Goal: Task Accomplishment & Management: Manage account settings

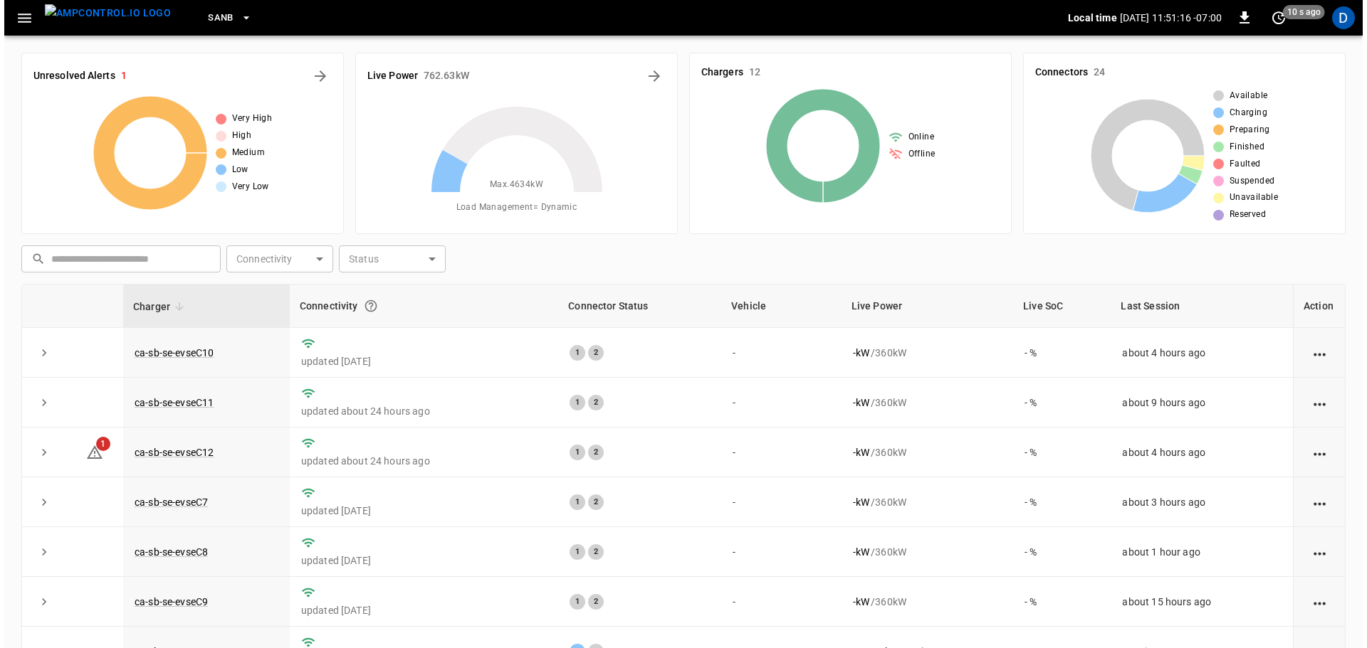
scroll to position [144, 0]
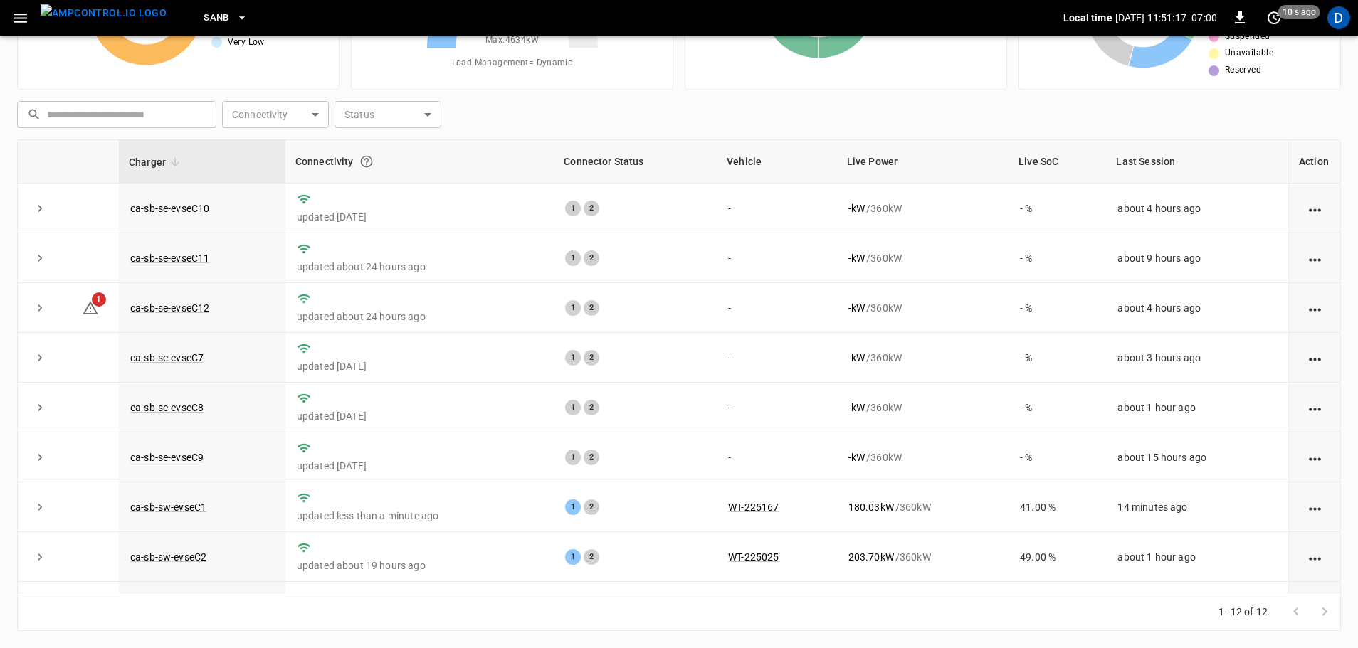
click at [198, 9] on button "SanB" at bounding box center [226, 18] width 56 height 28
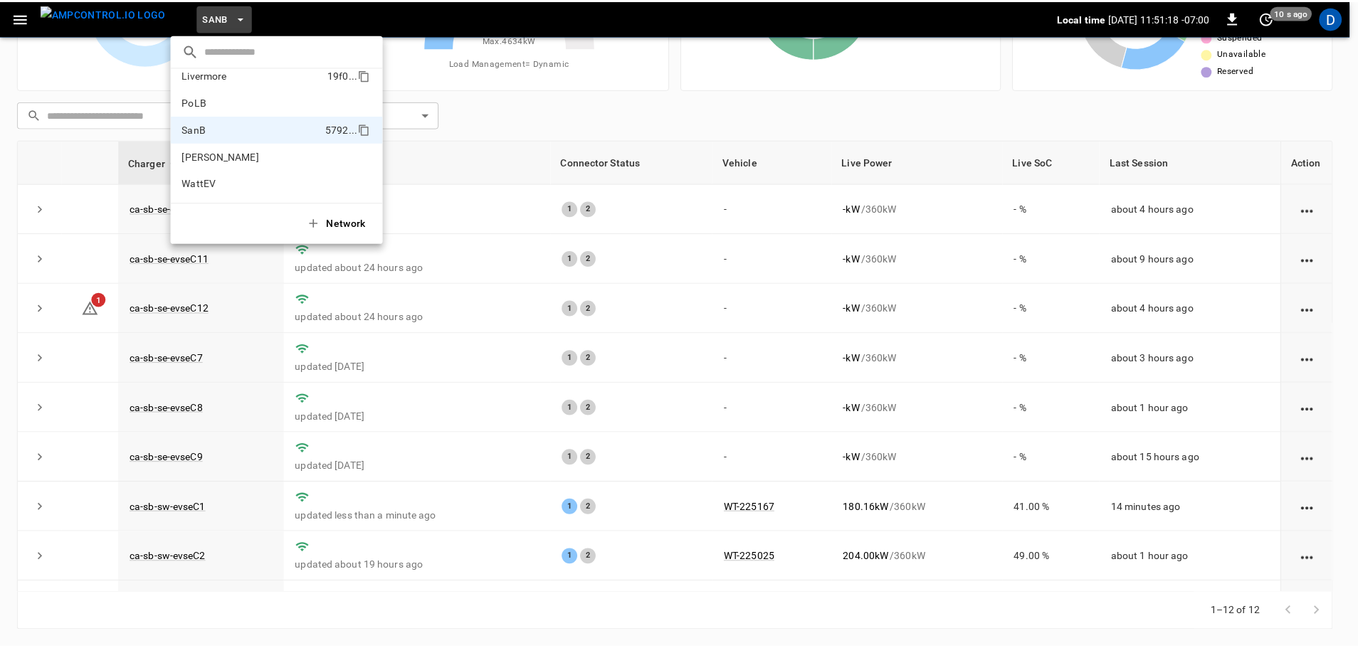
scroll to position [0, 0]
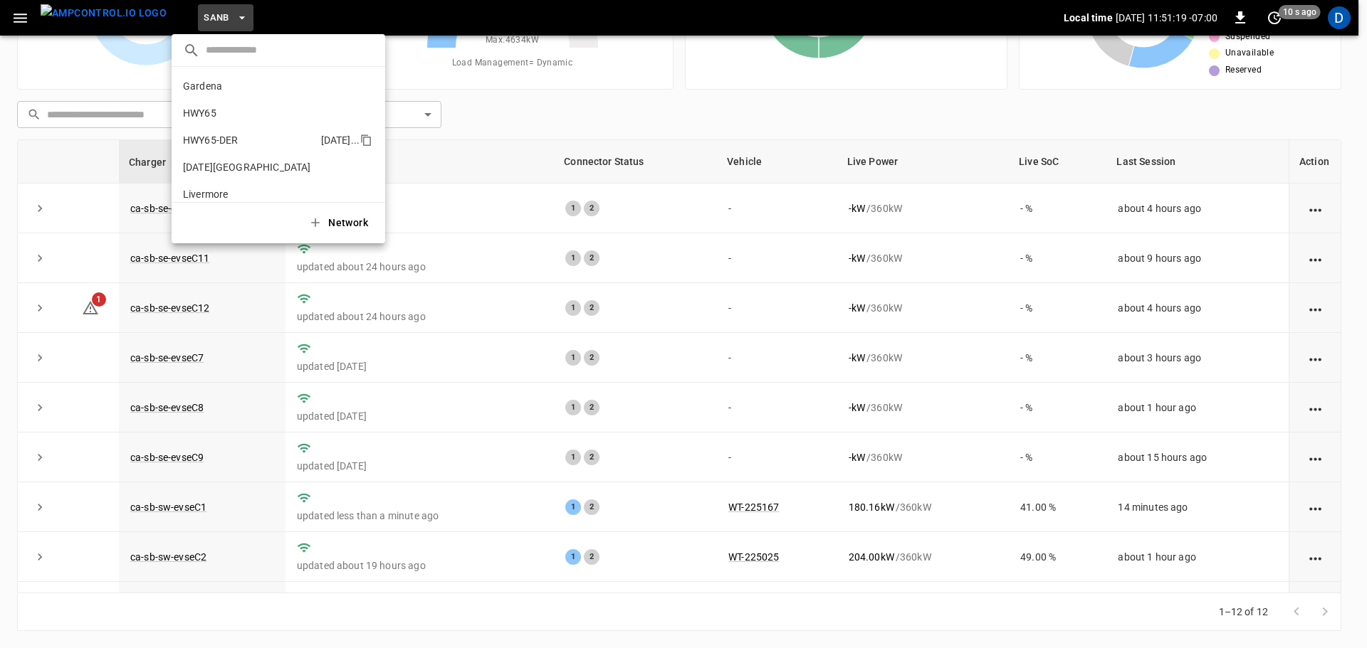
click at [224, 133] on p "HWY65-DER" at bounding box center [249, 140] width 132 height 14
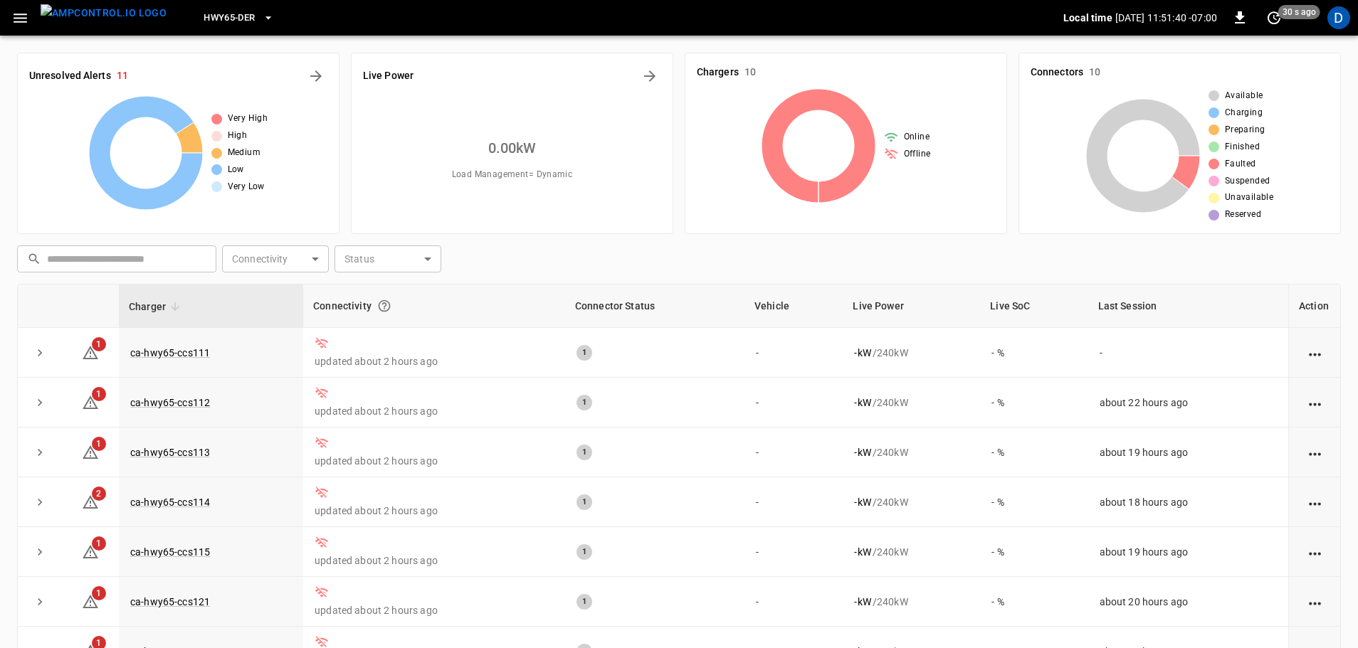
click at [316, 164] on div "Very High High Medium Low Very Low" at bounding box center [178, 153] width 298 height 114
click at [233, 20] on button "HWY65-DER" at bounding box center [238, 18] width 81 height 28
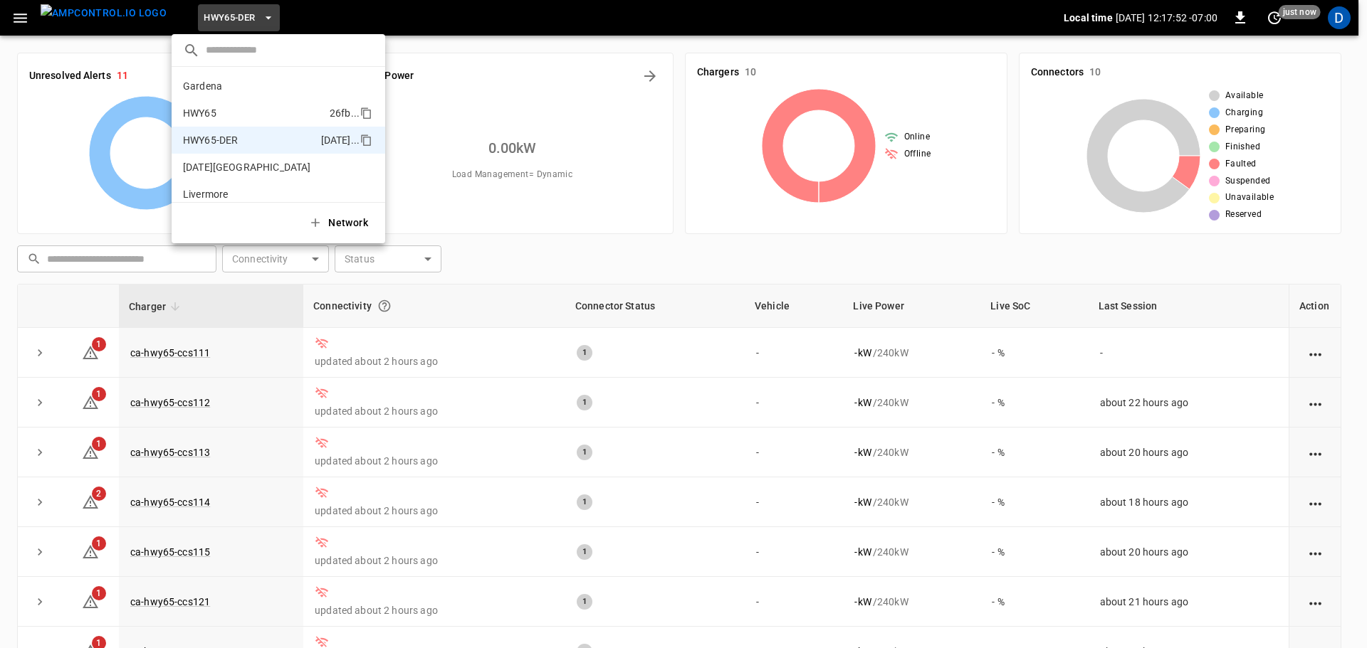
click at [219, 113] on p "HWY65" at bounding box center [253, 113] width 141 height 14
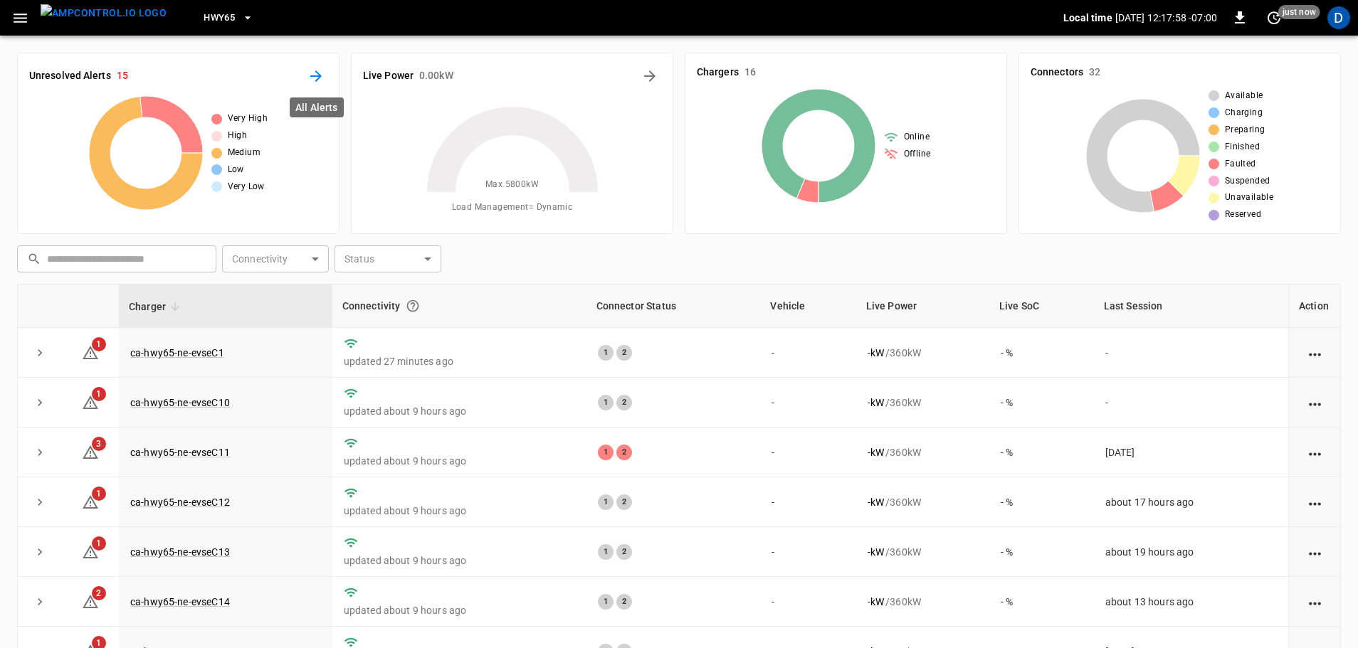
click at [313, 80] on icon "All Alerts" at bounding box center [315, 76] width 17 height 17
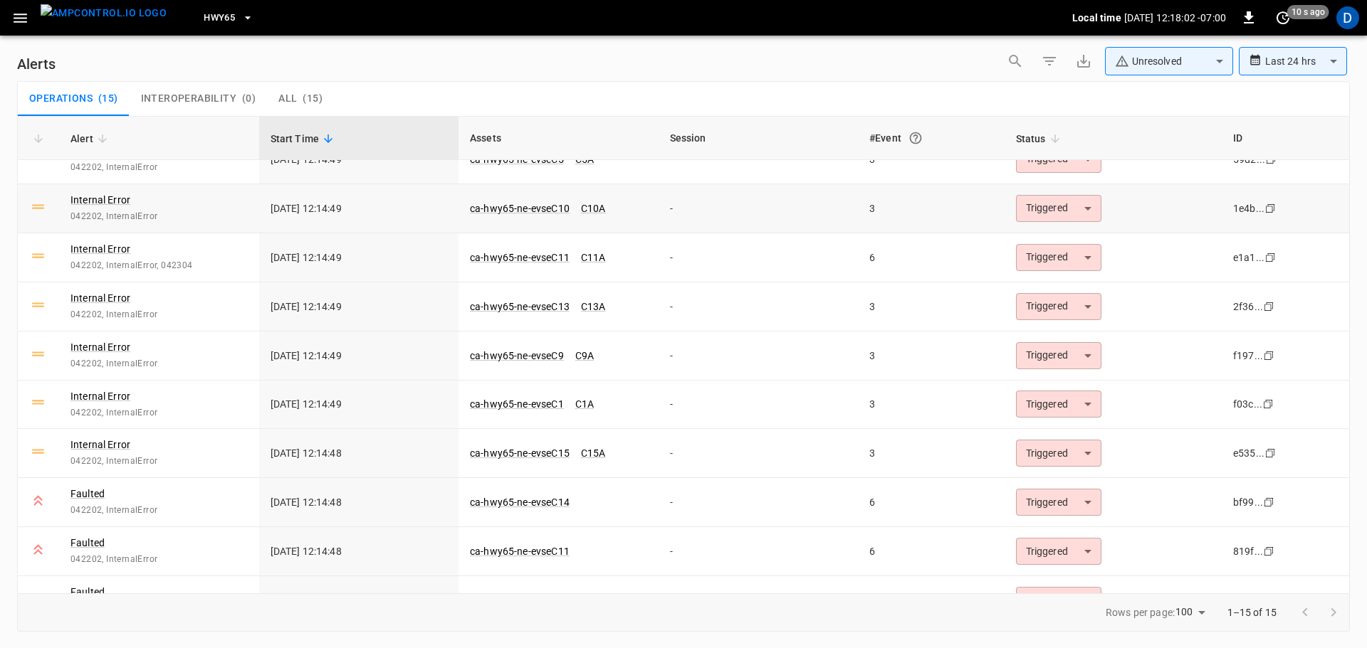
scroll to position [302, 0]
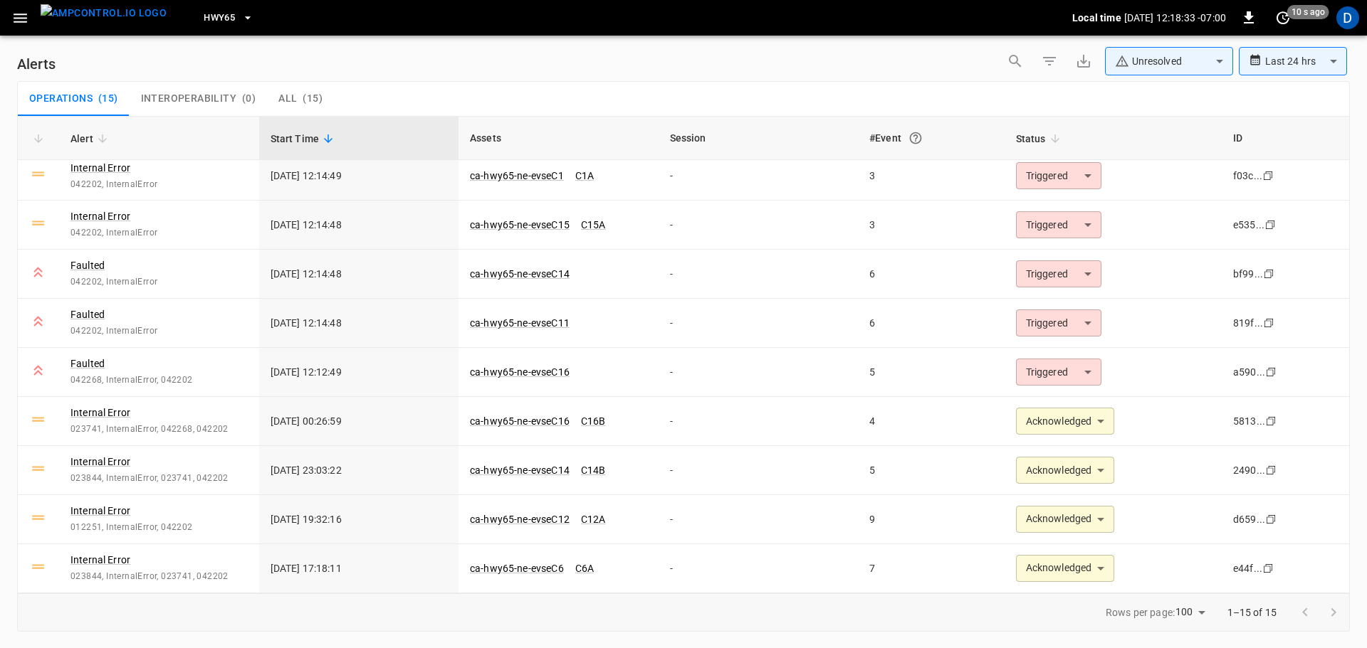
click at [1140, 51] on body "**********" at bounding box center [683, 321] width 1367 height 643
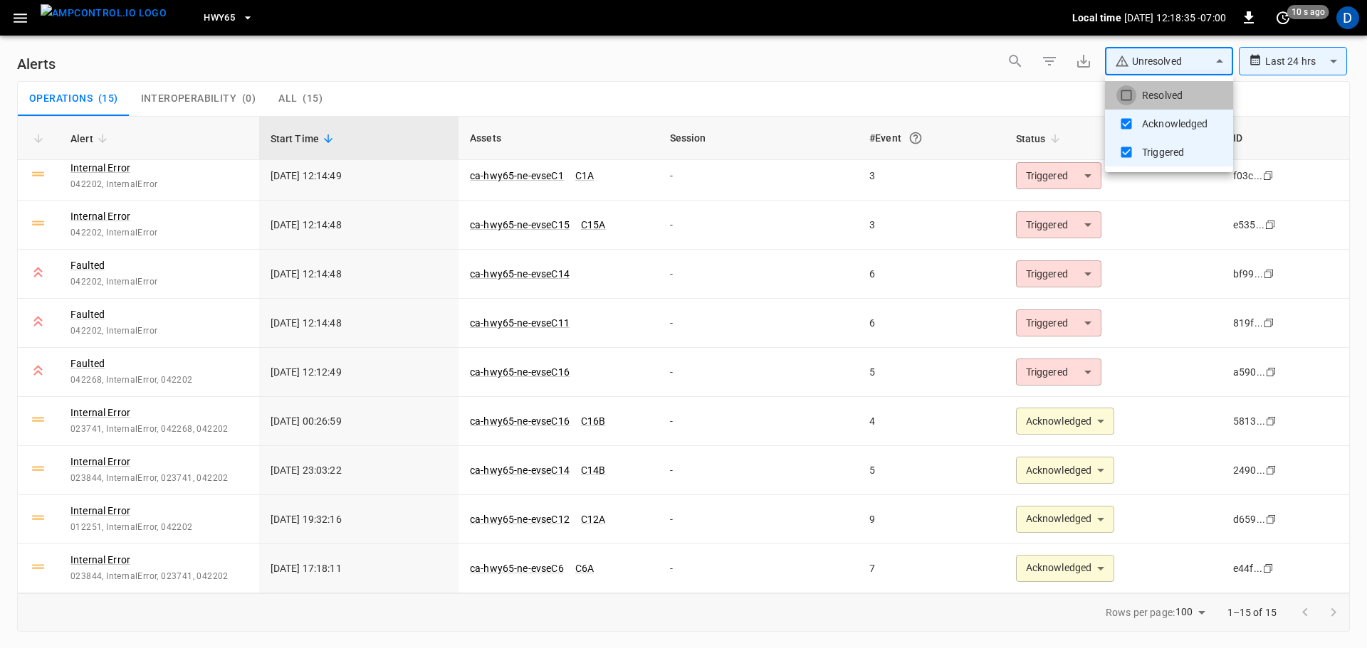
type input "**********"
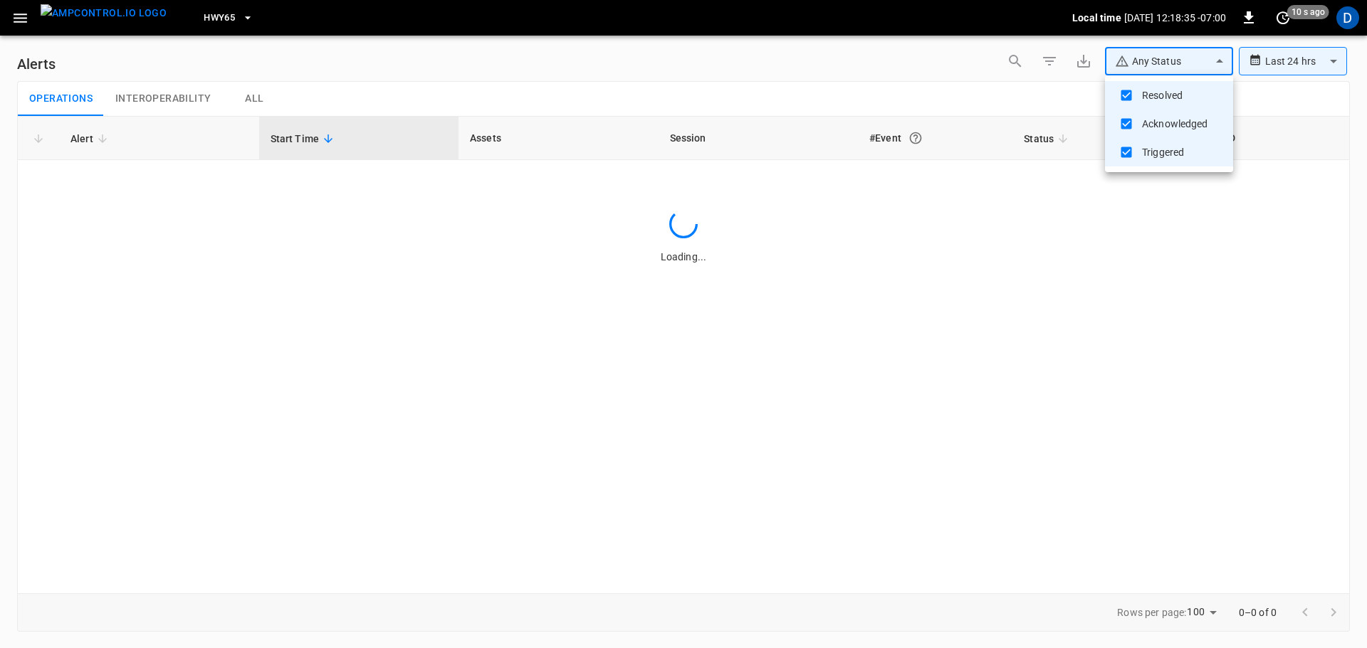
click at [912, 64] on div at bounding box center [683, 324] width 1367 height 648
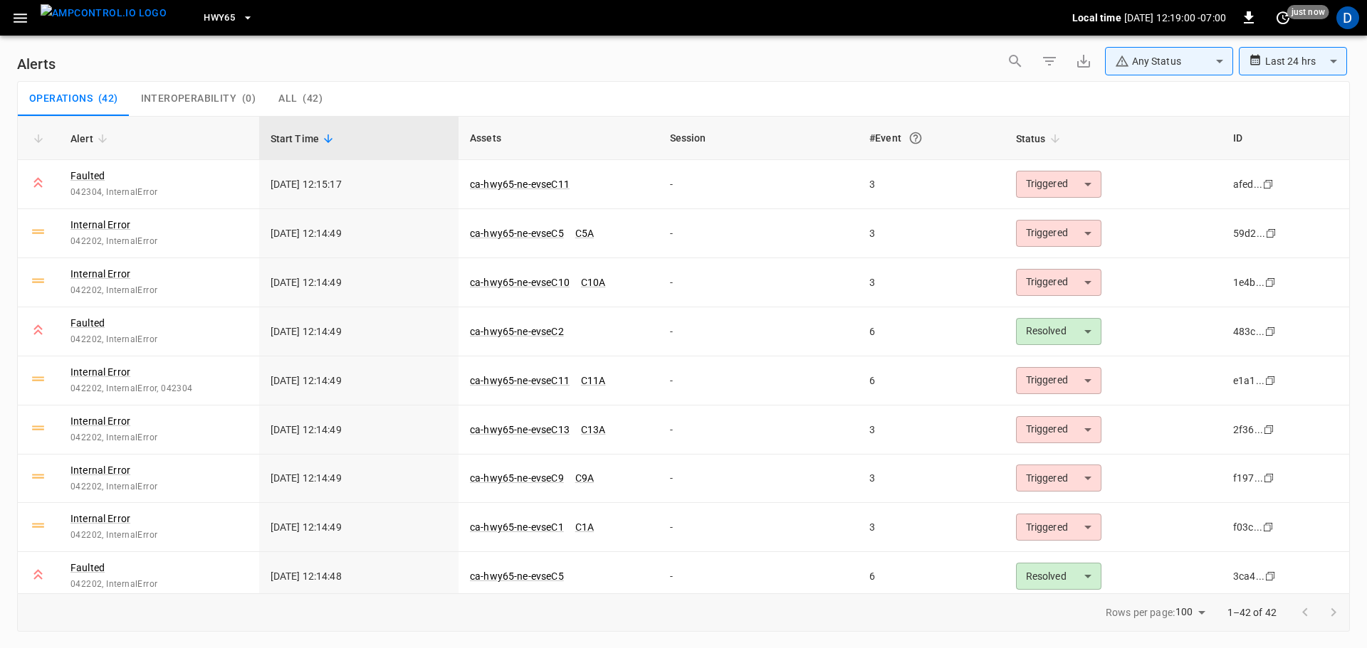
click at [433, 72] on div "**********" at bounding box center [683, 64] width 1332 height 34
click at [482, 93] on div "Operations ( 42 ) Interoperability ( 0 ) All ( 42 )" at bounding box center [683, 99] width 1331 height 34
click at [1070, 182] on body "**********" at bounding box center [683, 321] width 1367 height 643
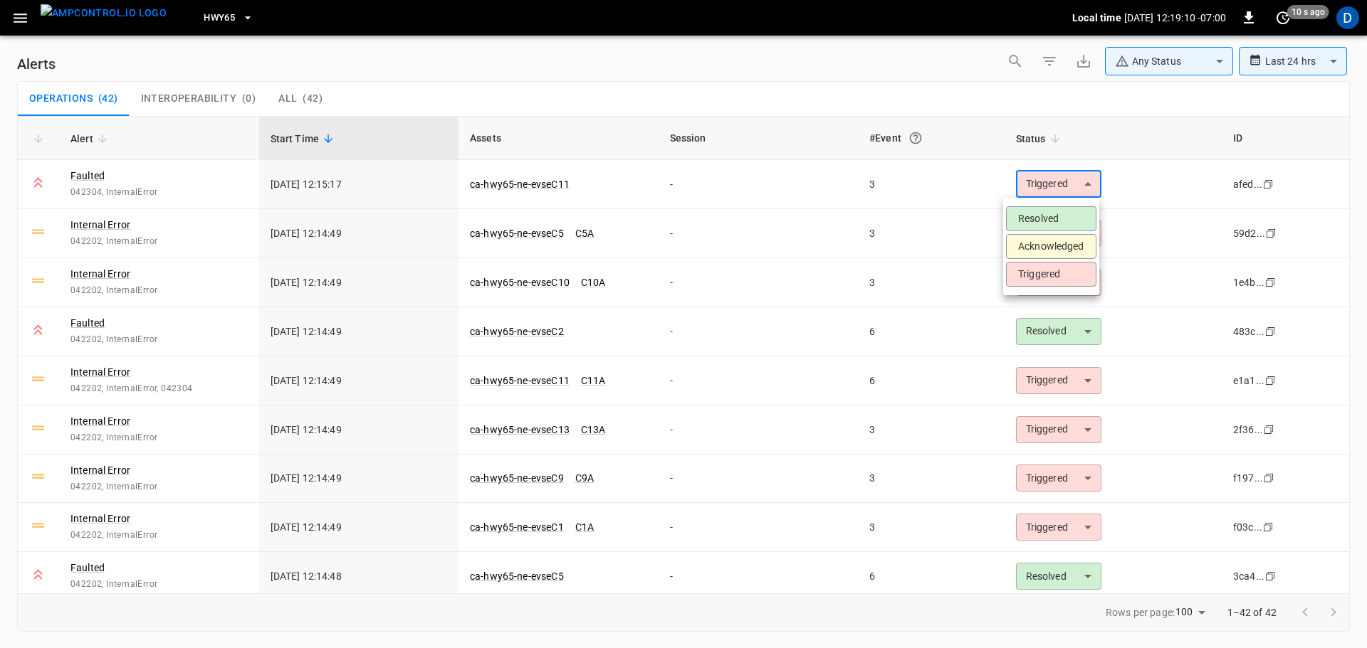
click at [1053, 245] on li "Acknowledged" at bounding box center [1051, 246] width 90 height 25
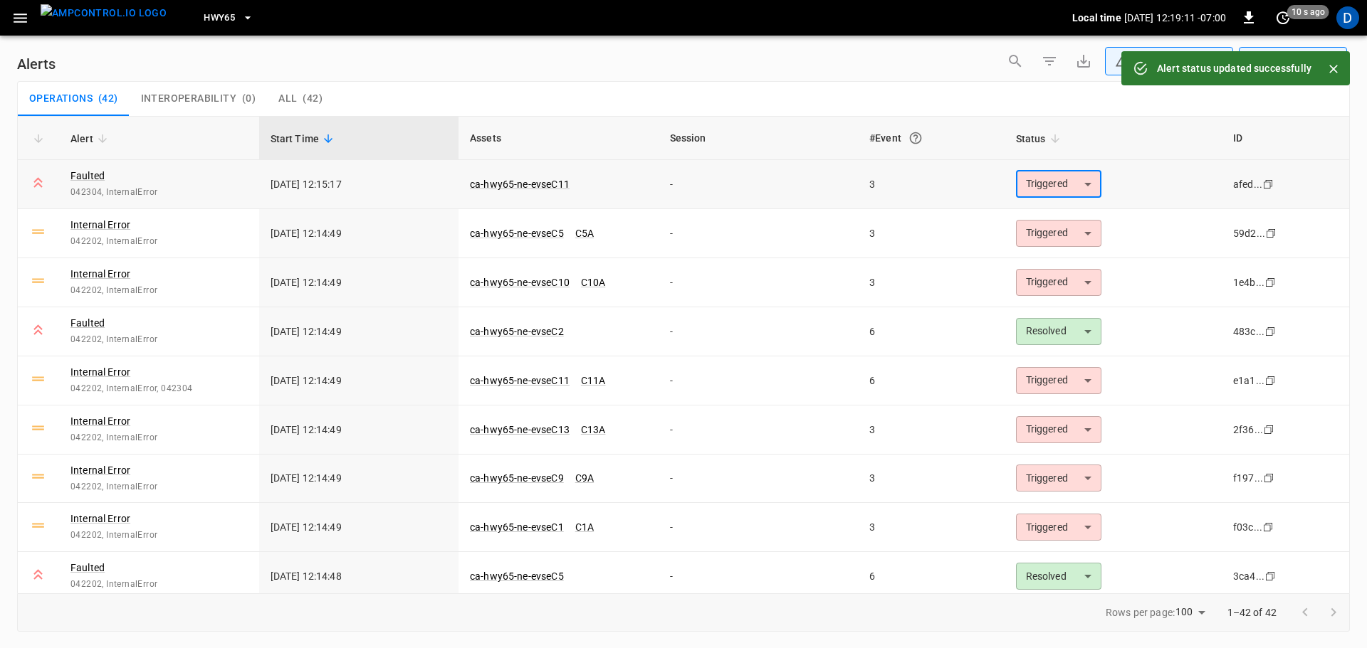
type input "**********"
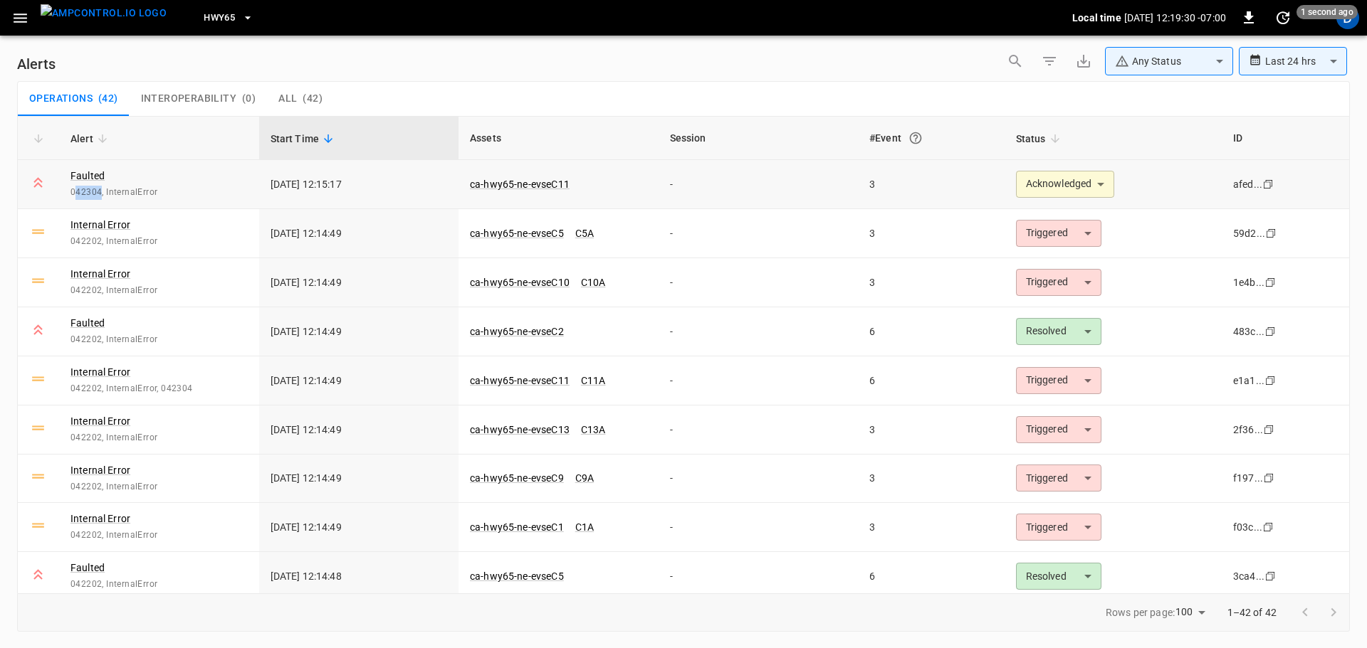
drag, startPoint x: 78, startPoint y: 190, endPoint x: 100, endPoint y: 192, distance: 22.2
click at [100, 192] on span "042304, InternalError" at bounding box center [158, 193] width 177 height 14
copy span "42304"
click at [519, 76] on div "**********" at bounding box center [683, 64] width 1332 height 34
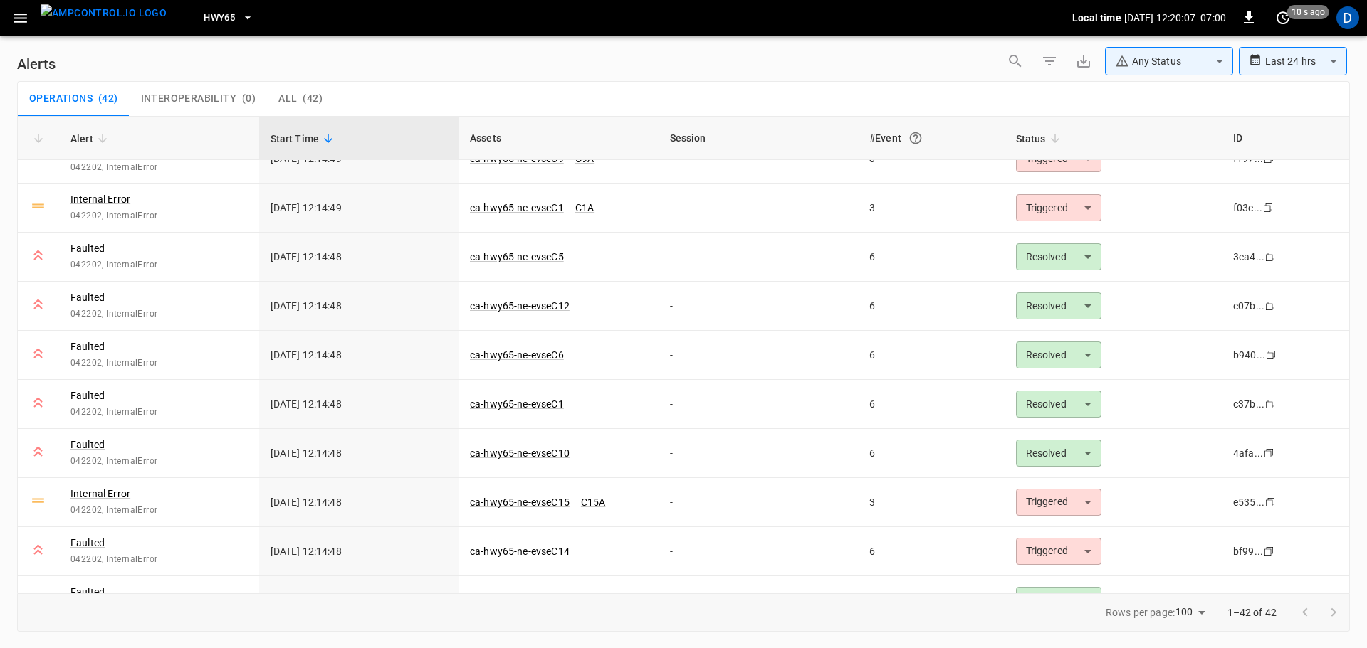
click at [437, 84] on div "Operations ( 42 ) Interoperability ( 0 ) All ( 42 )" at bounding box center [683, 99] width 1331 height 34
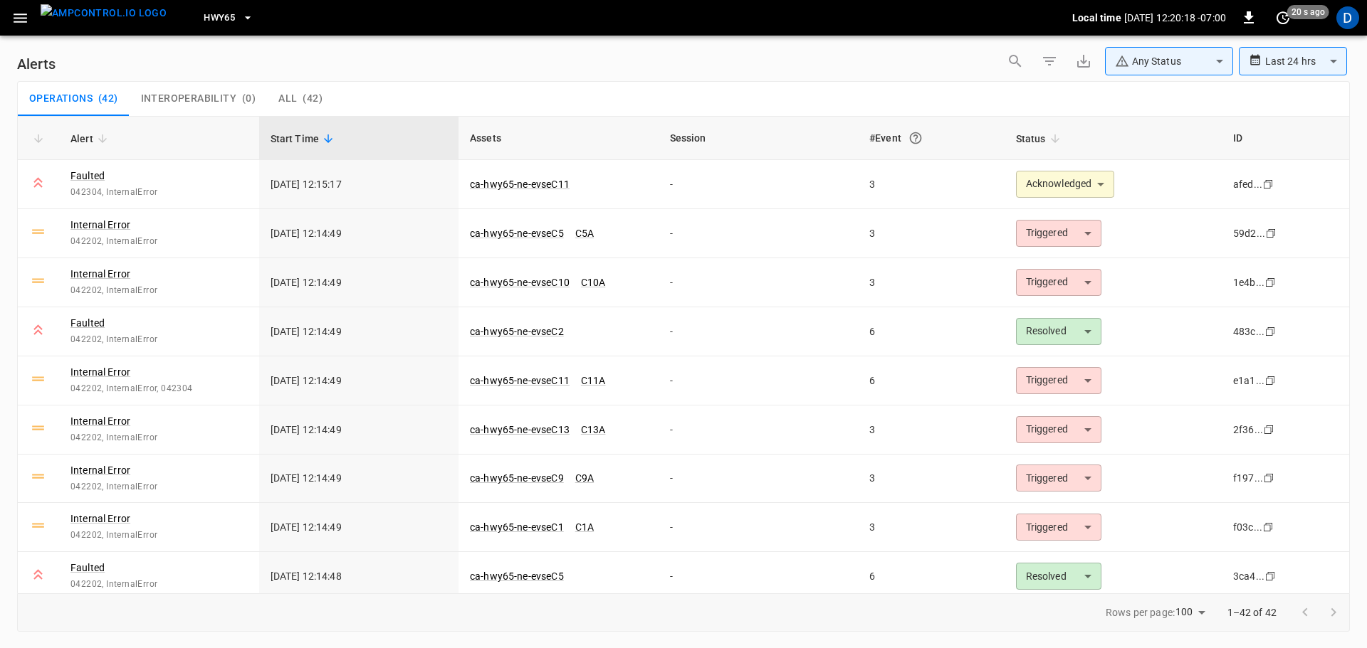
click at [411, 95] on div "Operations ( 42 ) Interoperability ( 0 ) All ( 42 )" at bounding box center [683, 99] width 1331 height 34
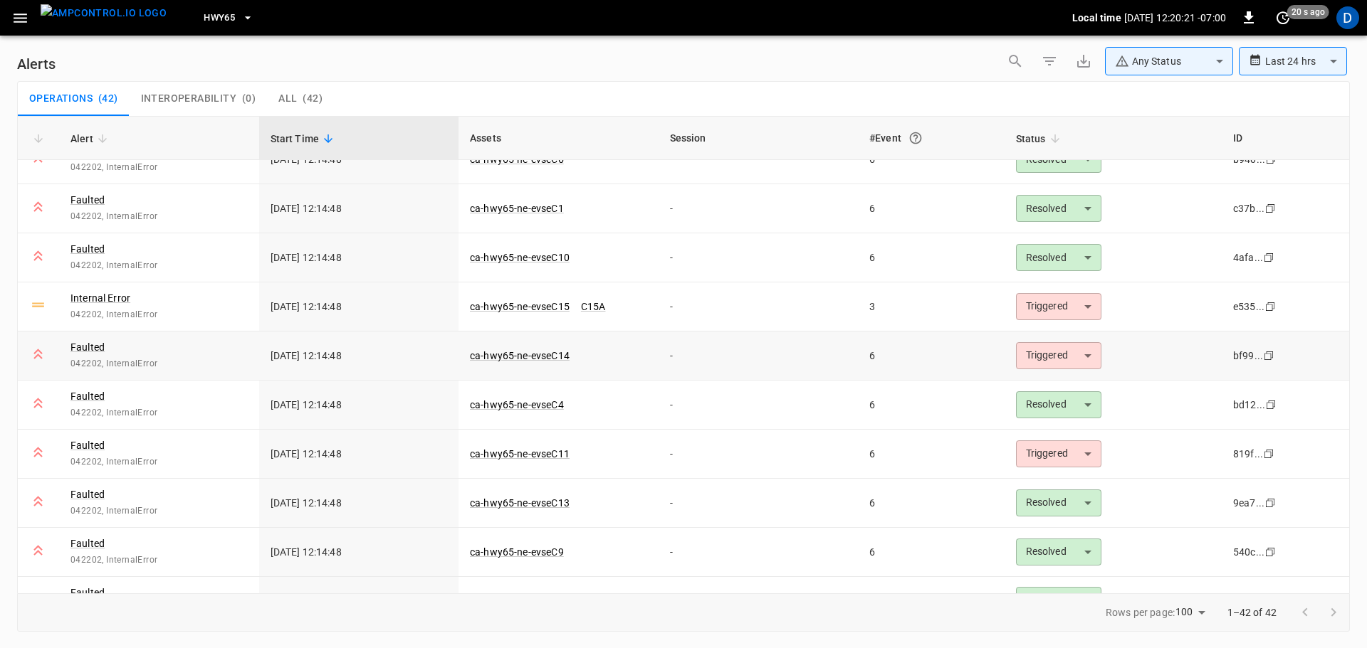
click at [1066, 360] on body "**********" at bounding box center [683, 321] width 1367 height 643
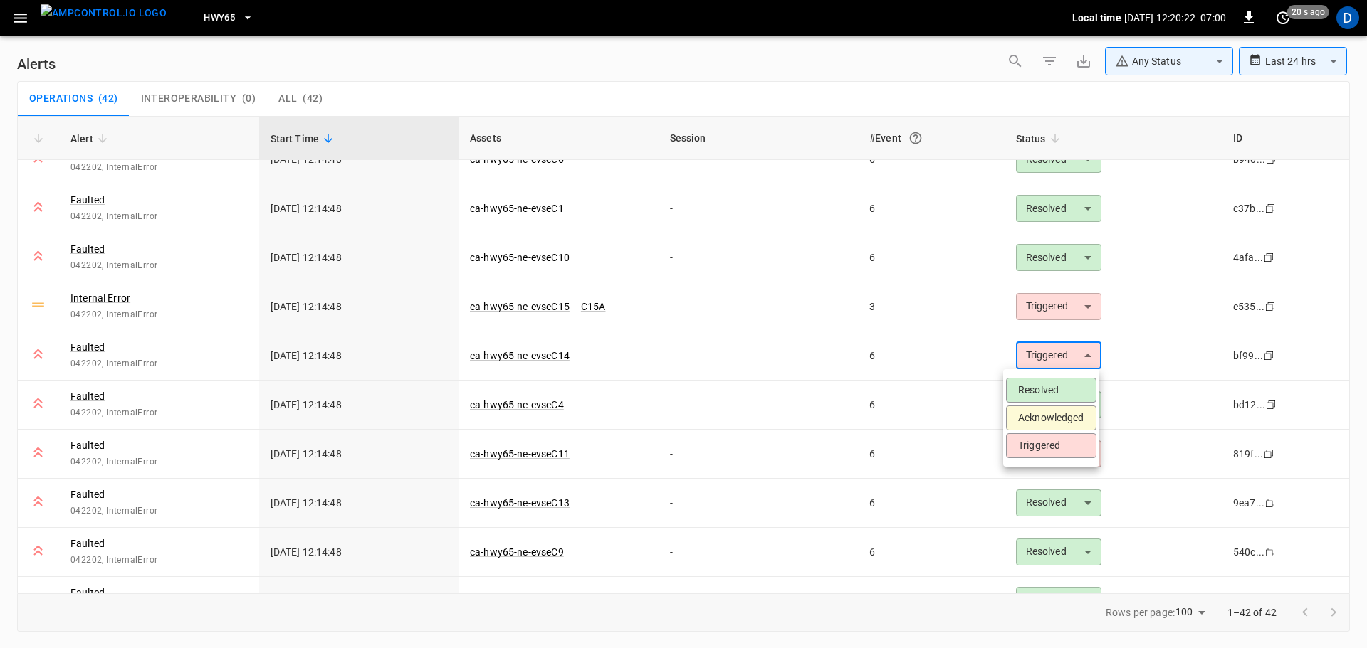
click at [1046, 414] on li "Acknowledged" at bounding box center [1051, 418] width 90 height 25
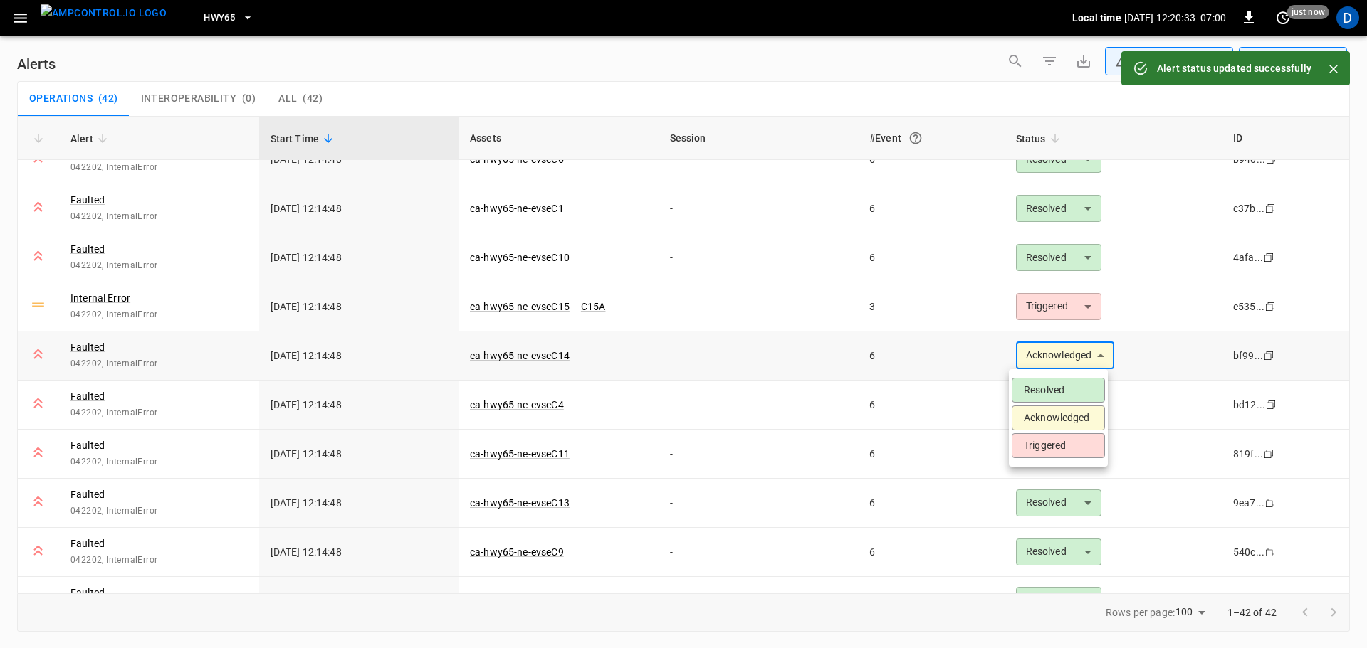
click at [1097, 360] on body "**********" at bounding box center [683, 321] width 1367 height 643
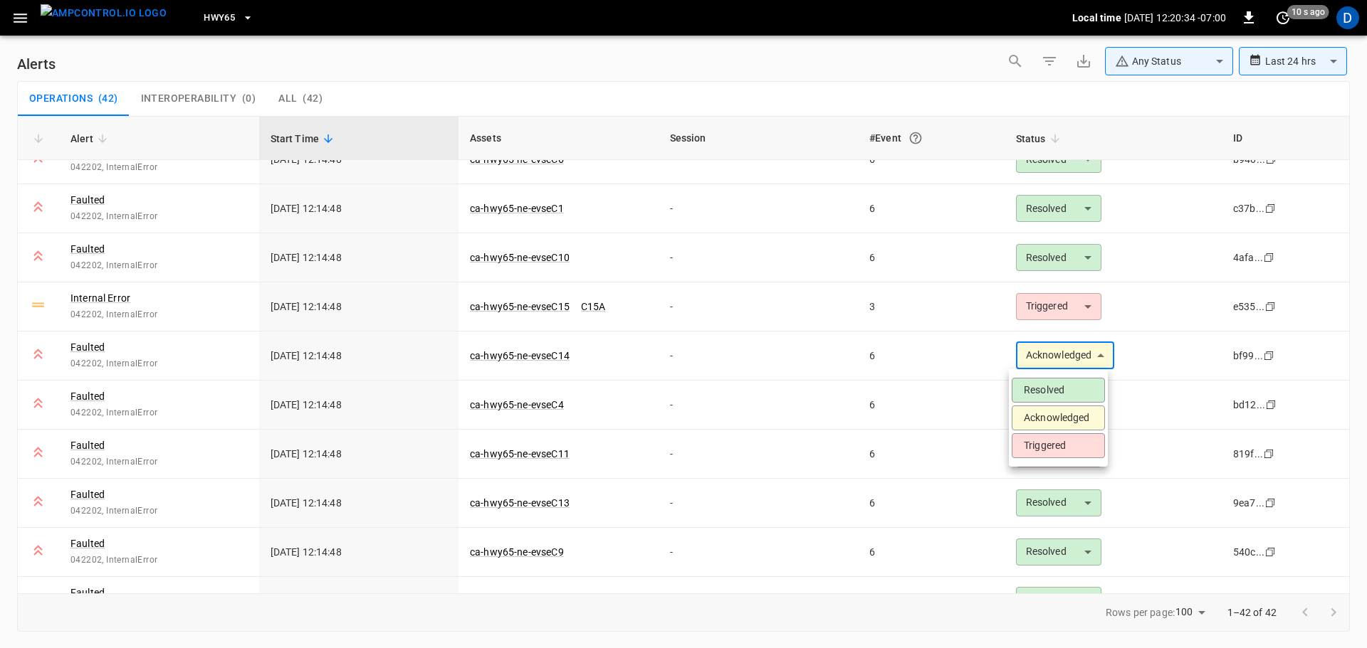
click at [1054, 394] on li "Resolved" at bounding box center [1057, 390] width 93 height 25
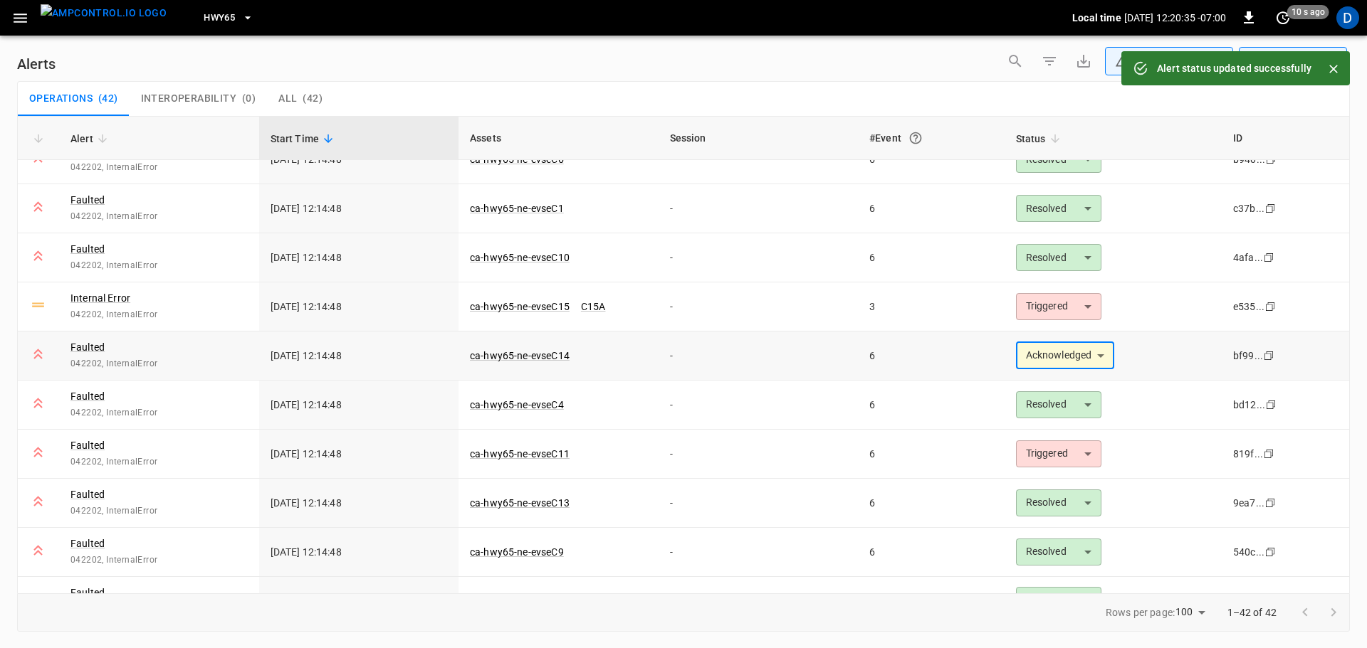
type input "********"
click at [510, 98] on div "Operations ( 42 ) Interoperability ( 0 ) All ( 42 )" at bounding box center [683, 99] width 1331 height 34
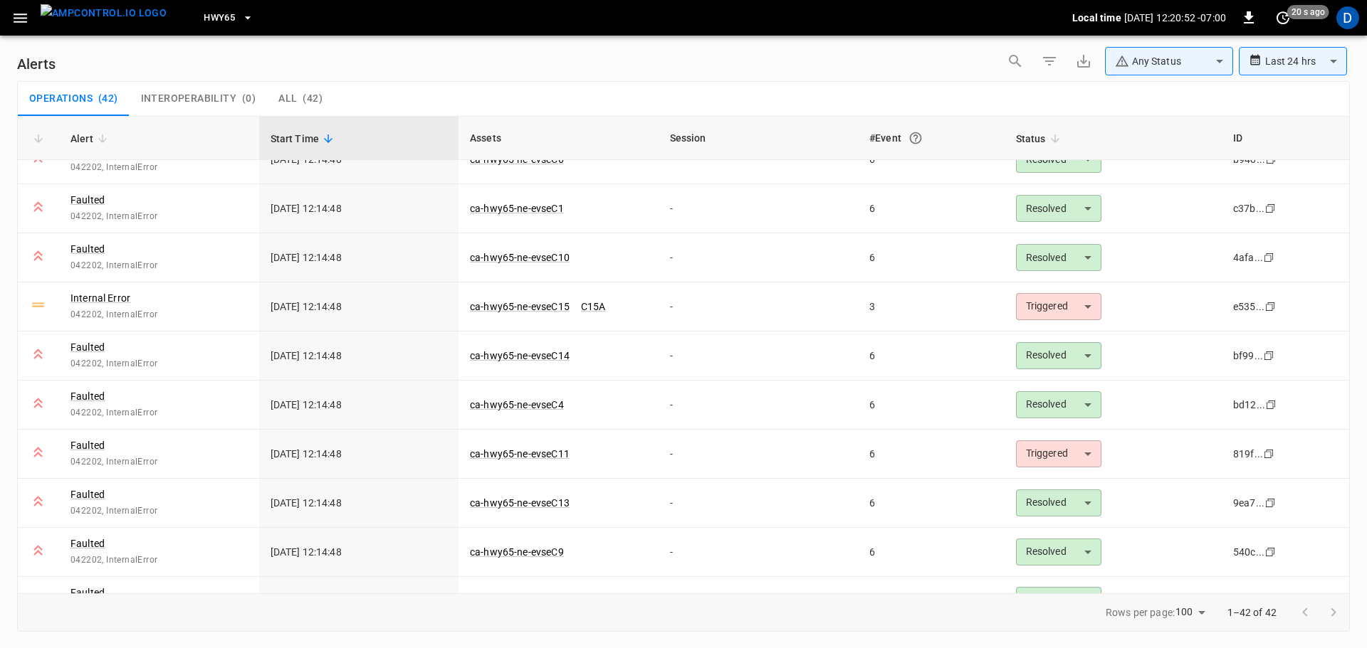
click at [440, 101] on div "Operations ( 42 ) Interoperability ( 0 ) All ( 42 )" at bounding box center [683, 99] width 1331 height 34
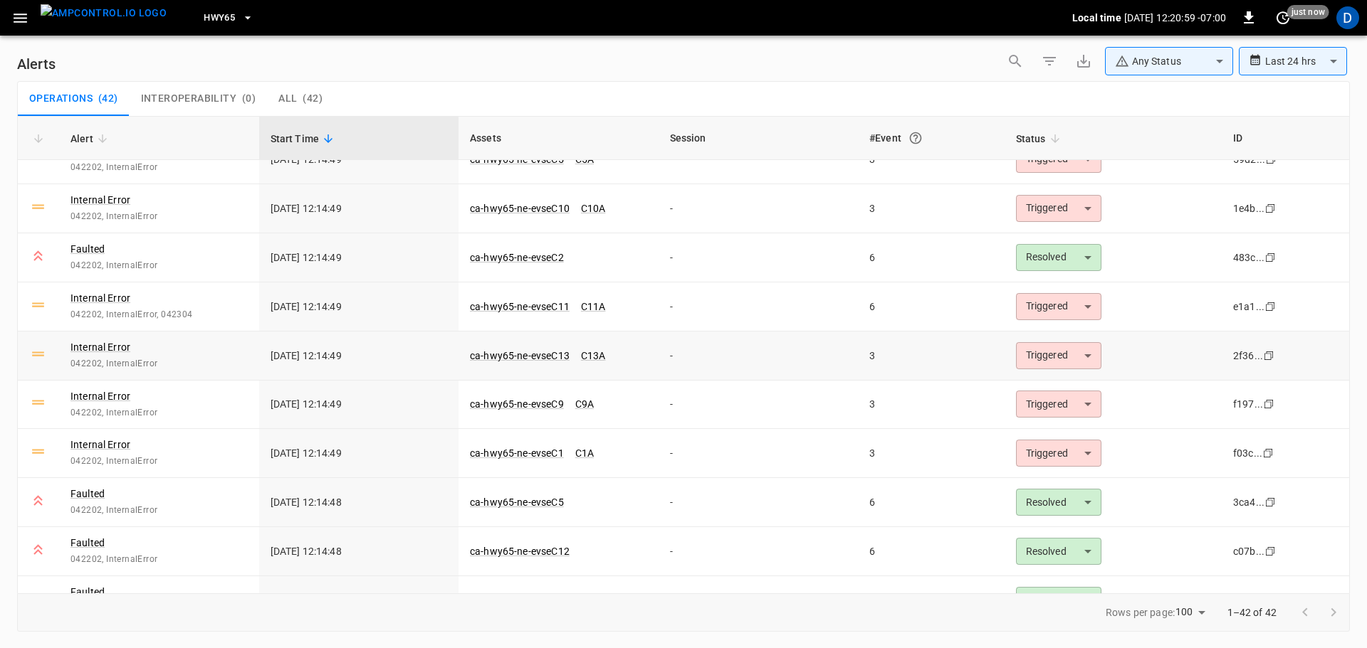
click at [1057, 357] on body "**********" at bounding box center [683, 321] width 1367 height 643
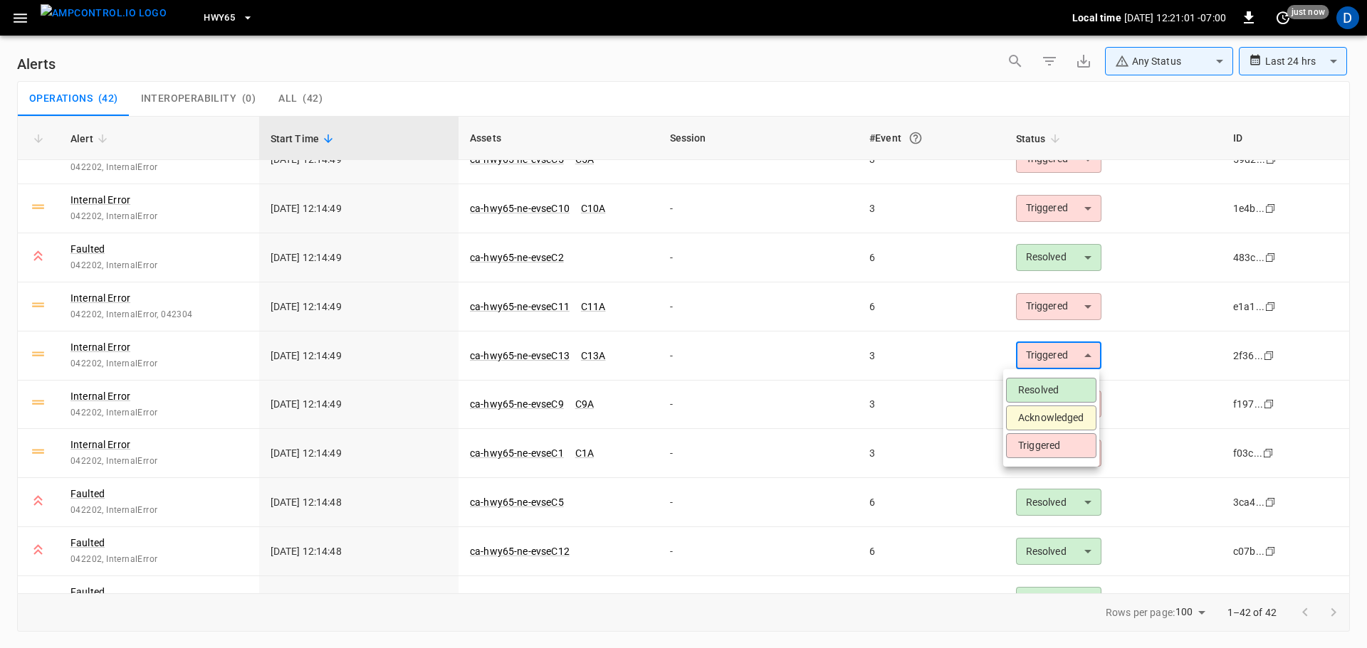
click at [1041, 420] on li "Acknowledged" at bounding box center [1051, 418] width 90 height 25
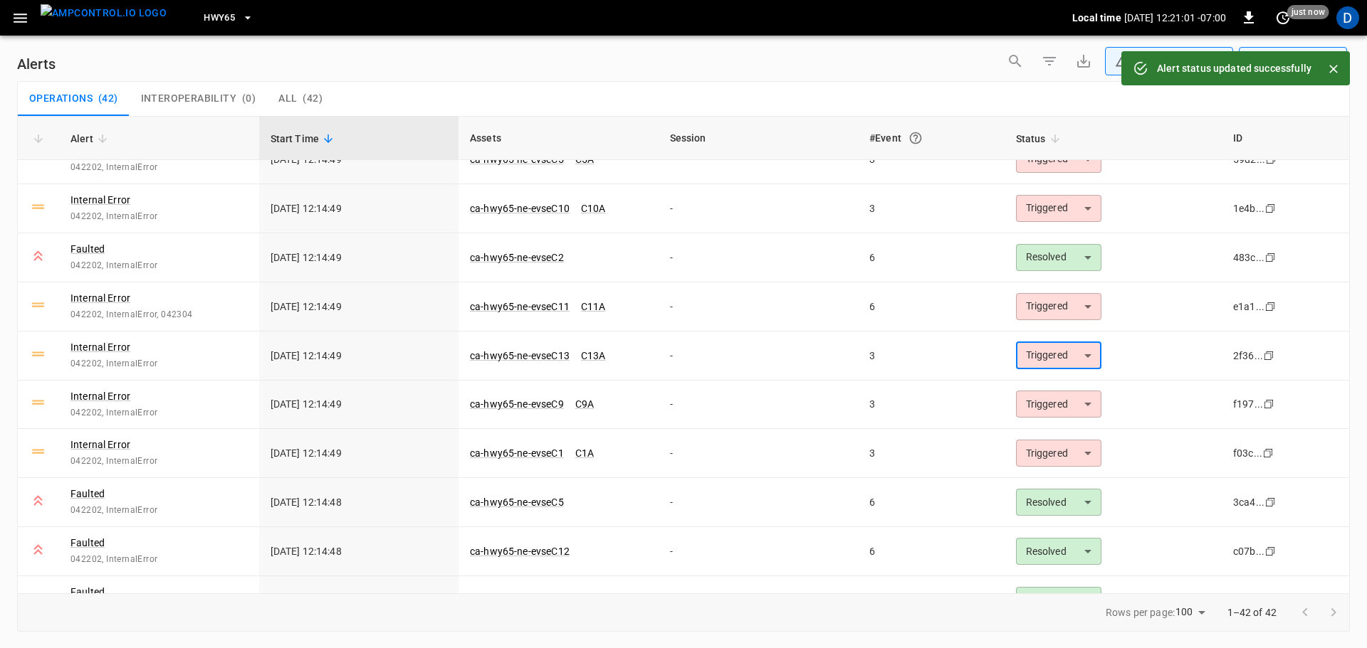
type input "**********"
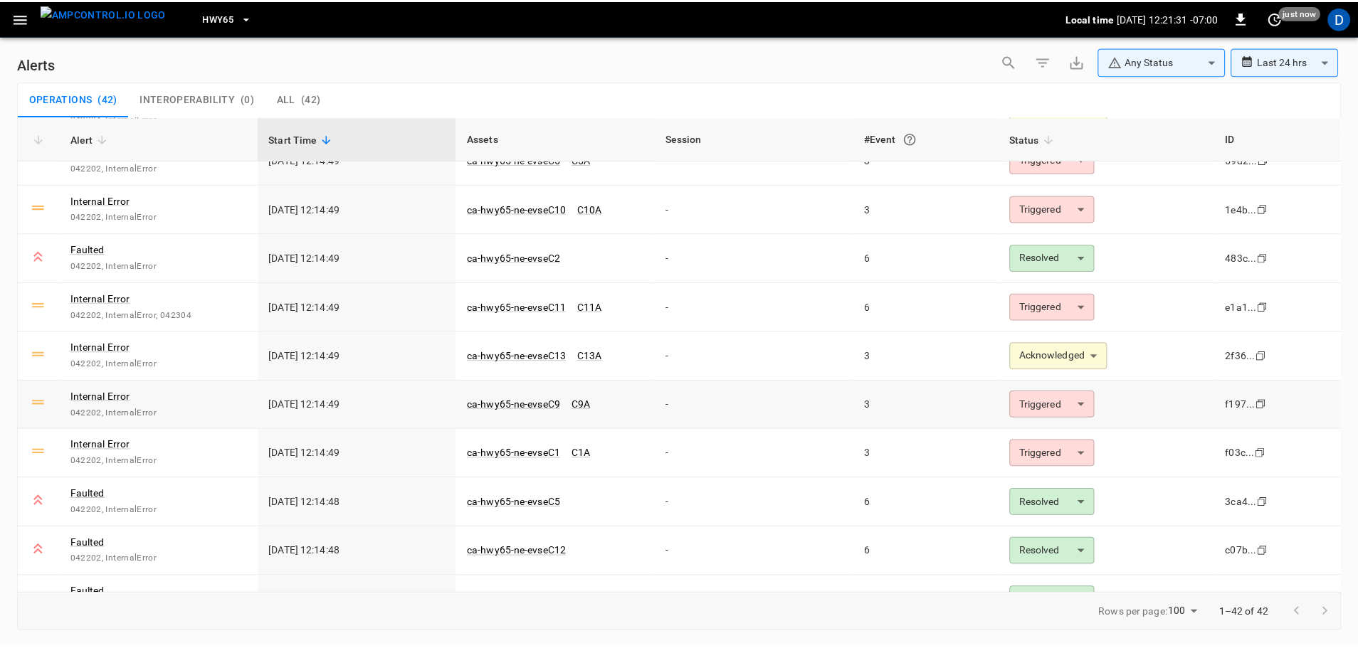
scroll to position [0, 0]
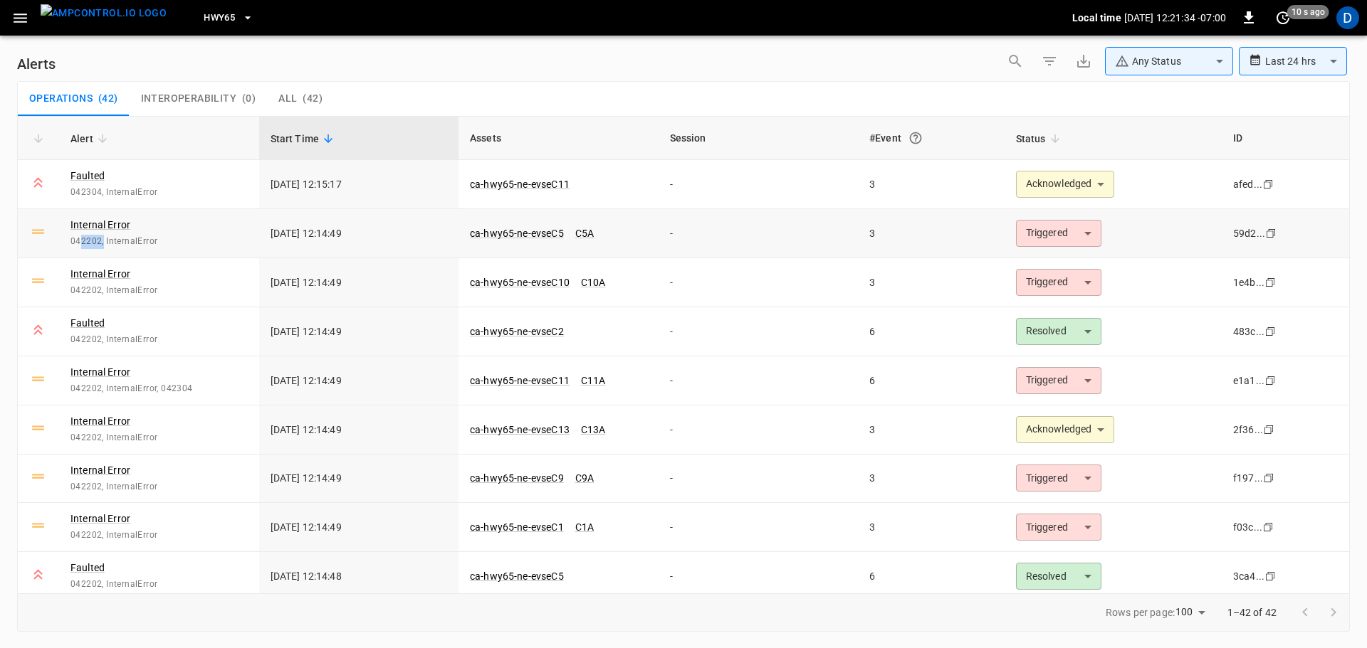
drag, startPoint x: 79, startPoint y: 241, endPoint x: 102, endPoint y: 243, distance: 23.7
click at [102, 243] on span "042202, InternalError" at bounding box center [158, 242] width 177 height 14
click at [83, 237] on span "042202, InternalError" at bounding box center [158, 242] width 177 height 14
drag, startPoint x: 78, startPoint y: 239, endPoint x: 102, endPoint y: 241, distance: 23.5
click at [102, 241] on span "042202, InternalError" at bounding box center [158, 242] width 177 height 14
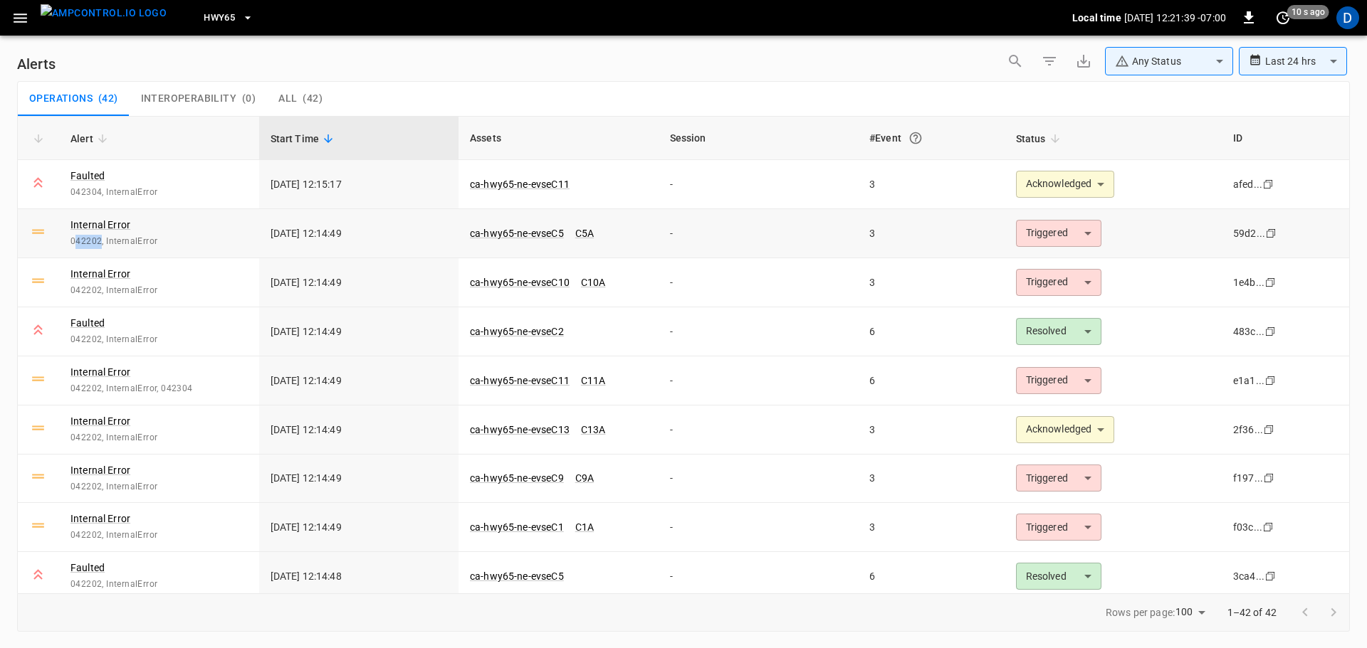
drag, startPoint x: 76, startPoint y: 241, endPoint x: 101, endPoint y: 242, distance: 24.9
click at [101, 242] on span "042202, InternalError" at bounding box center [158, 242] width 177 height 14
copy span "42202"
click at [126, 14] on img "menu" at bounding box center [104, 13] width 126 height 18
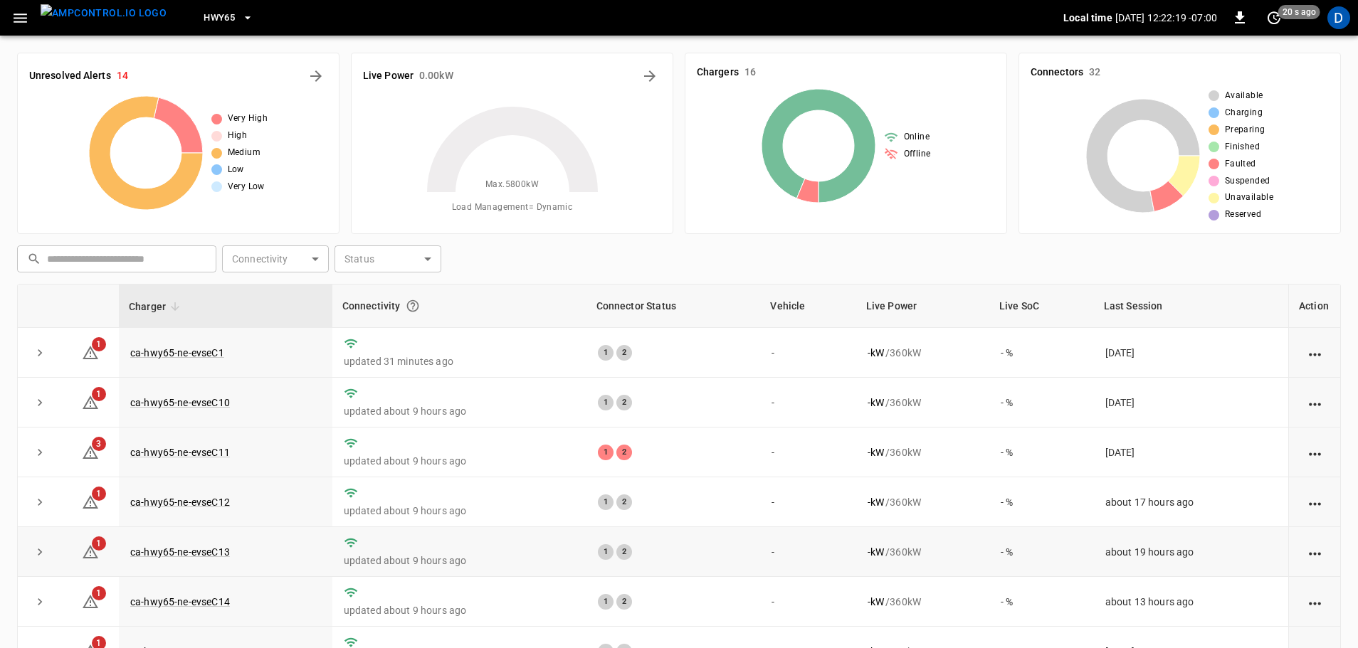
scroll to position [144, 0]
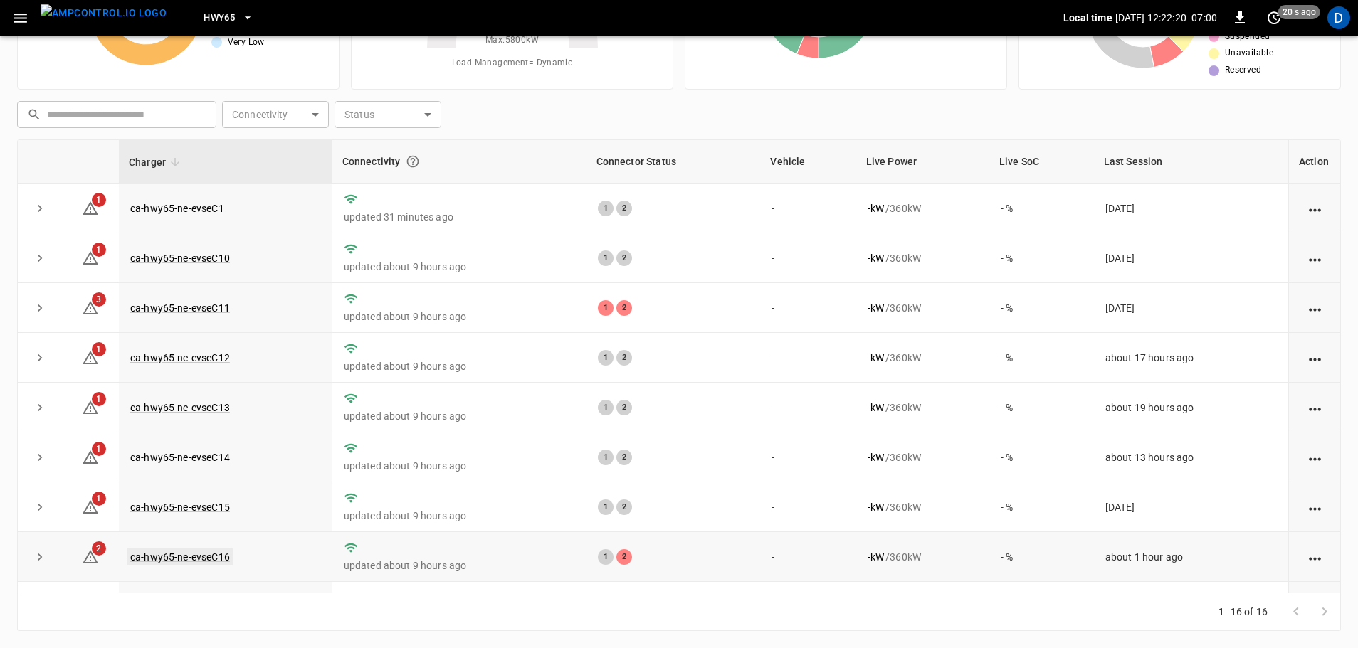
click at [210, 564] on link "ca-hwy65-ne-evseC16" at bounding box center [179, 557] width 105 height 17
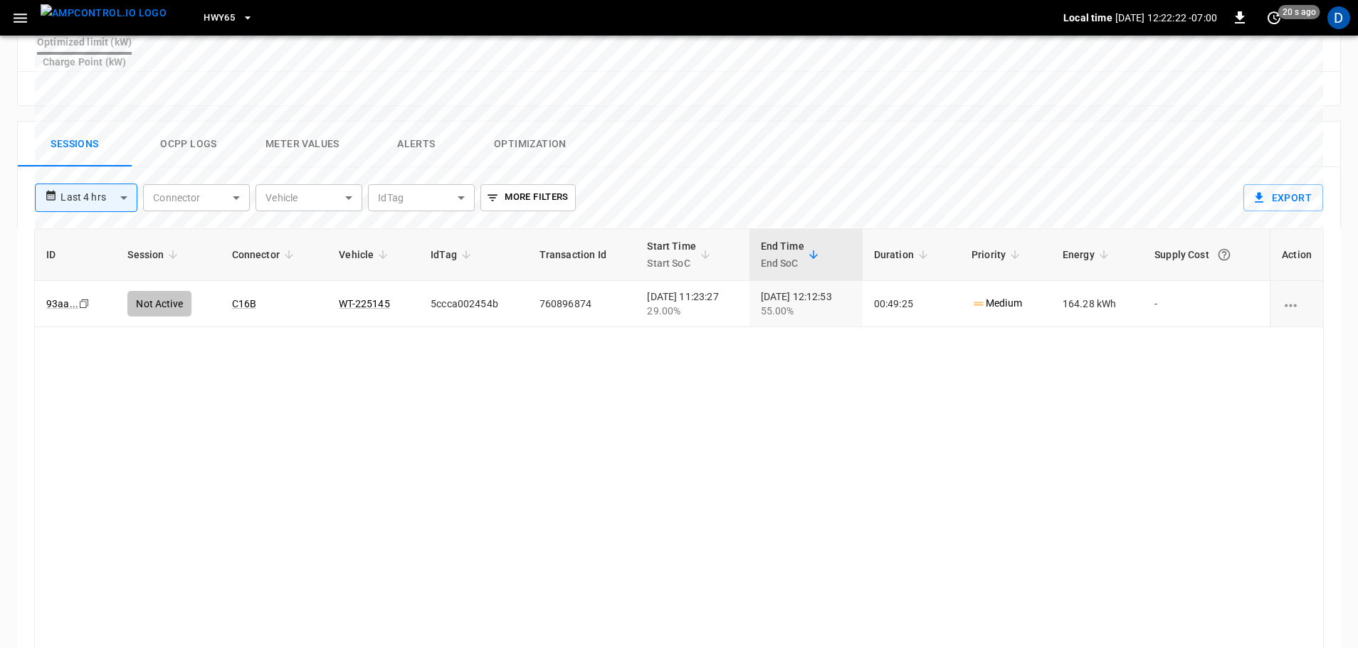
scroll to position [623, 0]
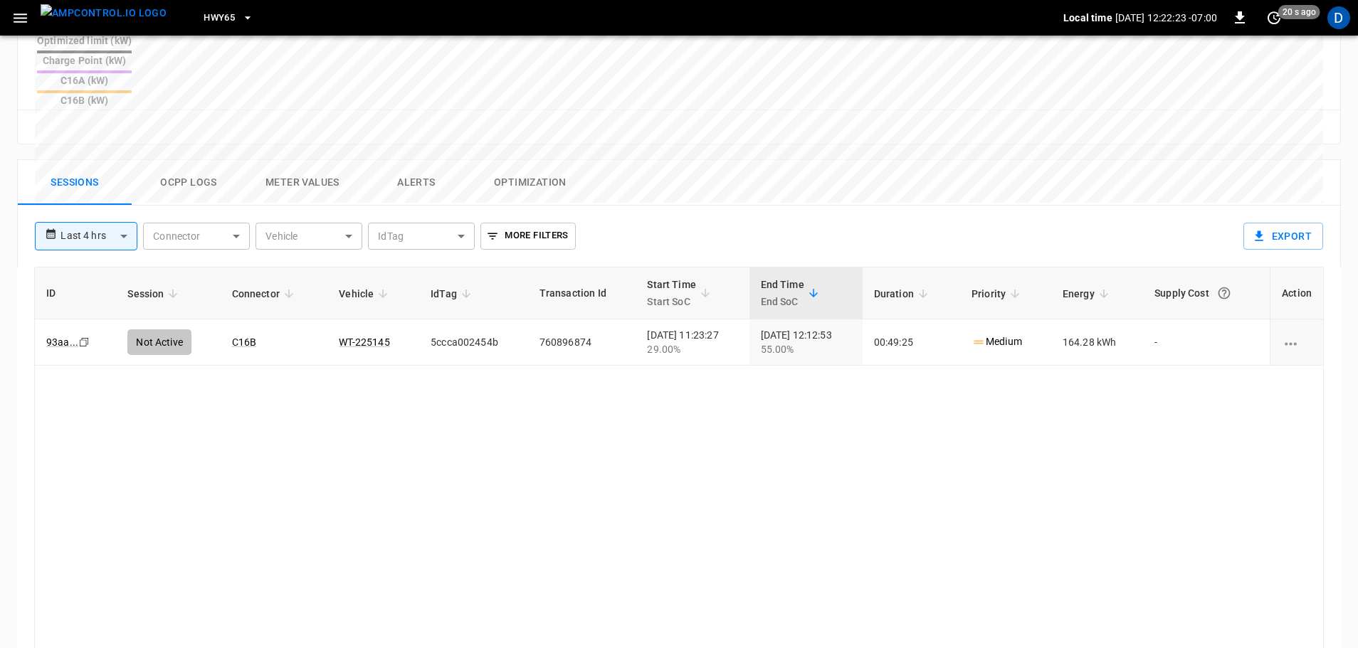
click at [421, 160] on button "Alerts" at bounding box center [416, 183] width 114 height 46
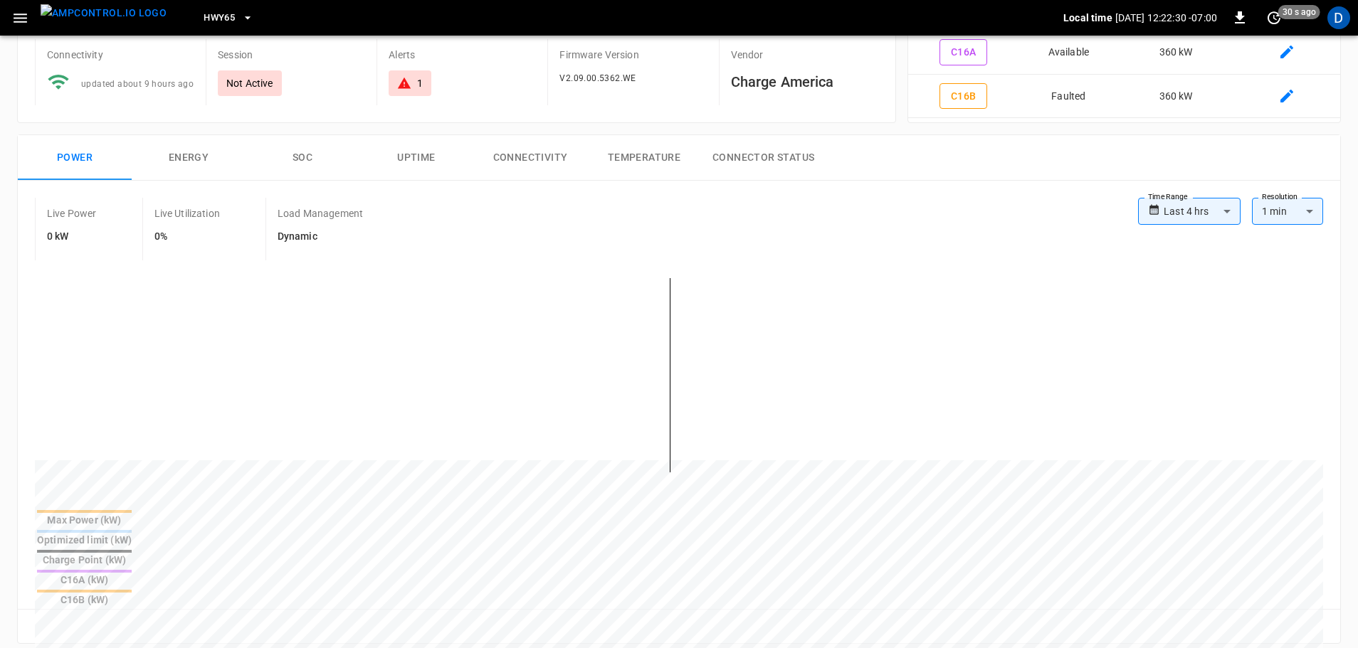
scroll to position [0, 0]
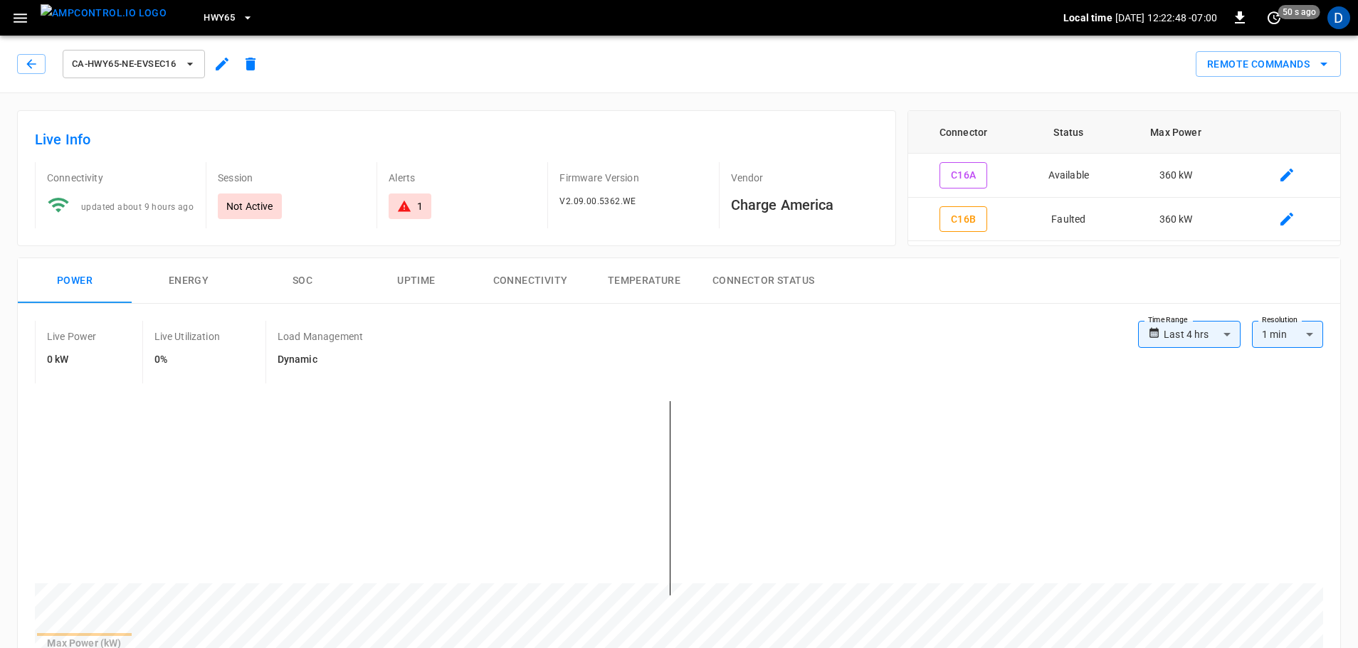
click at [120, 20] on img "menu" at bounding box center [104, 13] width 126 height 18
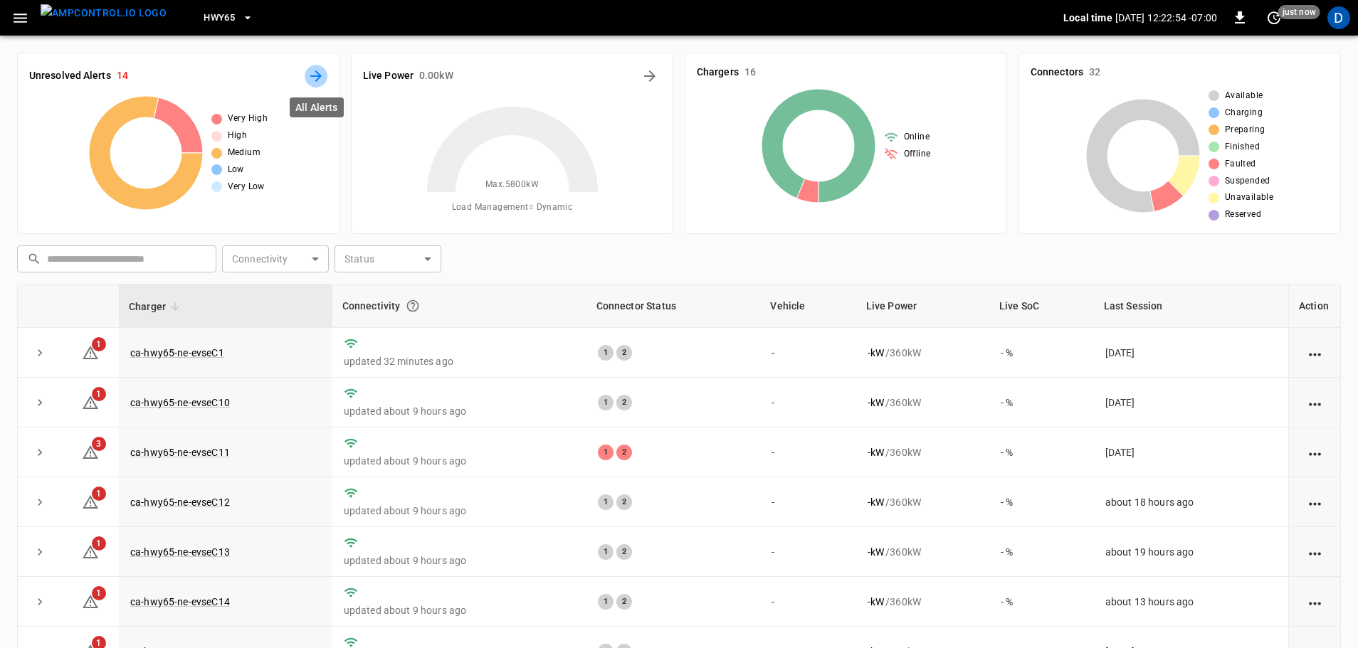
click at [316, 80] on icon "All Alerts" at bounding box center [315, 75] width 11 height 11
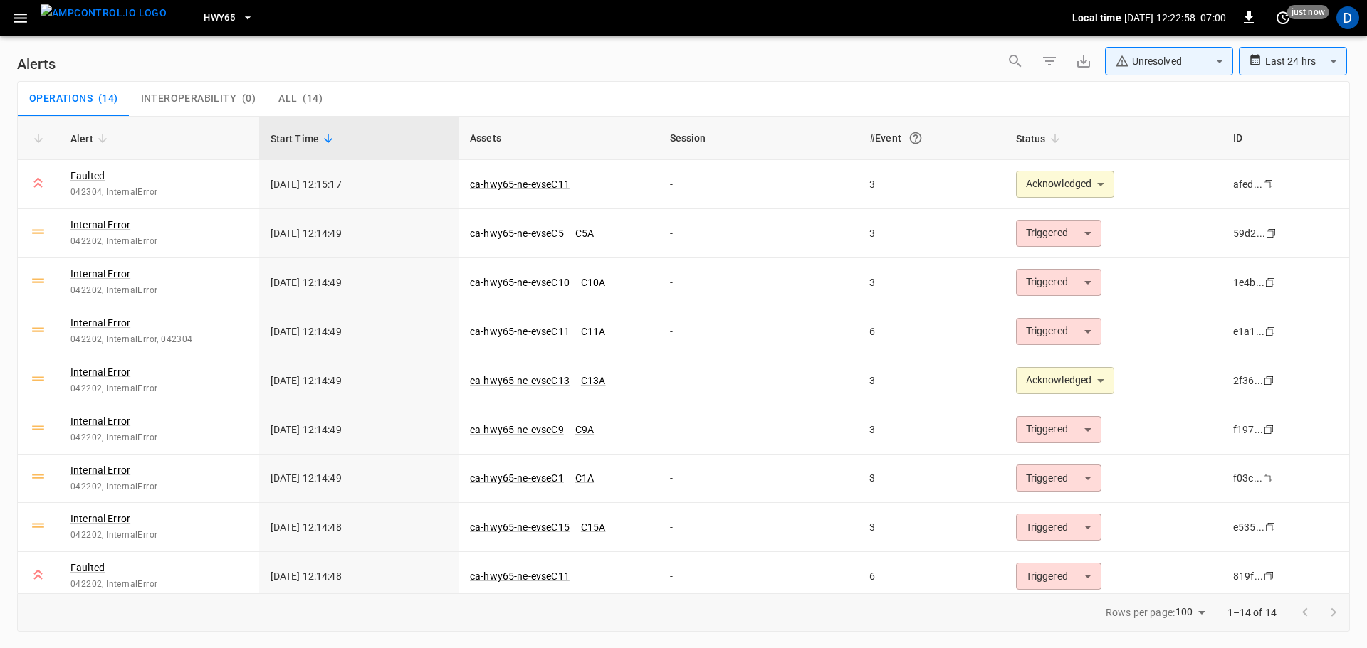
click at [1140, 75] on div "**********" at bounding box center [1175, 64] width 349 height 34
click at [1166, 63] on body "**********" at bounding box center [683, 321] width 1367 height 643
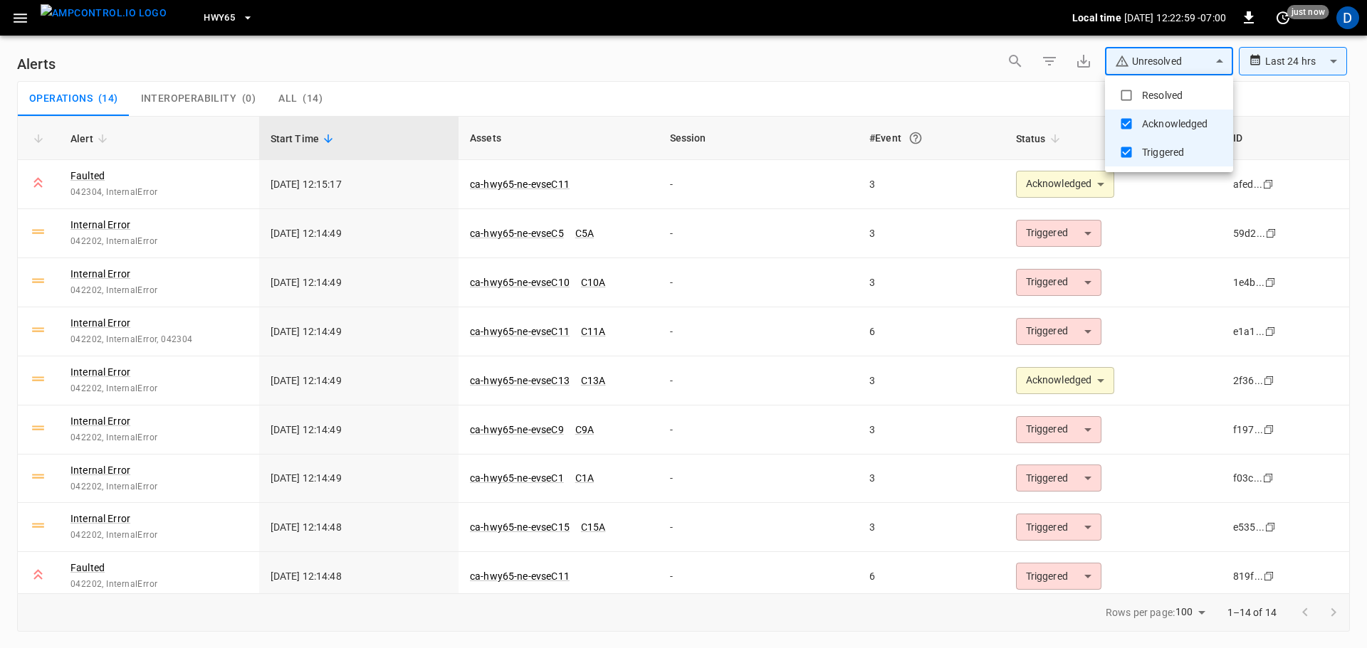
click at [1150, 88] on li "Resolved" at bounding box center [1169, 95] width 128 height 28
type input "**********"
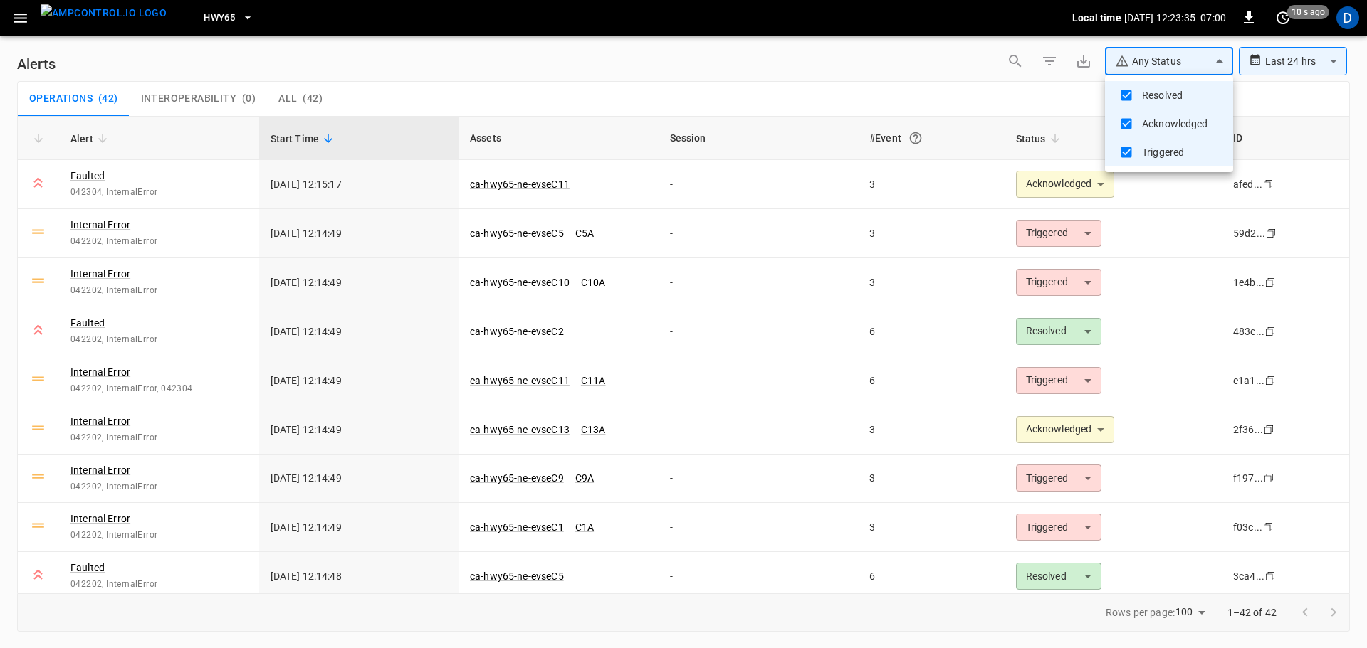
click at [630, 90] on div at bounding box center [683, 324] width 1367 height 648
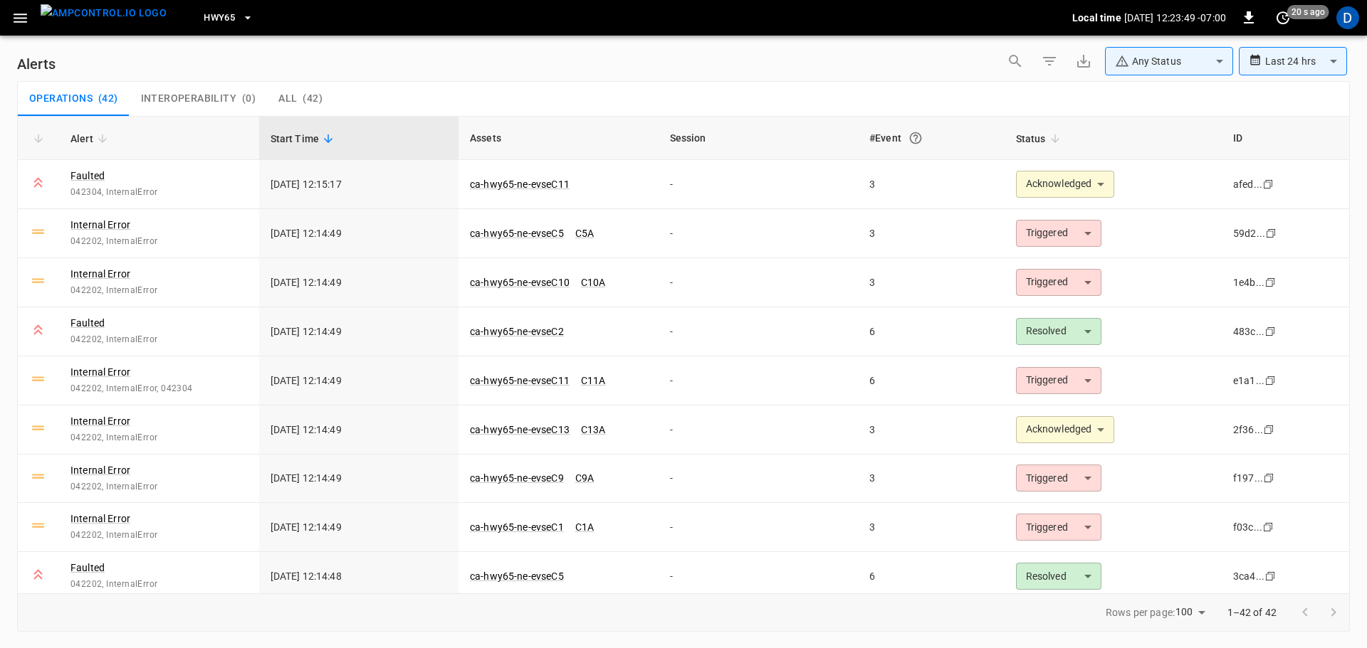
click at [500, 100] on div "Operations ( 42 ) Interoperability ( 0 ) All ( 42 )" at bounding box center [683, 99] width 1331 height 34
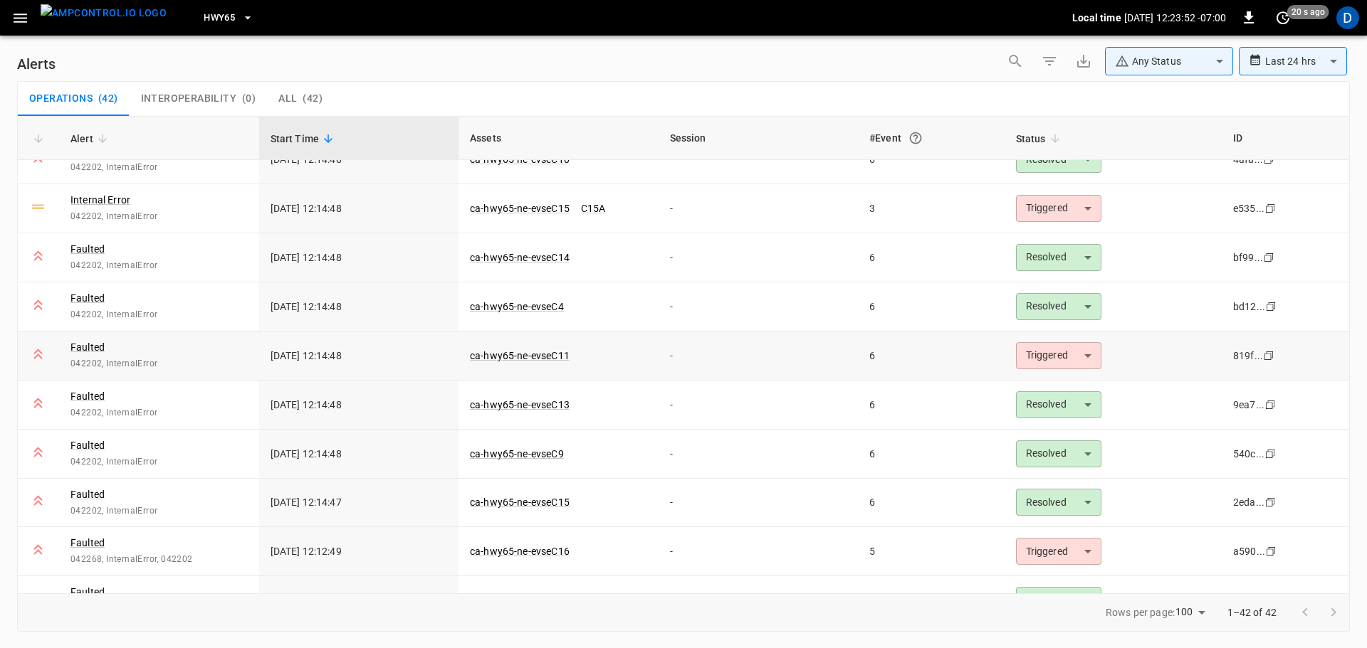
click at [1064, 358] on body "**********" at bounding box center [683, 321] width 1367 height 643
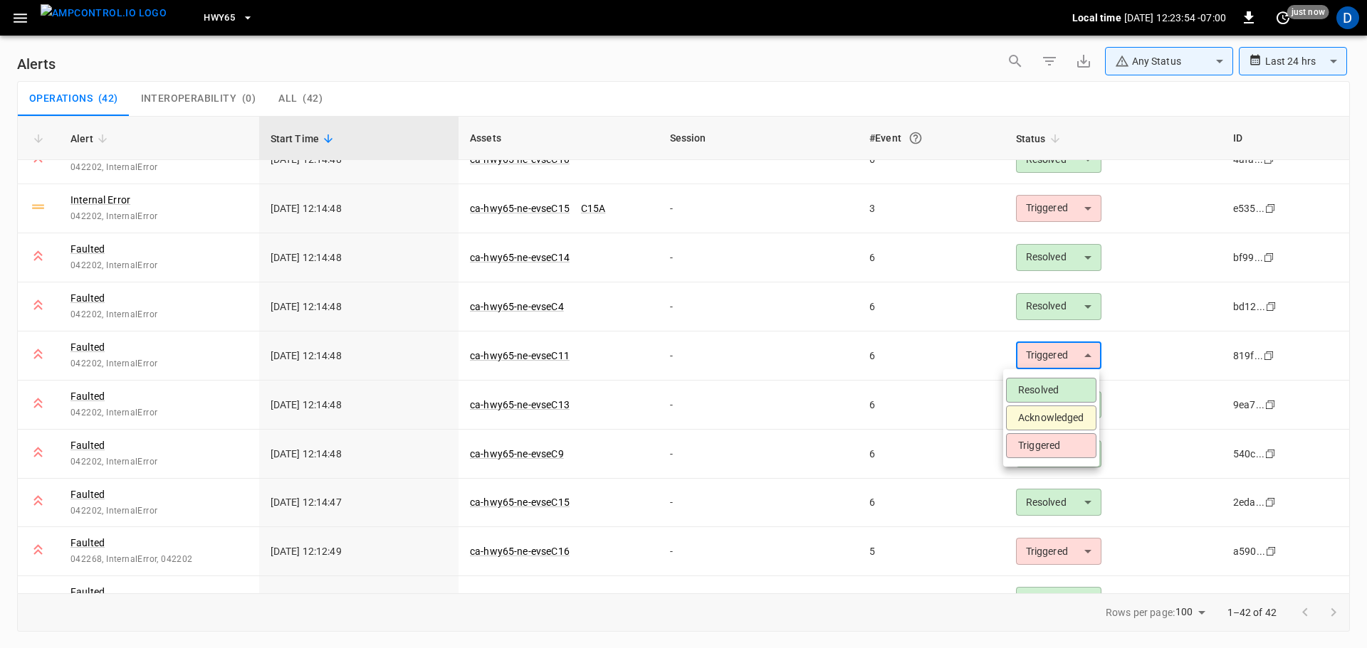
click at [1041, 414] on li "Acknowledged" at bounding box center [1051, 418] width 90 height 25
type input "**********"
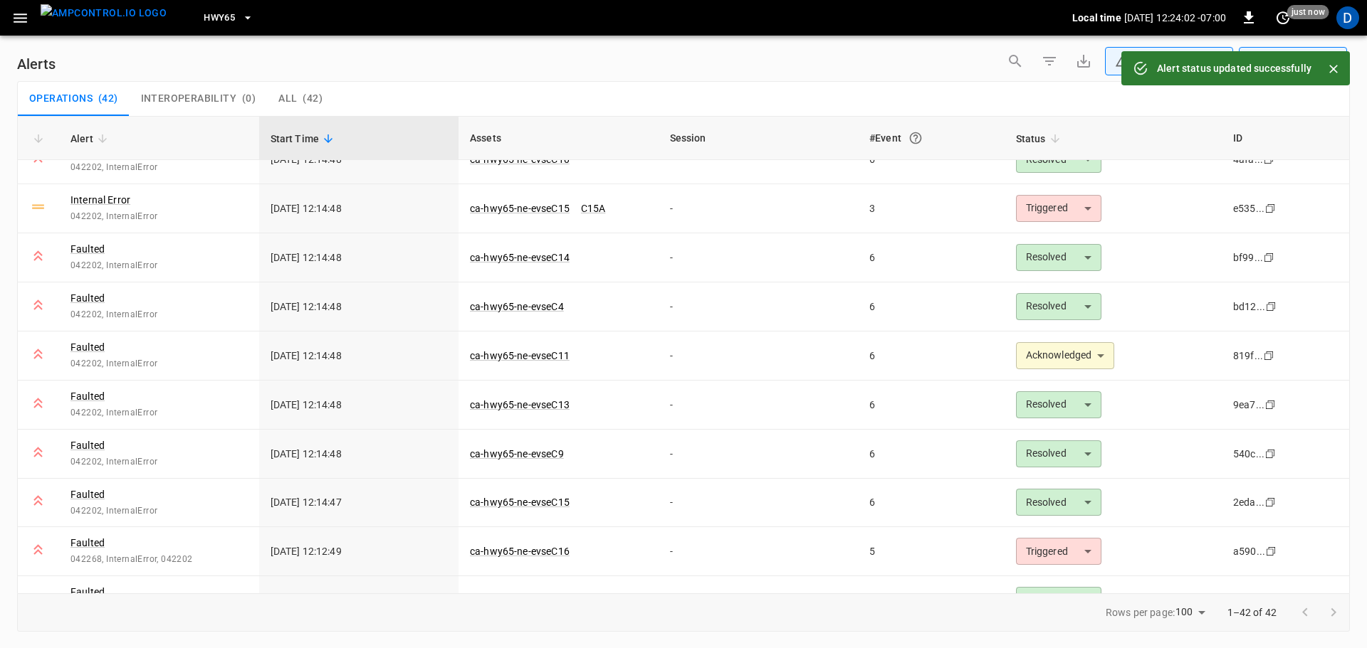
click at [523, 92] on div "Operations ( 42 ) Interoperability ( 0 ) All ( 42 )" at bounding box center [683, 99] width 1331 height 34
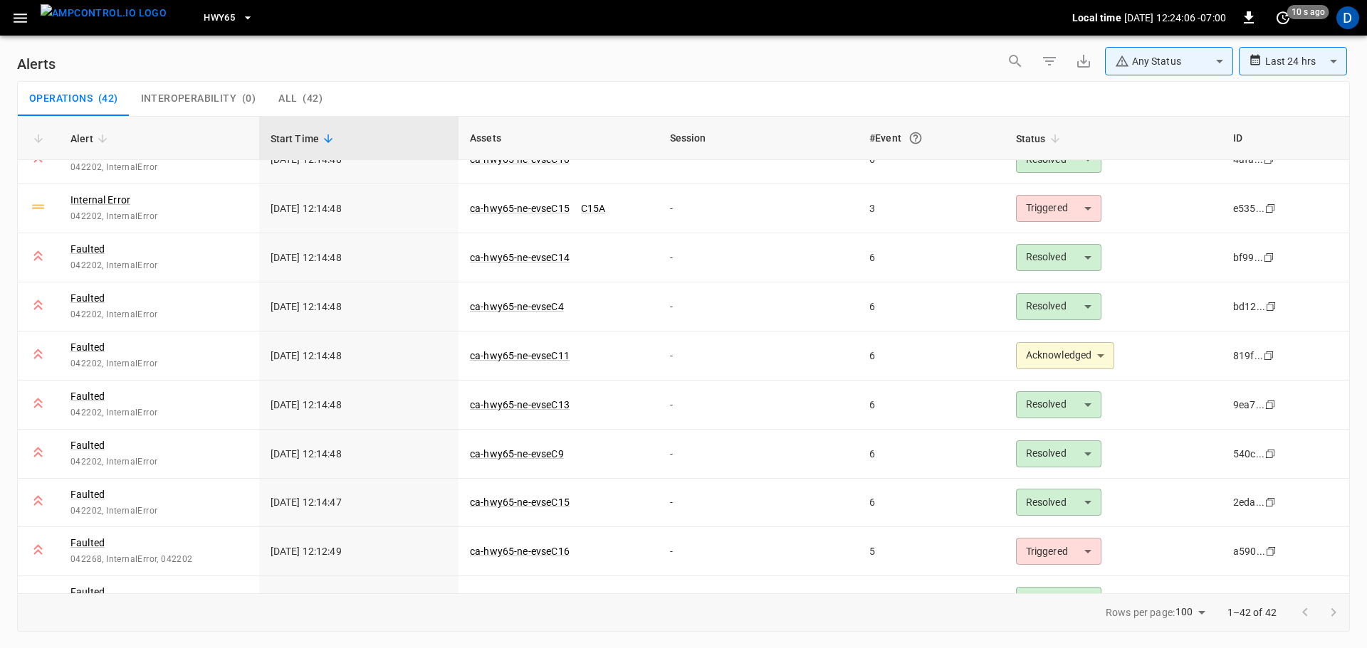
scroll to position [0, 0]
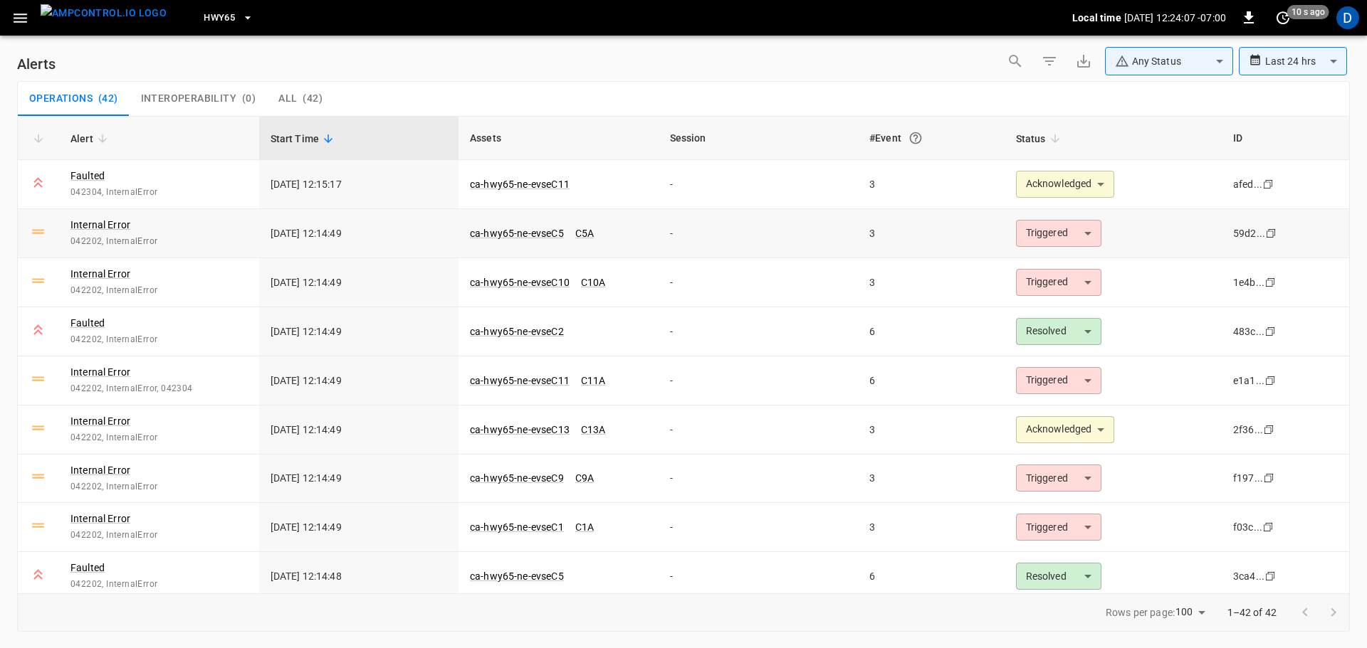
click at [1036, 246] on body "**********" at bounding box center [683, 321] width 1367 height 643
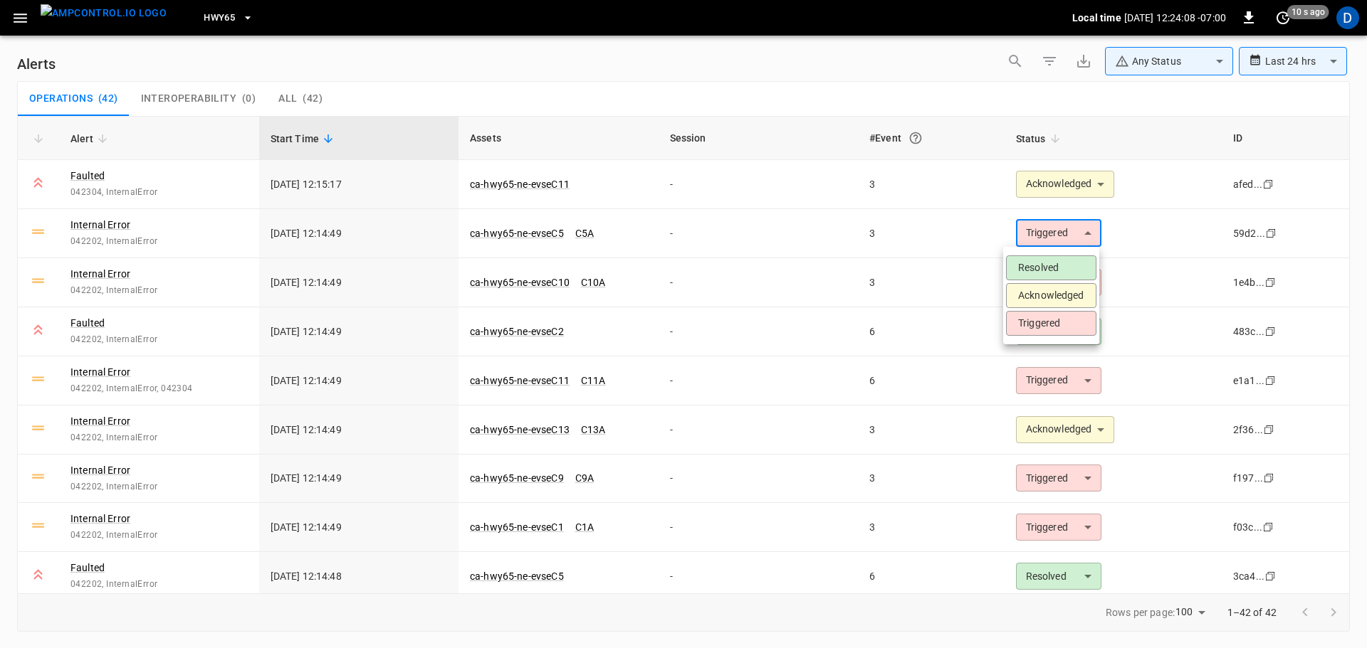
click at [1035, 295] on li "Acknowledged" at bounding box center [1051, 295] width 90 height 25
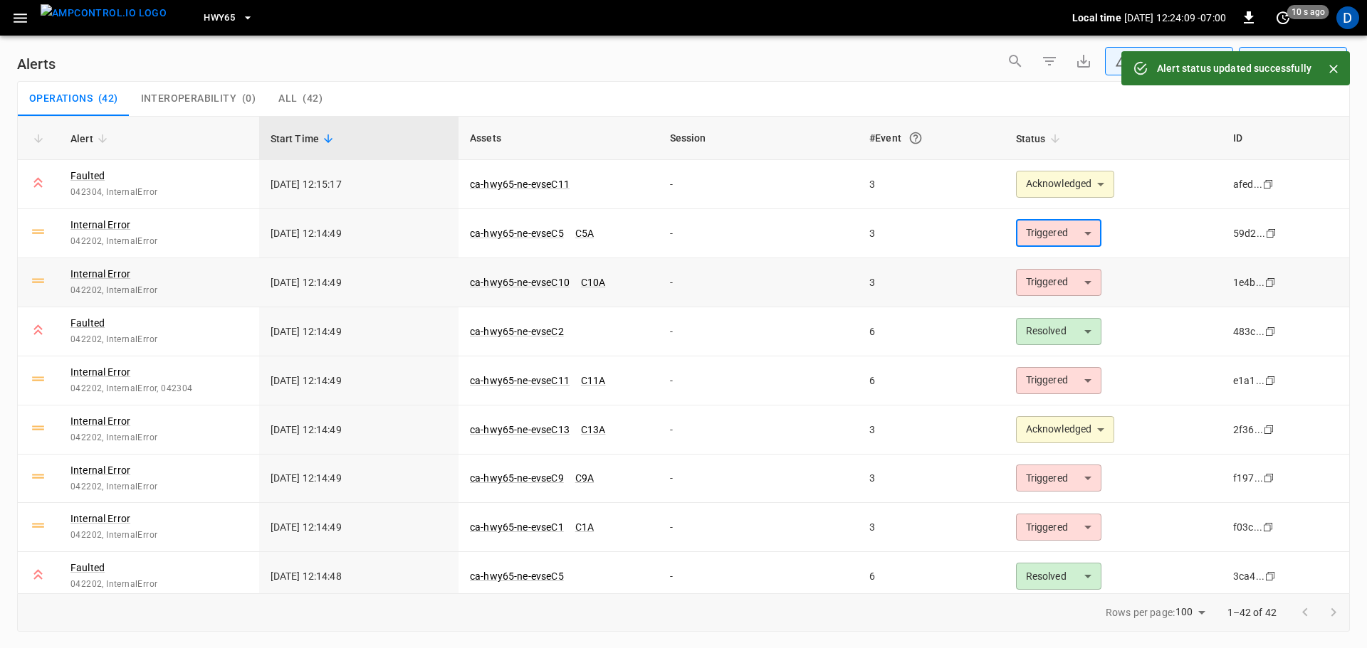
type input "**********"
click at [483, 89] on div "Operations ( 42 ) Interoperability ( 0 ) All ( 42 )" at bounding box center [683, 99] width 1331 height 34
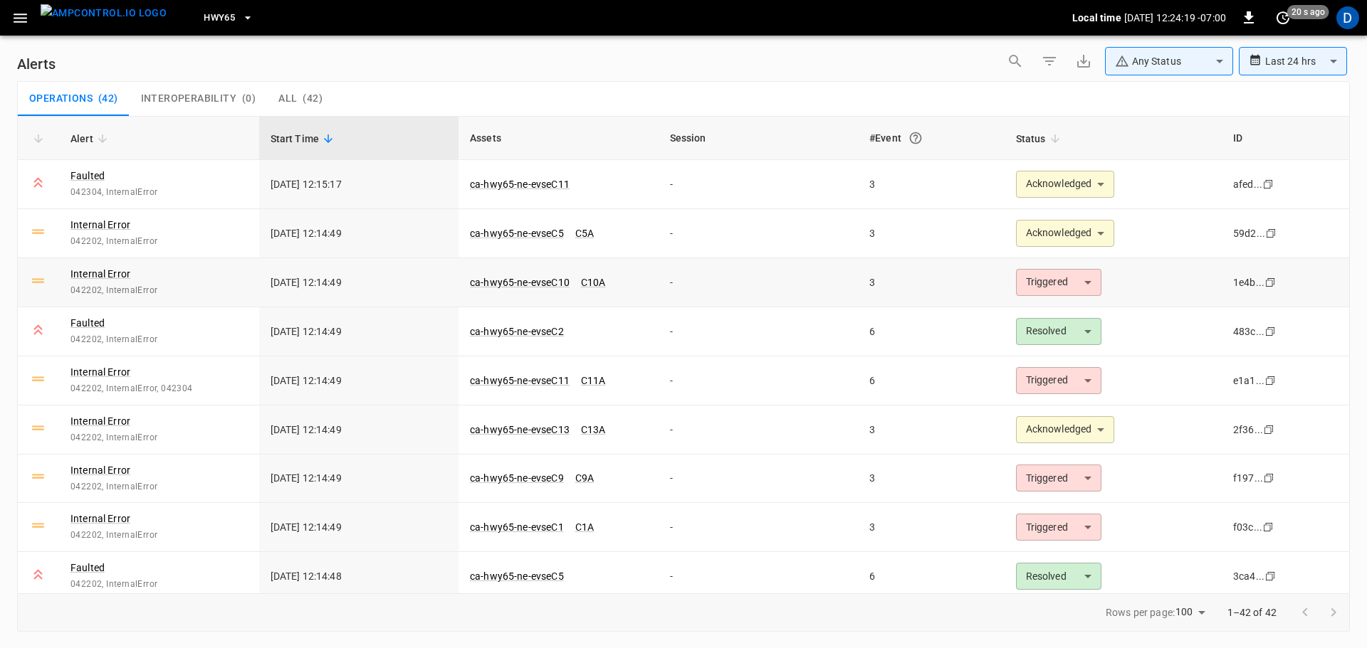
click at [1035, 276] on body "**********" at bounding box center [683, 321] width 1367 height 643
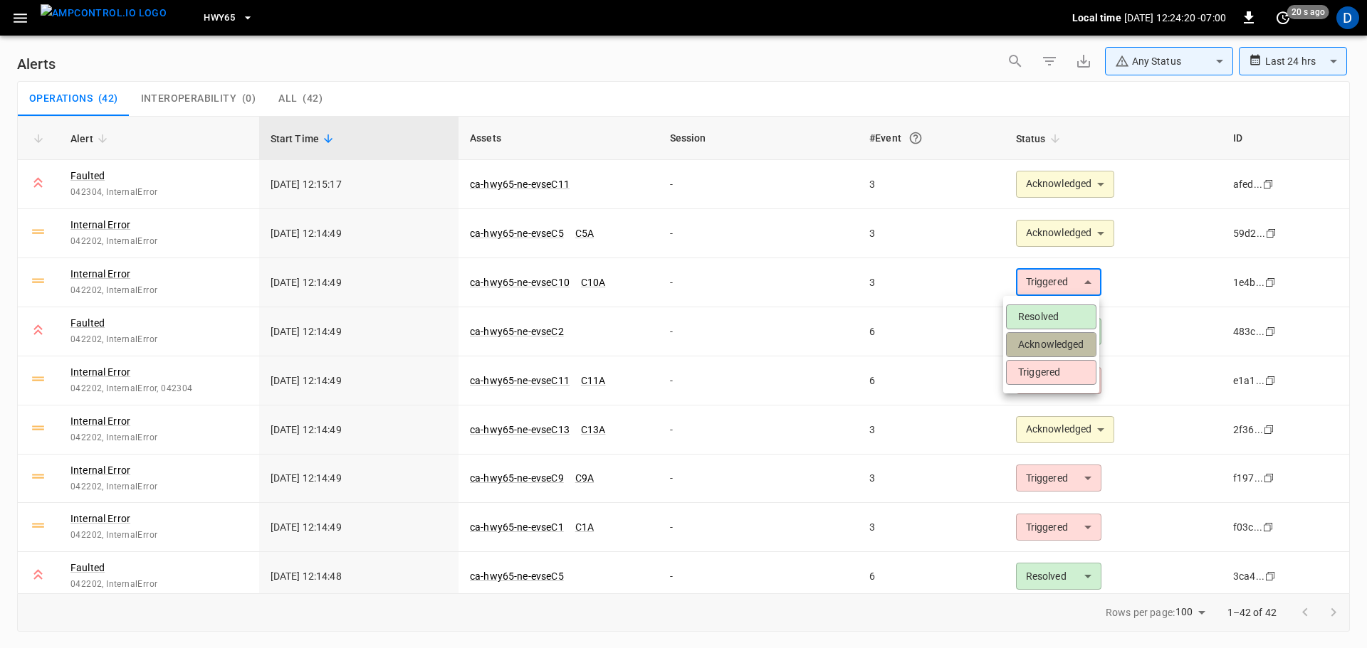
click at [1040, 345] on li "Acknowledged" at bounding box center [1051, 344] width 90 height 25
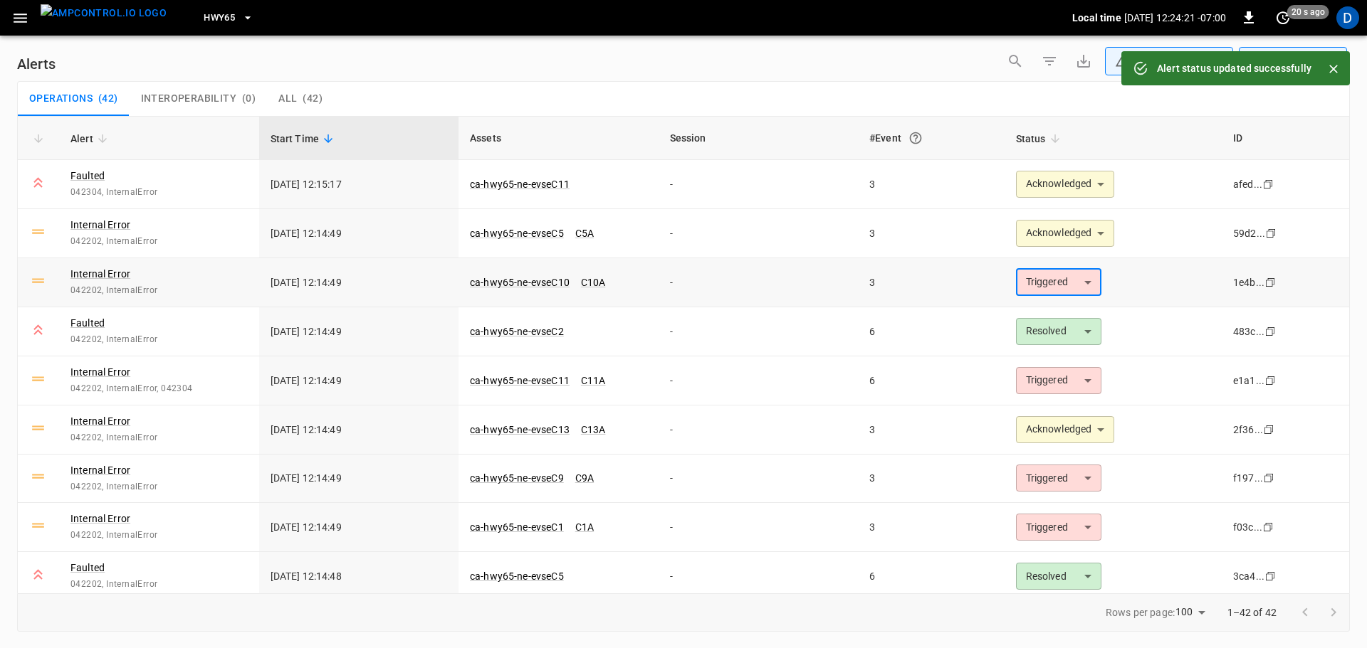
type input "**********"
click at [936, 236] on td "3" at bounding box center [931, 233] width 147 height 49
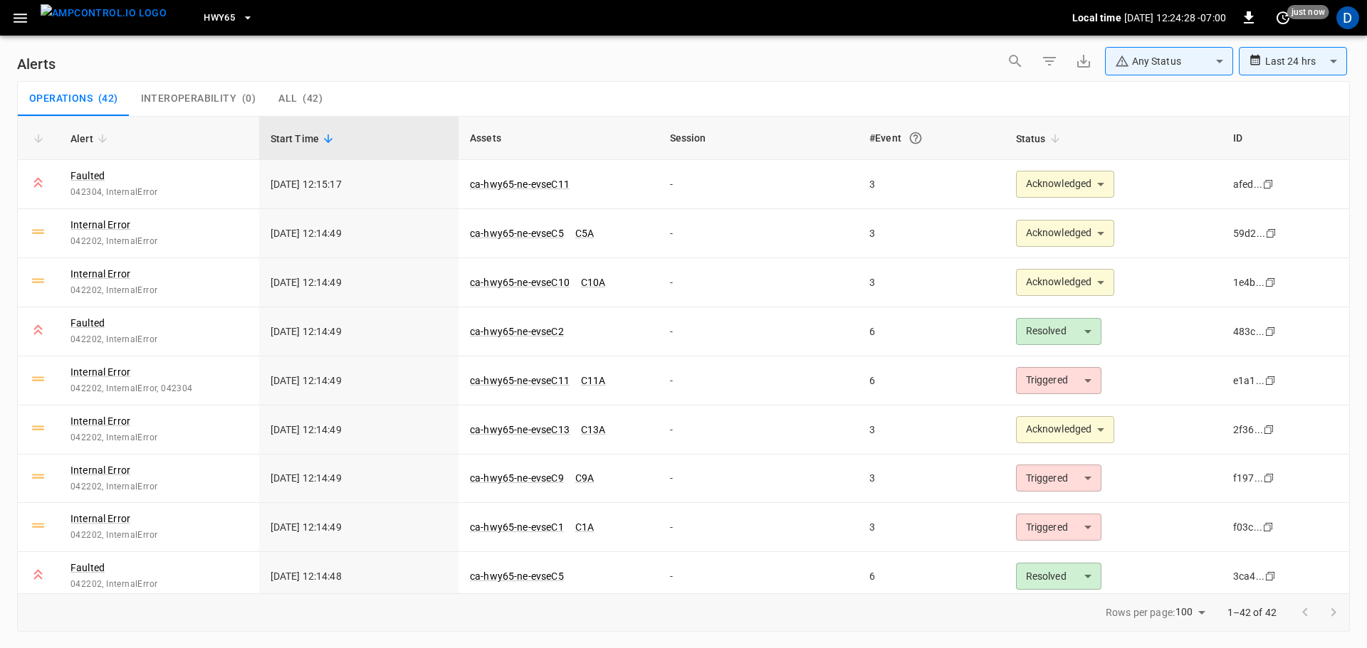
click at [527, 102] on div "Operations ( 42 ) Interoperability ( 0 ) All ( 42 )" at bounding box center [683, 99] width 1331 height 34
click at [1076, 530] on body "**********" at bounding box center [683, 321] width 1367 height 643
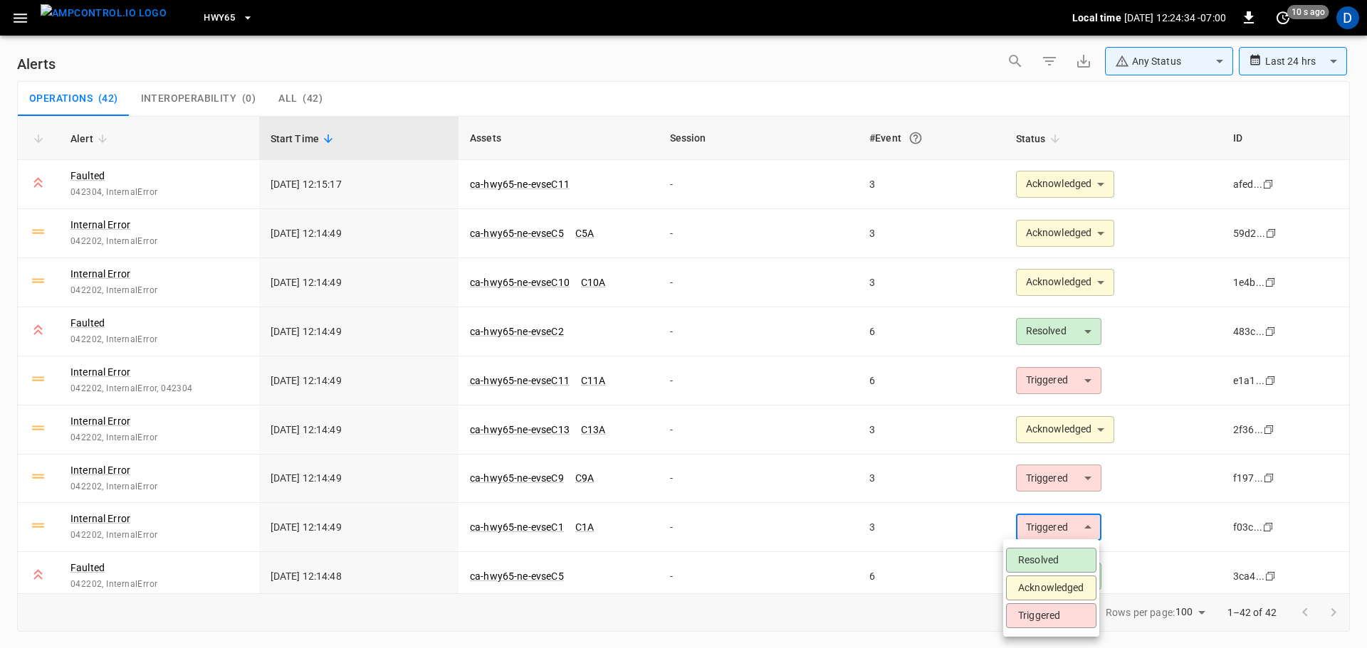
click at [1034, 584] on li "Acknowledged" at bounding box center [1051, 588] width 90 height 25
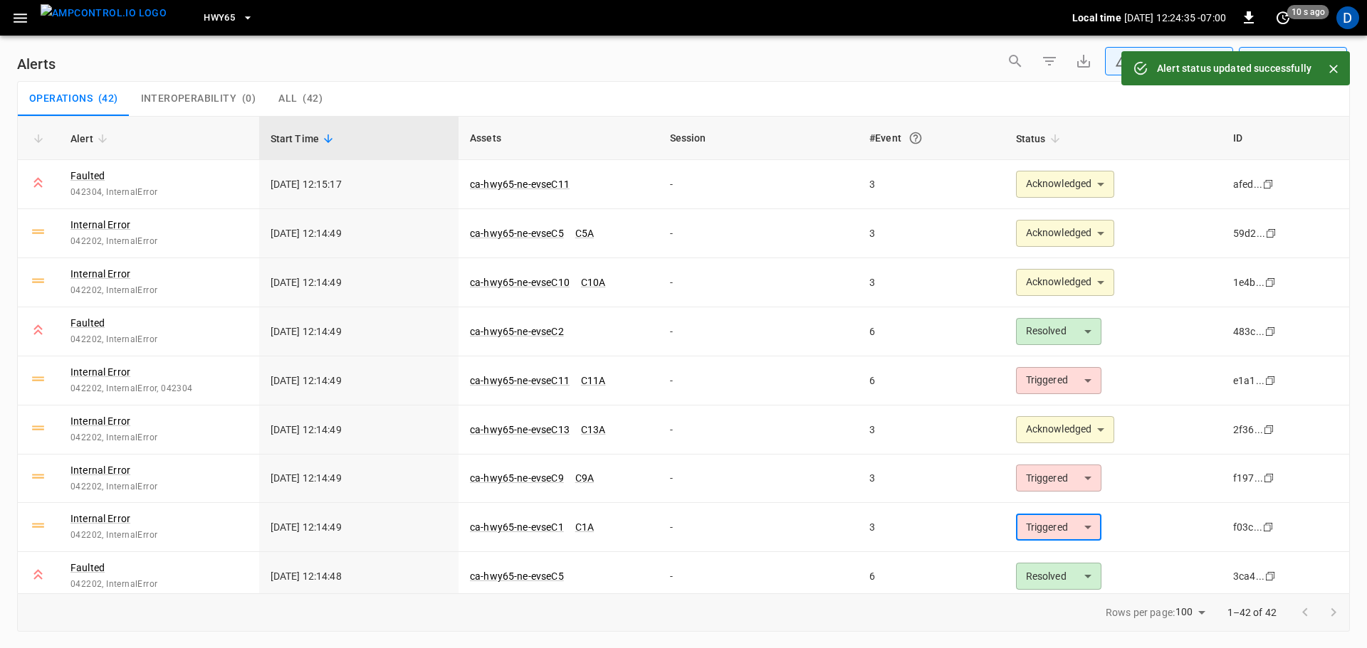
type input "**********"
click at [935, 479] on td "3" at bounding box center [931, 479] width 147 height 49
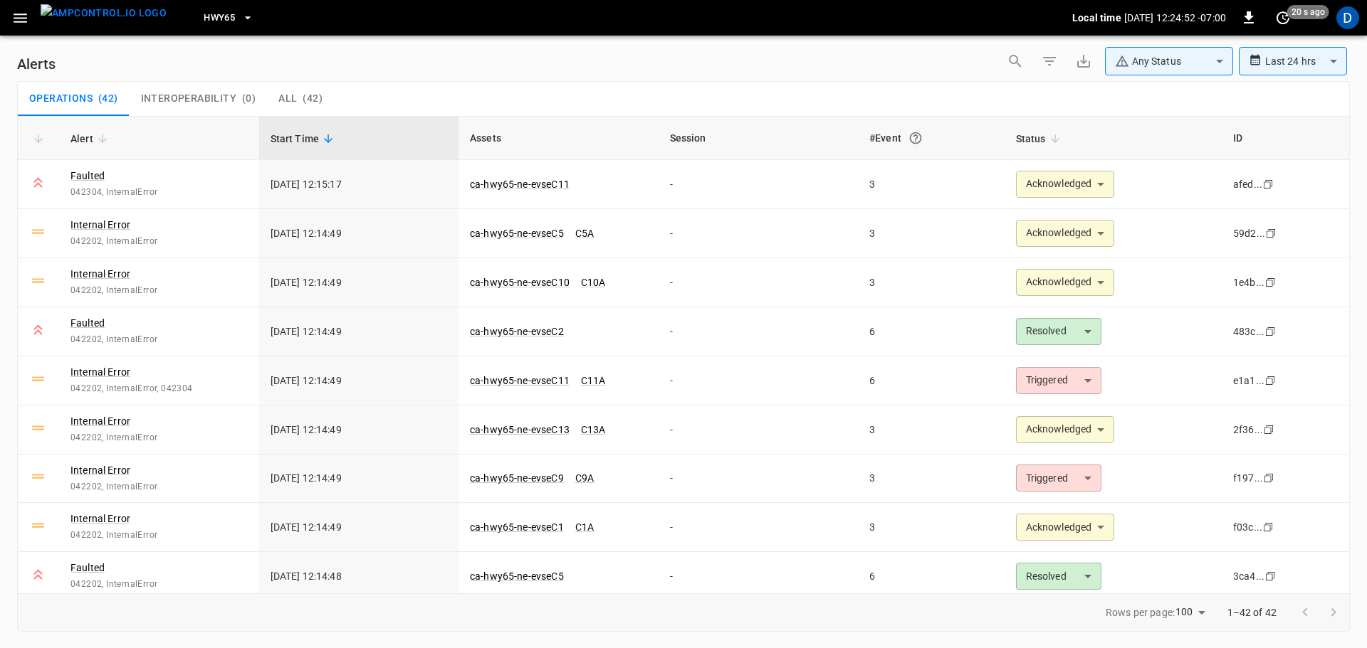
click at [714, 99] on div "Operations ( 42 ) Interoperability ( 0 ) All ( 42 )" at bounding box center [683, 99] width 1331 height 34
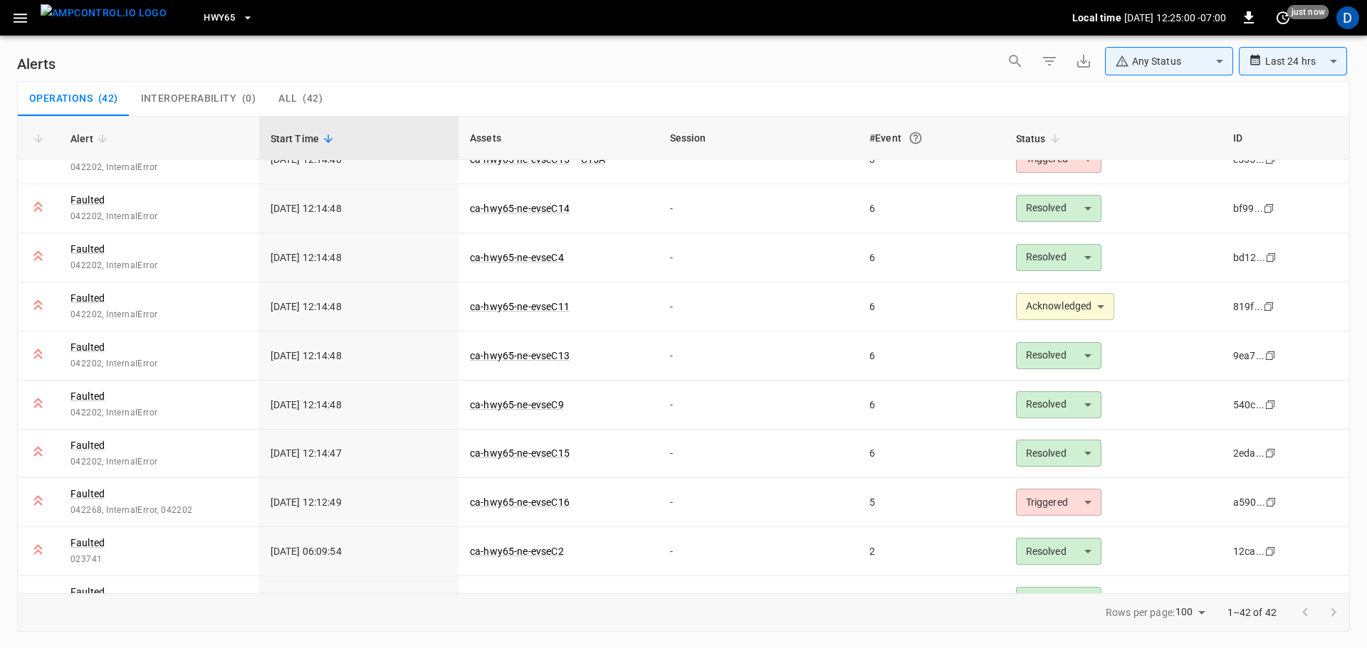
click at [496, 42] on div "**********" at bounding box center [683, 340] width 1367 height 608
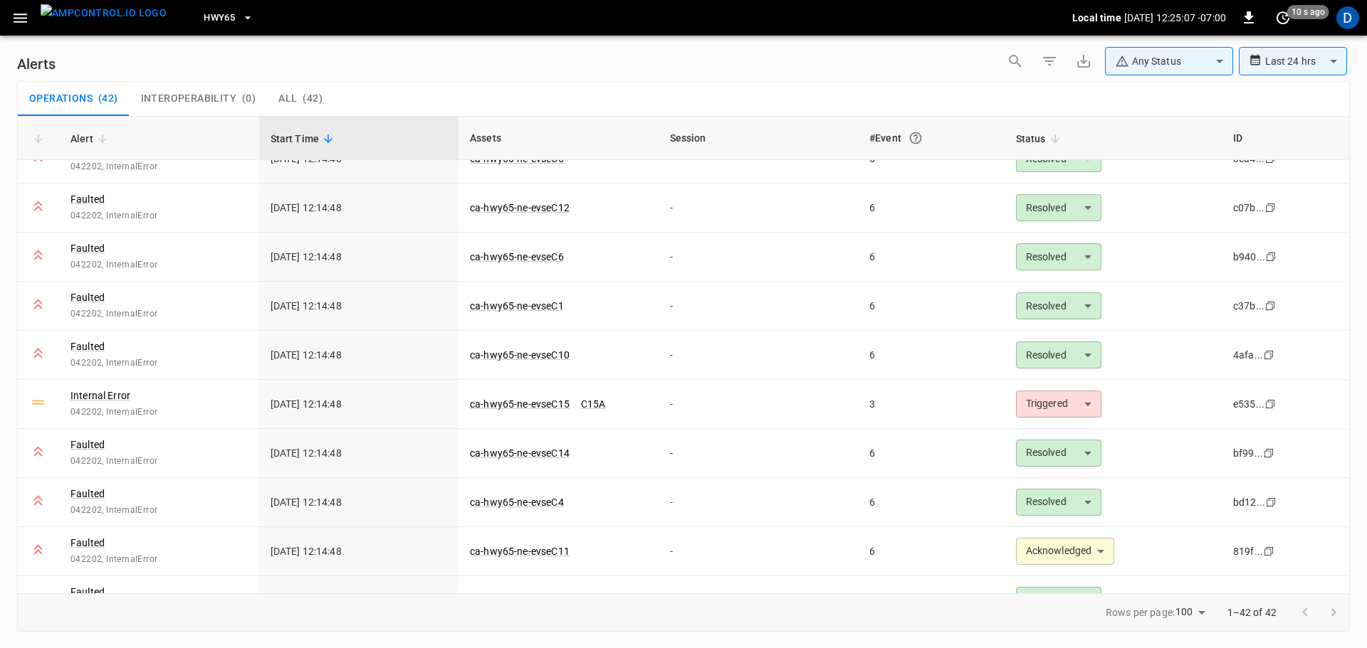
click at [421, 105] on div "Operations ( 42 ) Interoperability ( 0 ) All ( 42 )" at bounding box center [683, 99] width 1331 height 34
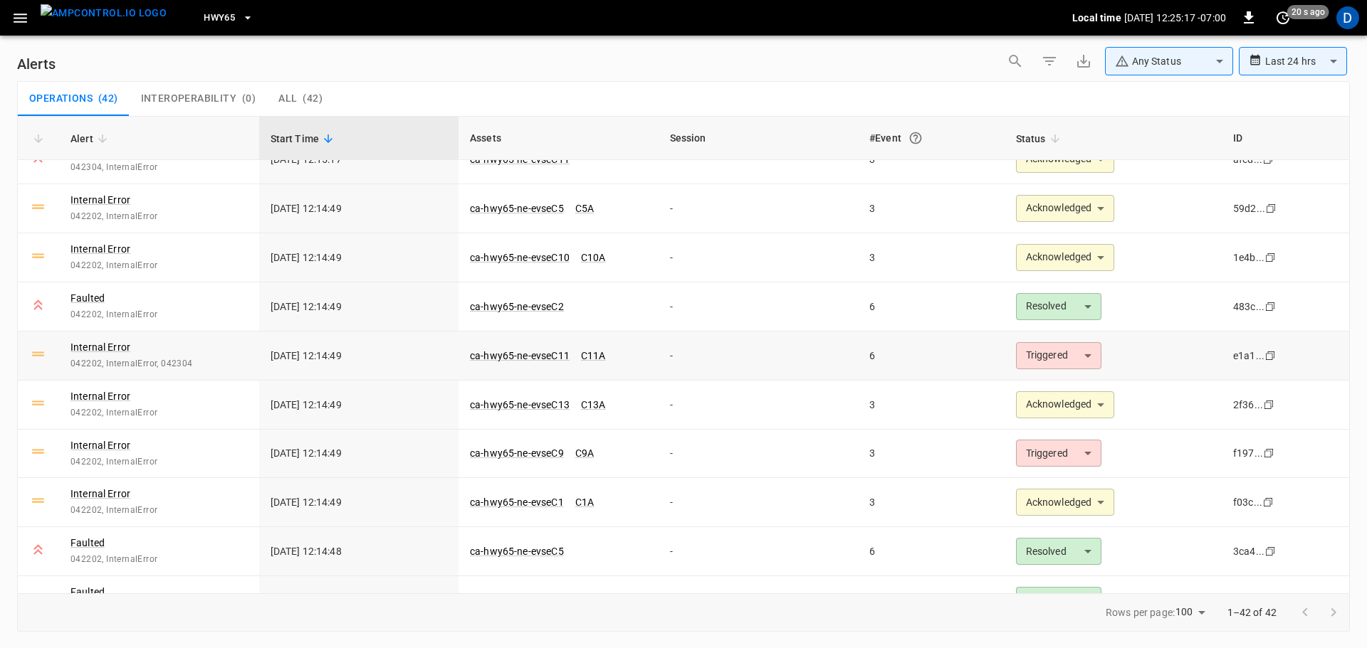
click at [1078, 359] on body "**********" at bounding box center [683, 321] width 1367 height 643
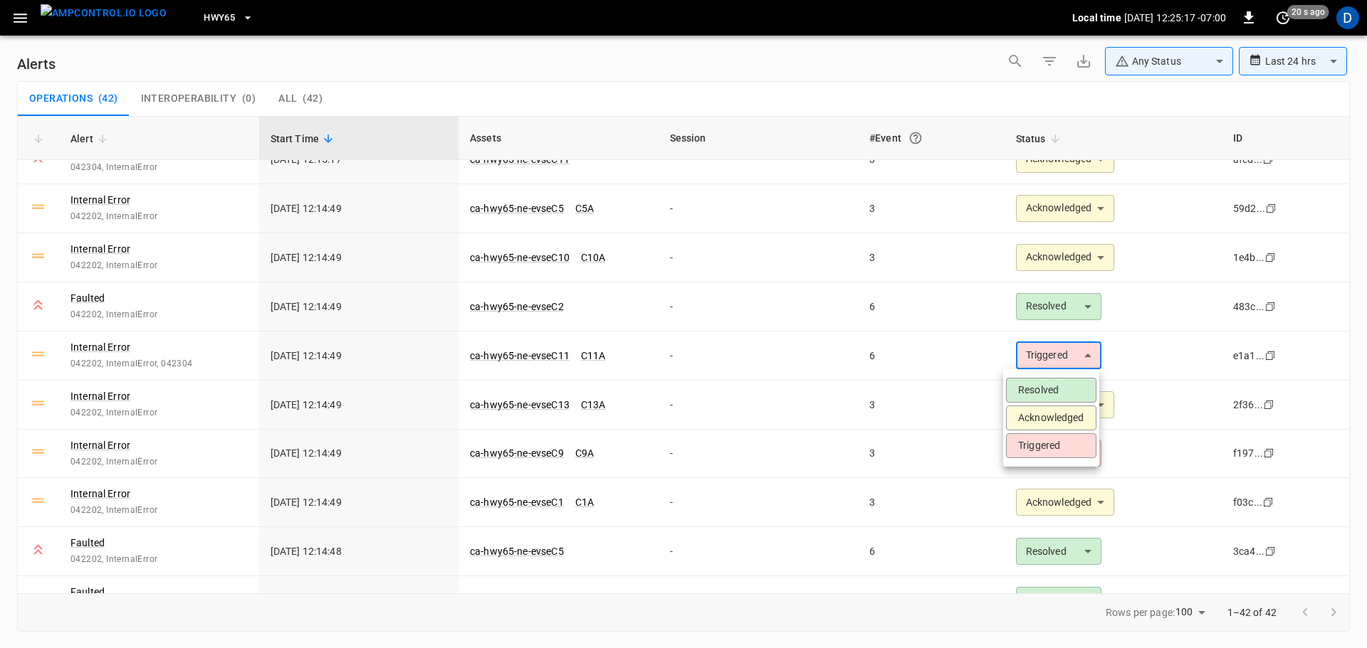
type input "**********"
click at [1050, 415] on li "Acknowledged" at bounding box center [1051, 418] width 90 height 25
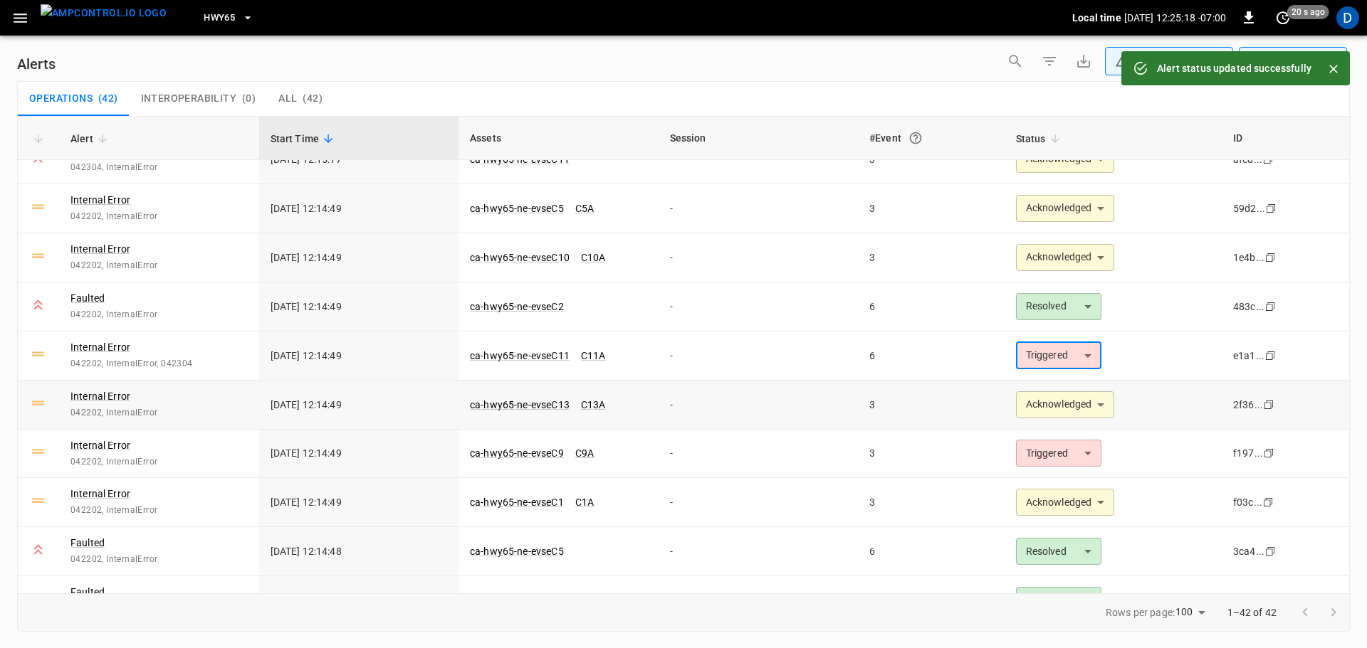
type input "**********"
click at [507, 95] on div "Operations ( 42 ) Interoperability ( 0 ) All ( 42 )" at bounding box center [683, 99] width 1331 height 34
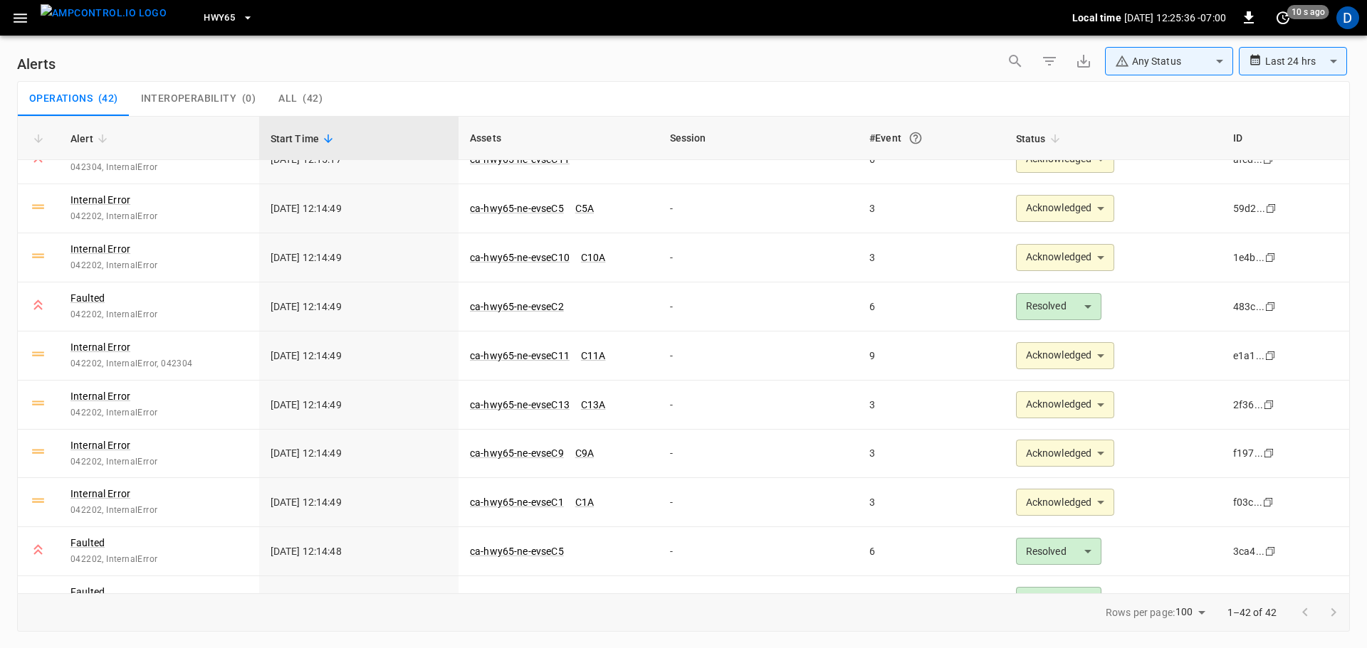
click at [540, 89] on div "Operations ( 42 ) Interoperability ( 0 ) All ( 42 )" at bounding box center [683, 99] width 1331 height 34
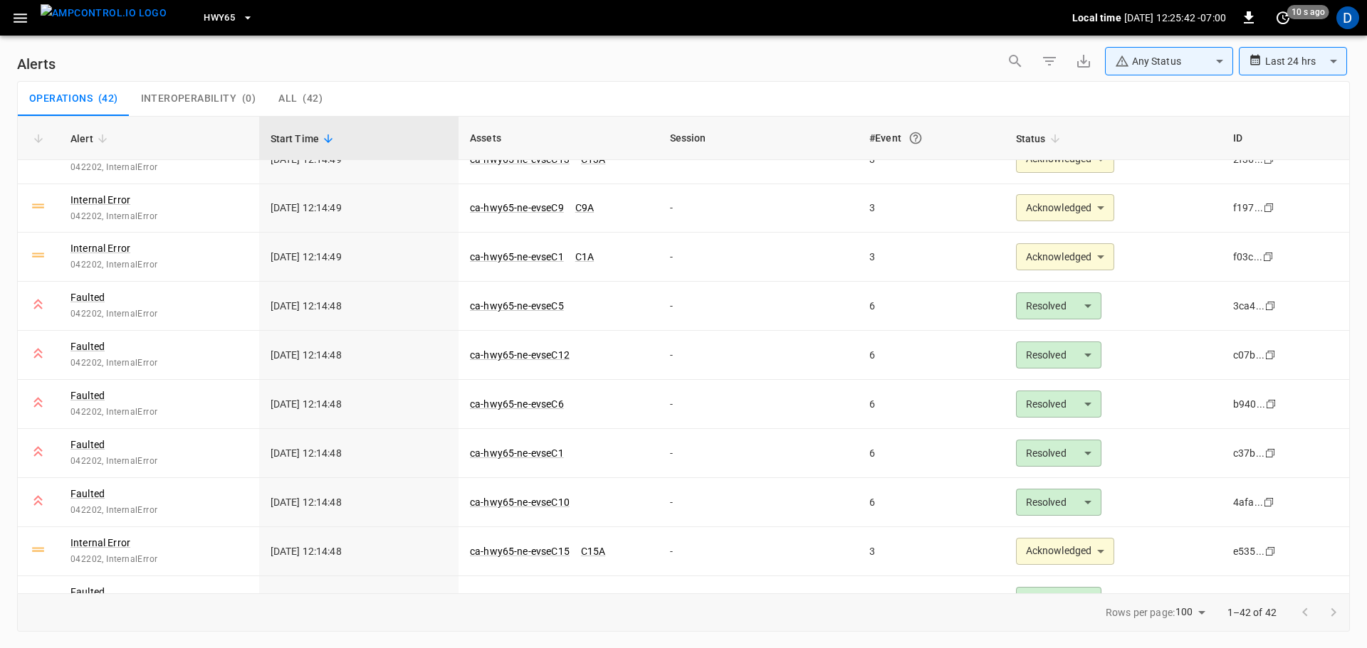
click at [434, 61] on div "**********" at bounding box center [683, 64] width 1332 height 34
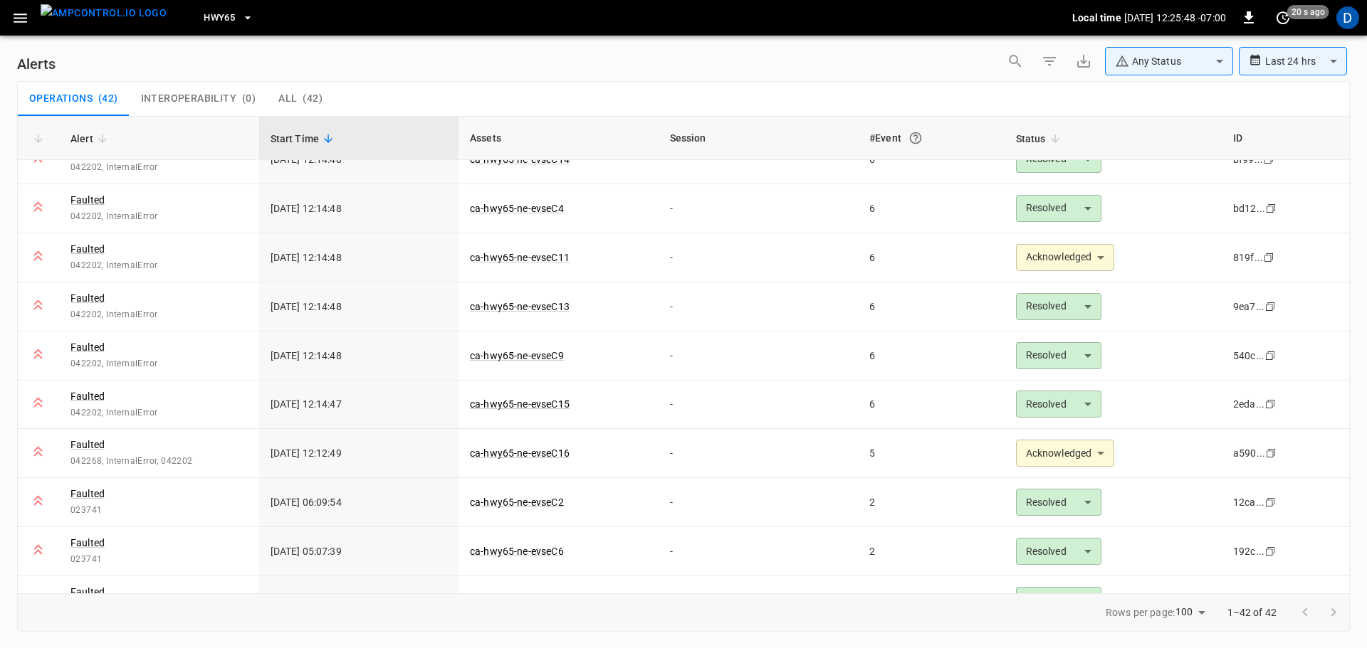
click at [382, 98] on div "Operations ( 42 ) Interoperability ( 0 ) All ( 42 )" at bounding box center [683, 99] width 1331 height 34
click at [514, 103] on div "Operations ( 42 ) Interoperability ( 0 ) All ( 42 )" at bounding box center [683, 99] width 1331 height 34
click at [626, 88] on div "Operations ( 42 ) Interoperability ( 0 ) All ( 42 )" at bounding box center [683, 99] width 1331 height 34
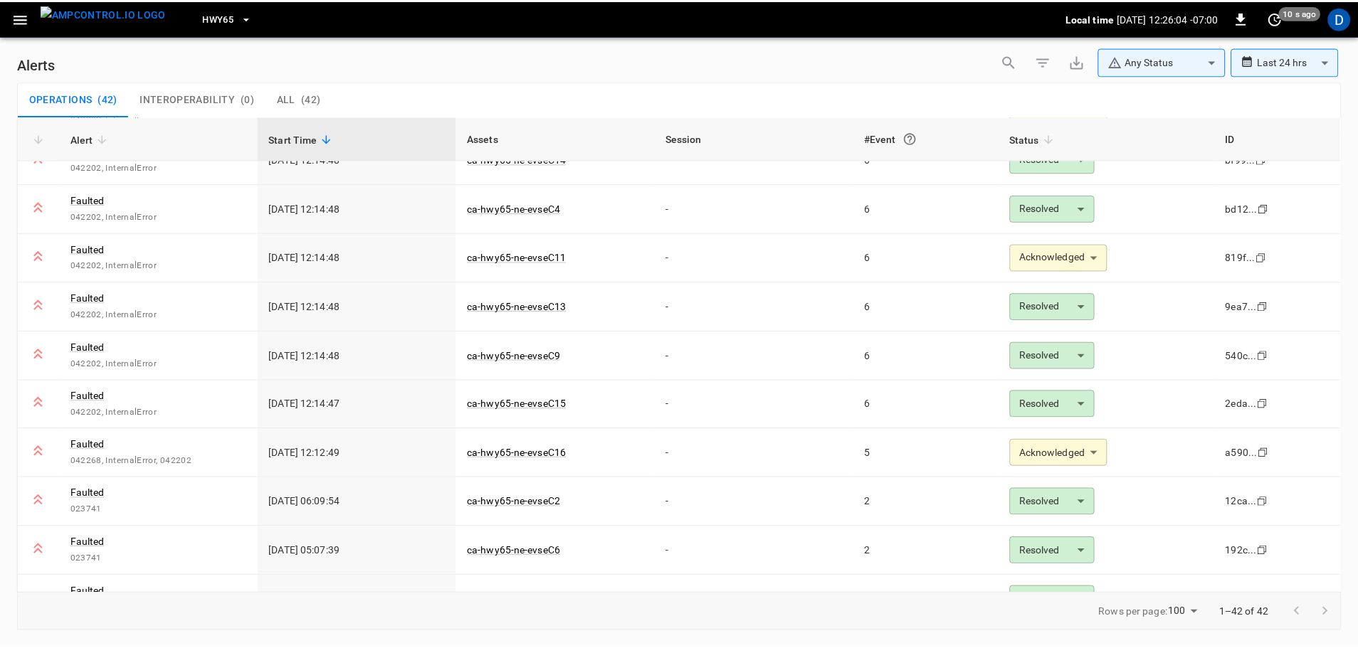
scroll to position [466, 0]
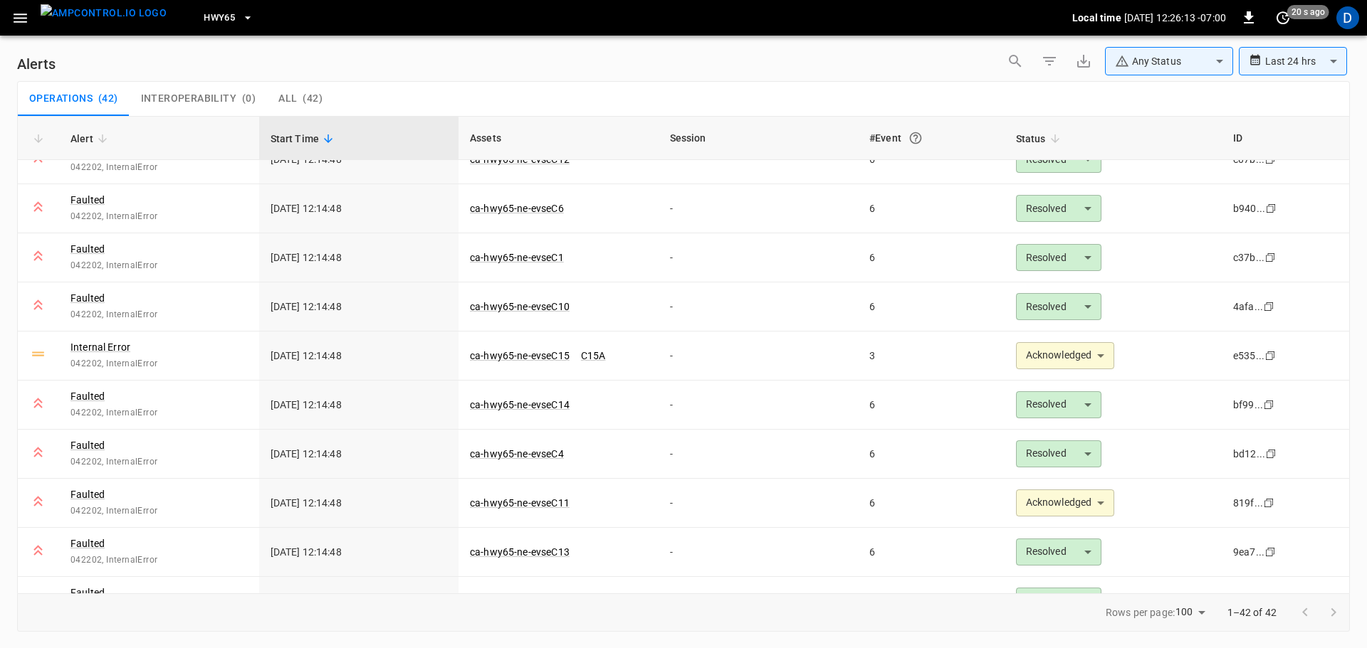
click at [118, 22] on img "menu" at bounding box center [104, 13] width 126 height 18
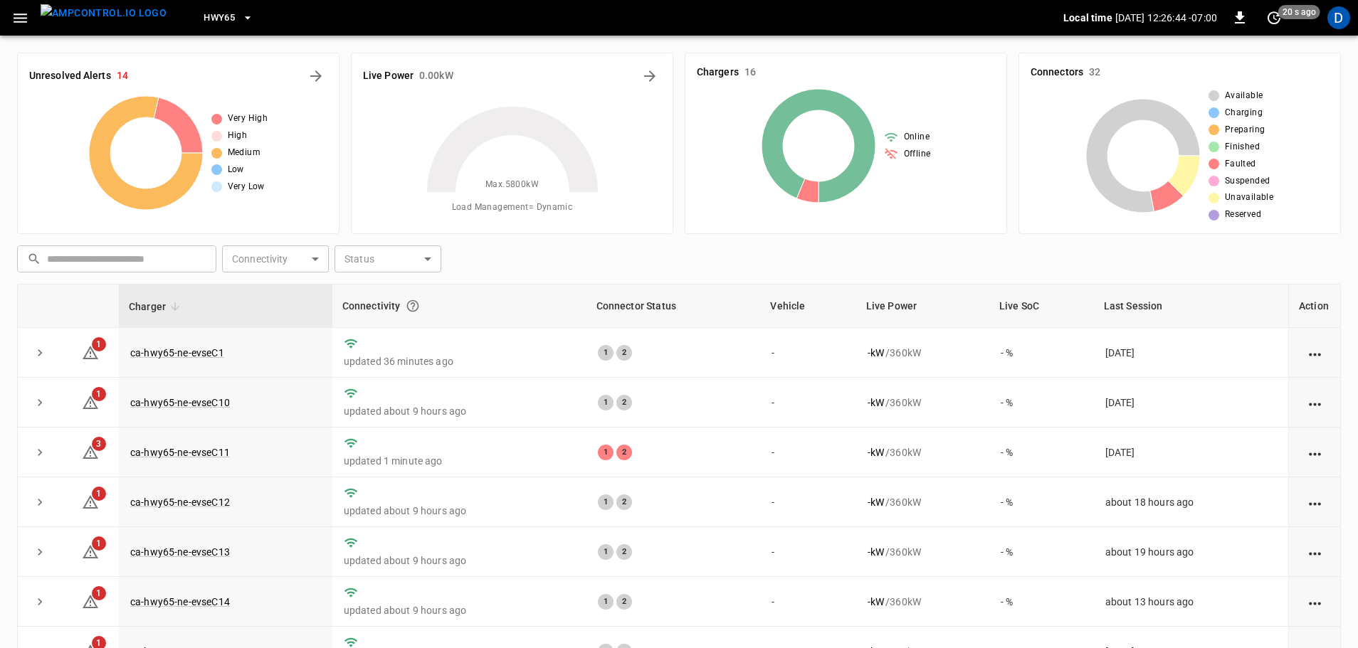
click at [204, 11] on span "HWY65" at bounding box center [219, 18] width 31 height 16
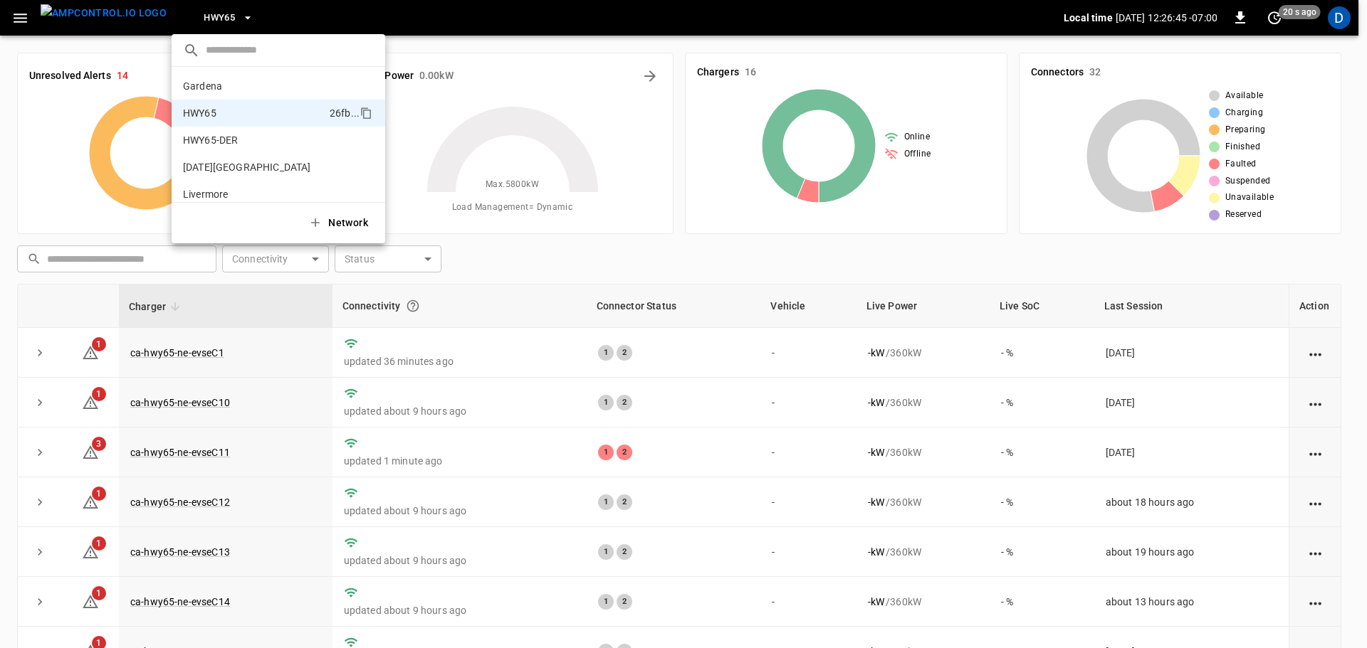
scroll to position [23, 0]
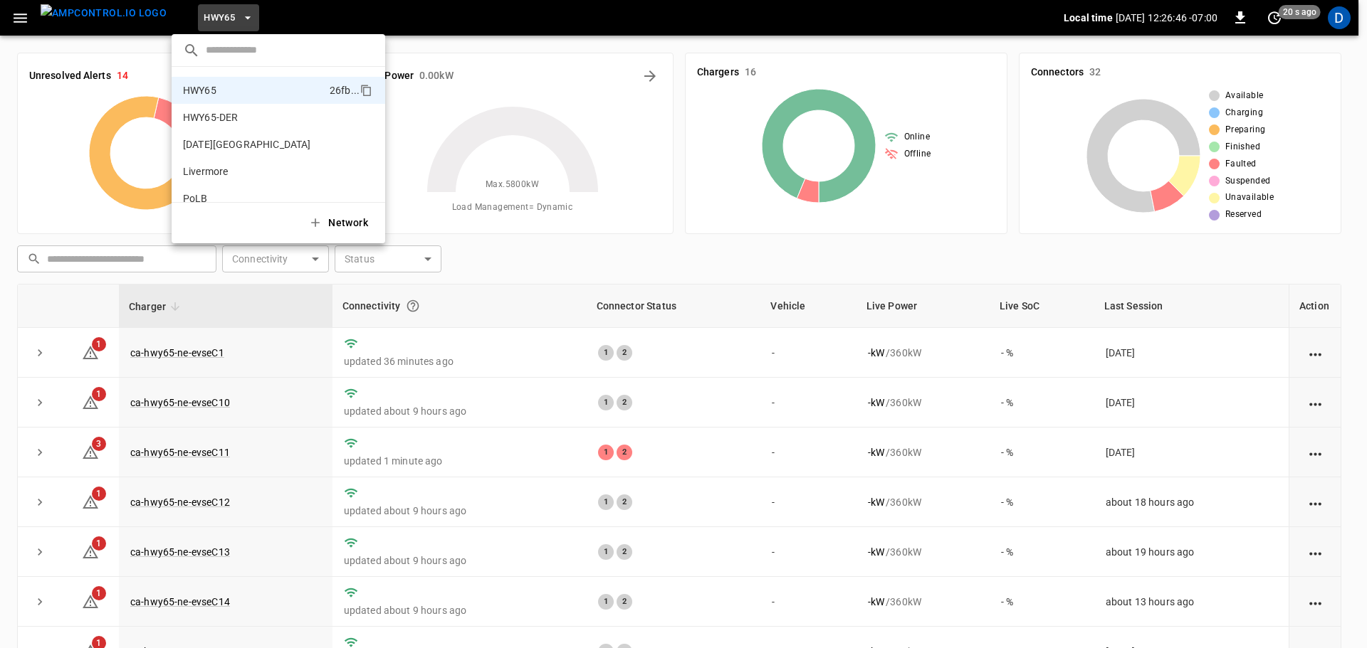
click at [444, 124] on div at bounding box center [683, 324] width 1367 height 648
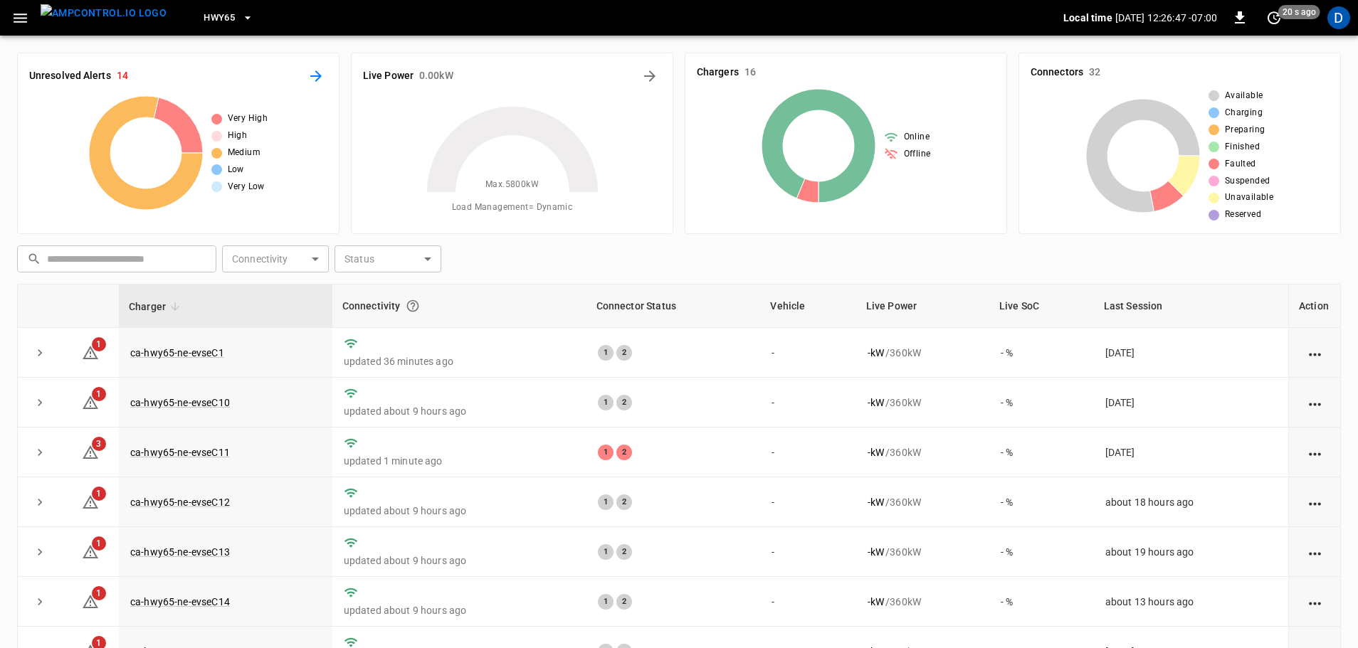
click at [319, 80] on icon "All Alerts" at bounding box center [315, 76] width 17 height 17
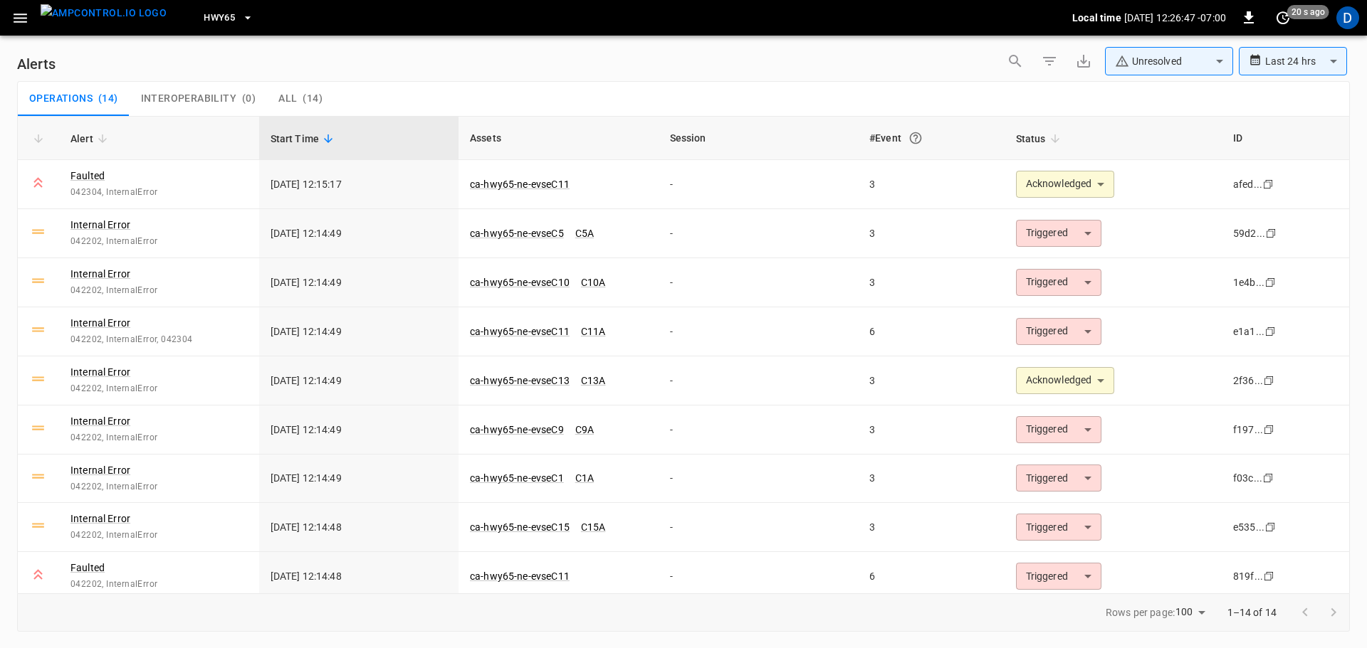
scroll to position [253, 0]
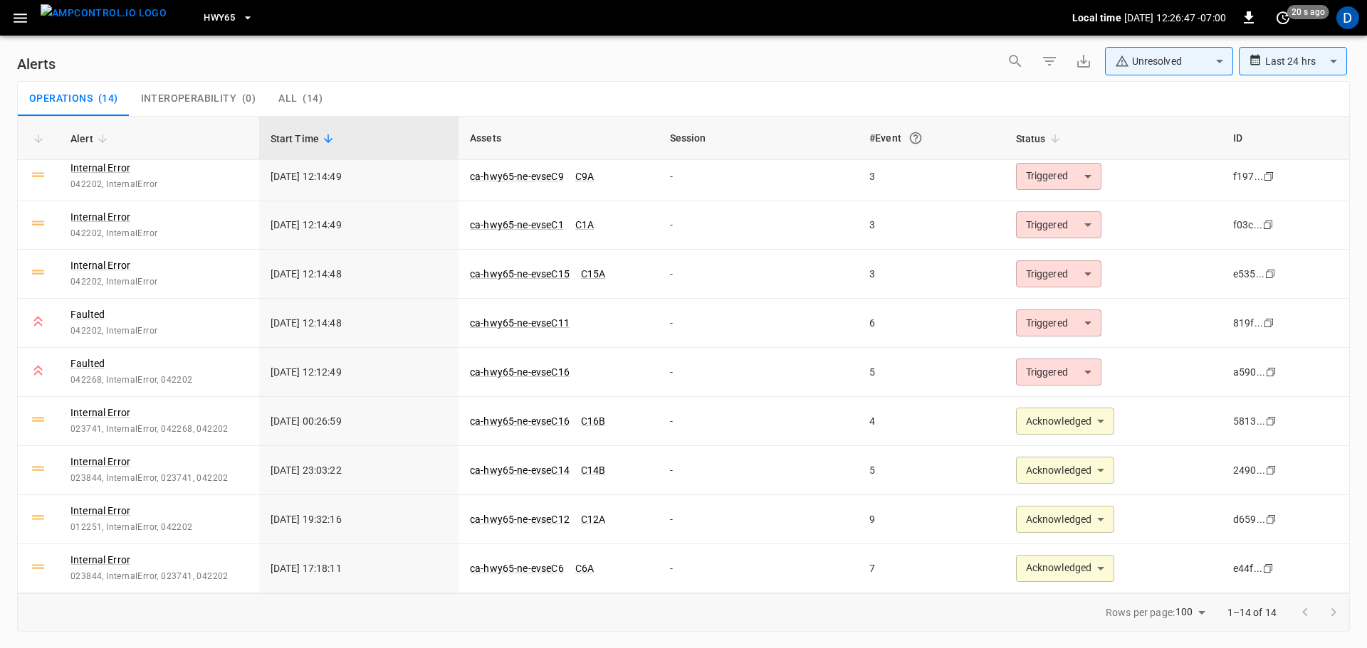
type input "**********"
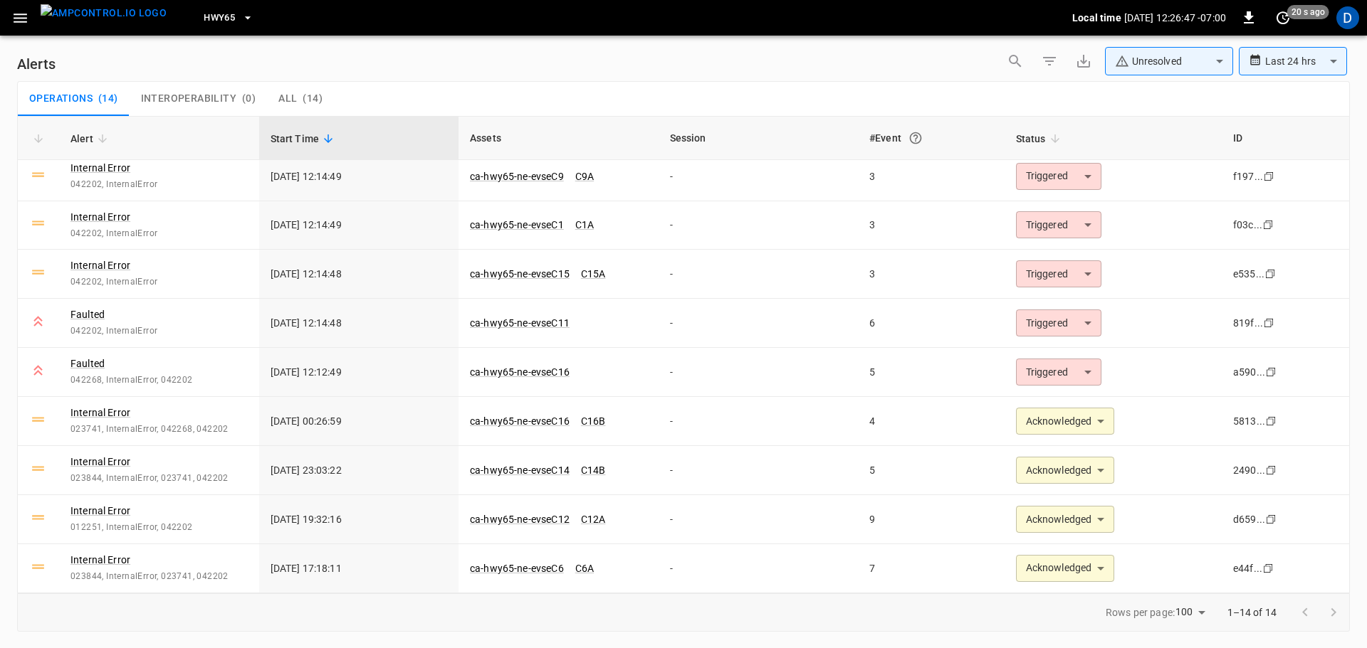
type input "**********"
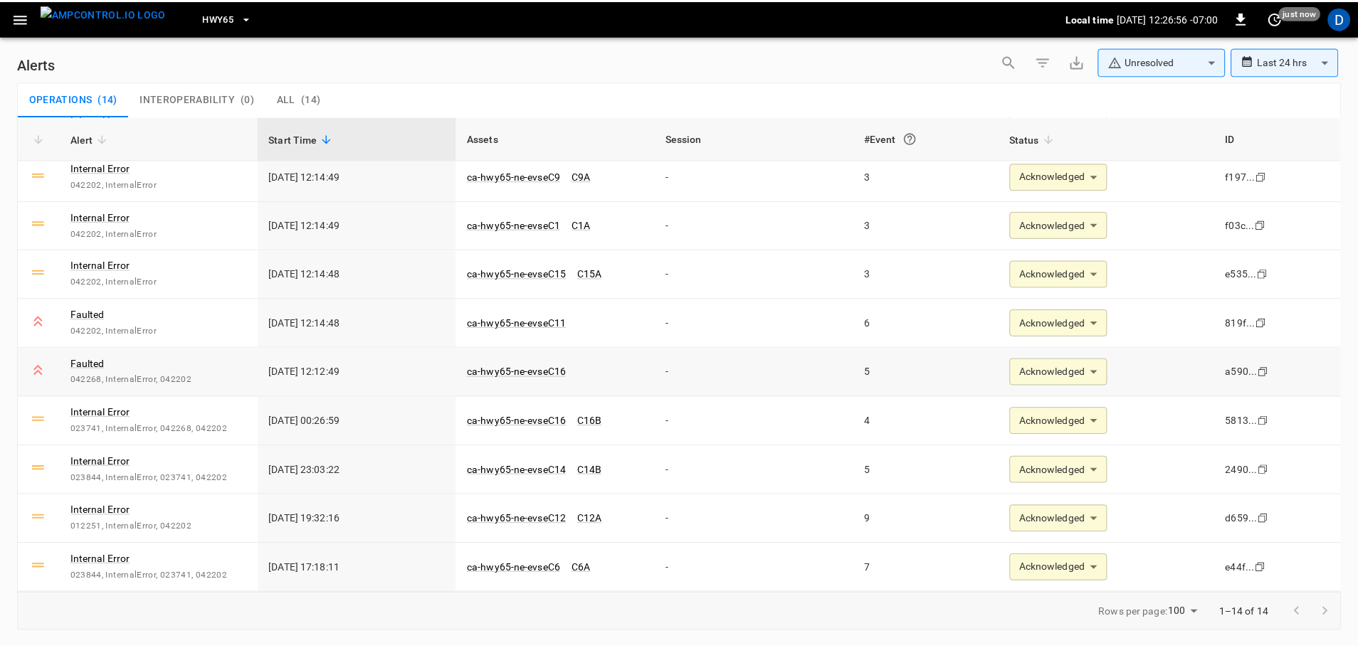
scroll to position [0, 0]
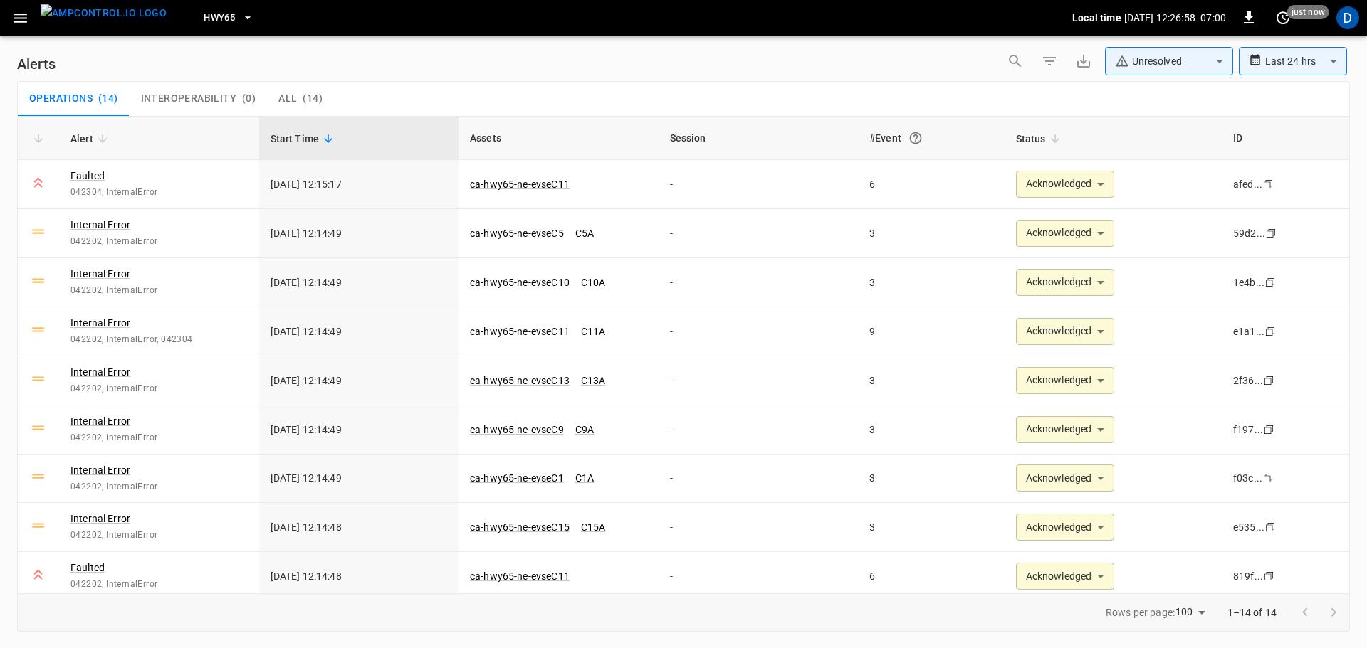
click at [103, 22] on img "menu" at bounding box center [104, 13] width 126 height 18
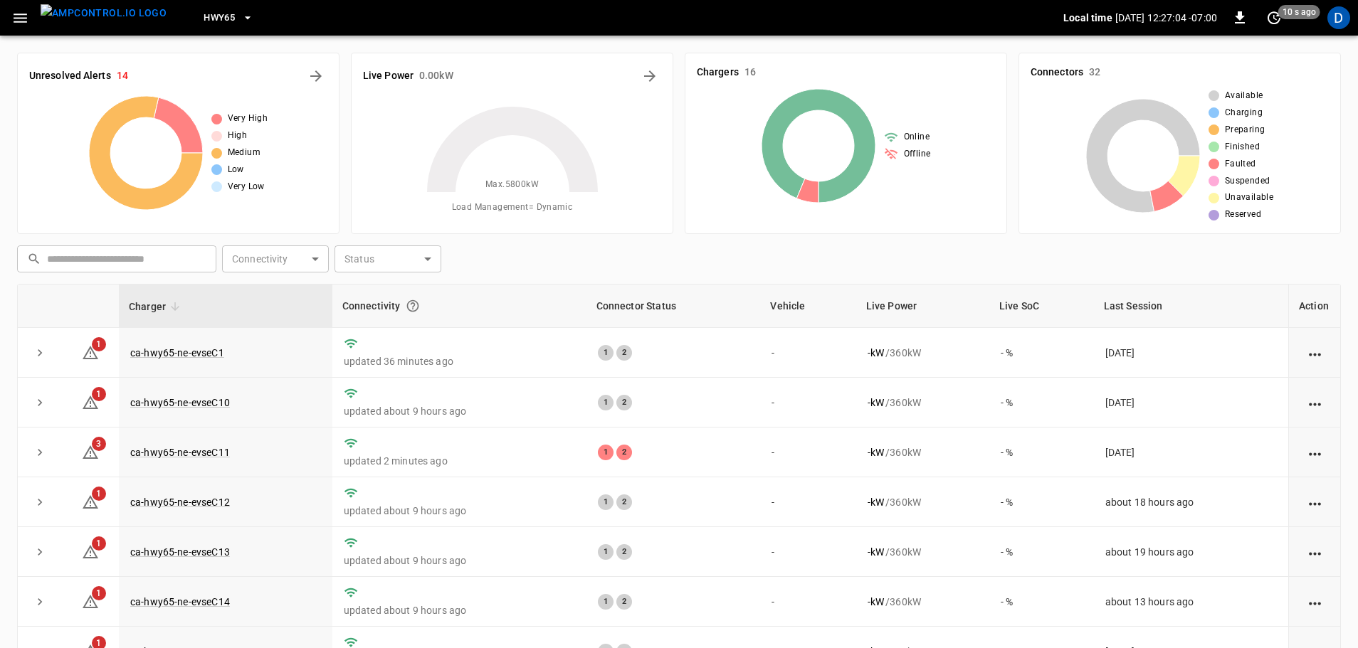
click at [204, 11] on span "HWY65" at bounding box center [219, 18] width 31 height 16
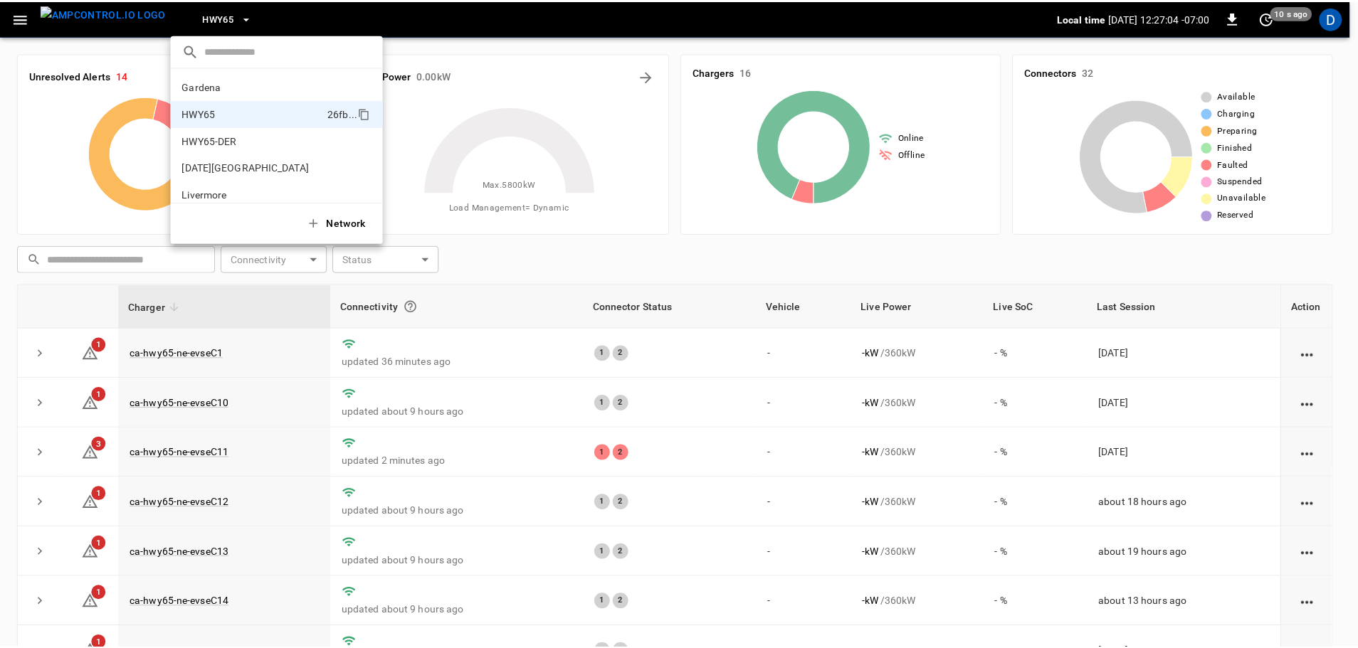
scroll to position [23, 0]
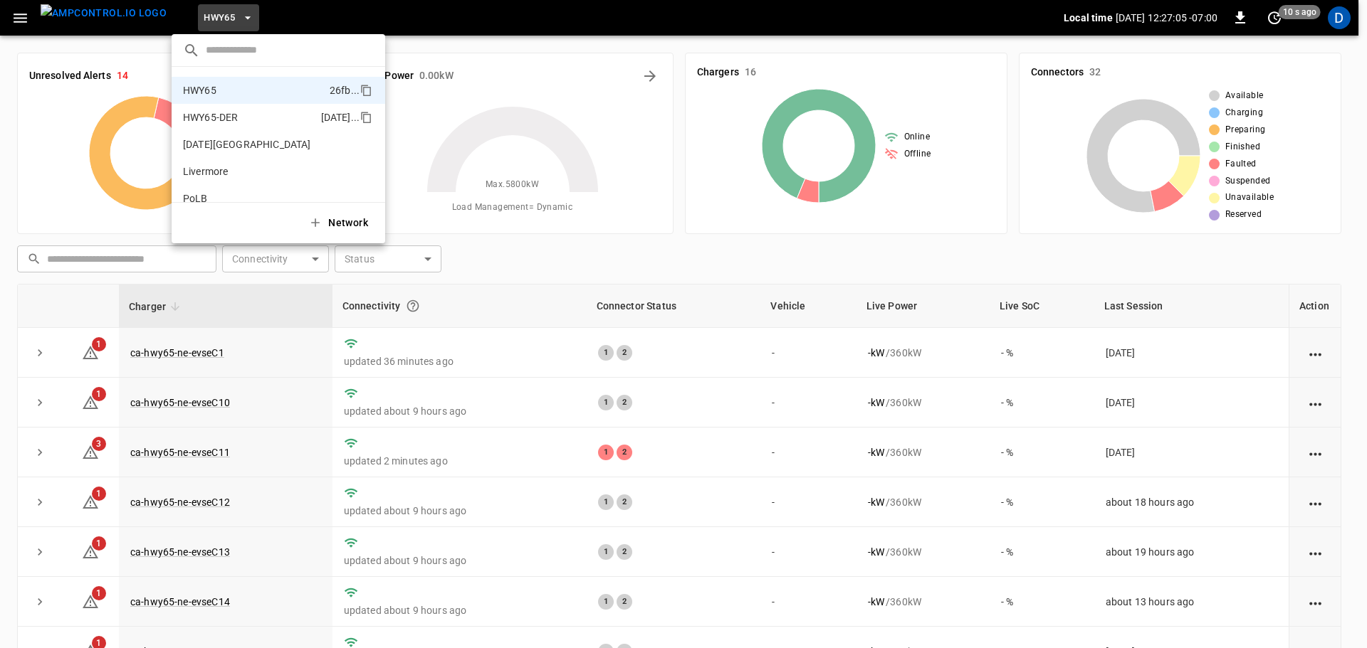
click at [228, 113] on p "HWY65-DER" at bounding box center [249, 117] width 132 height 14
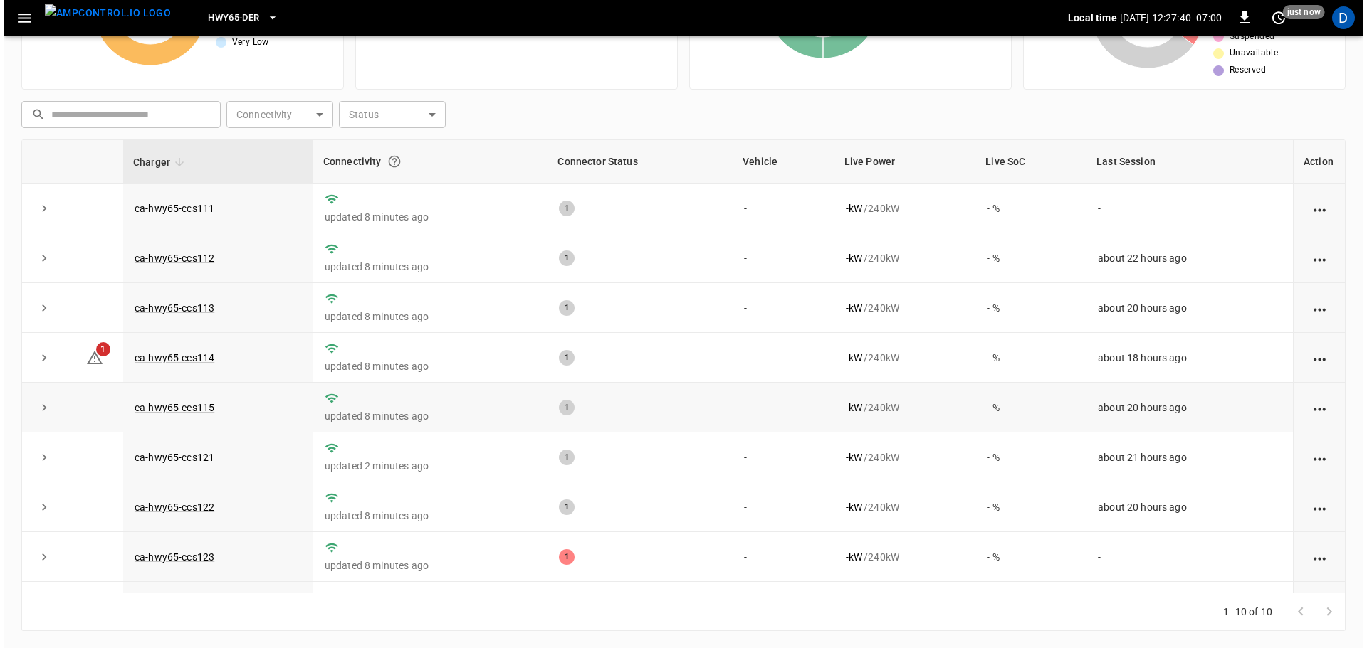
scroll to position [0, 0]
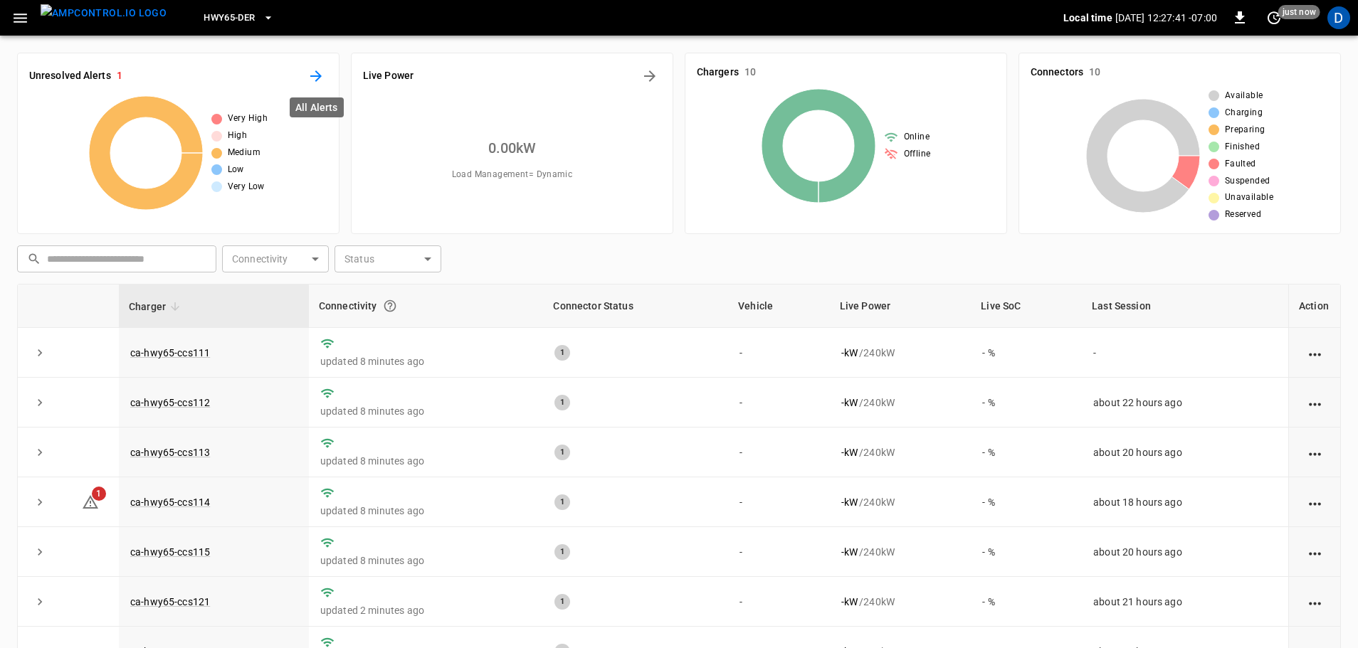
click at [314, 86] on button "All Alerts" at bounding box center [316, 76] width 23 height 23
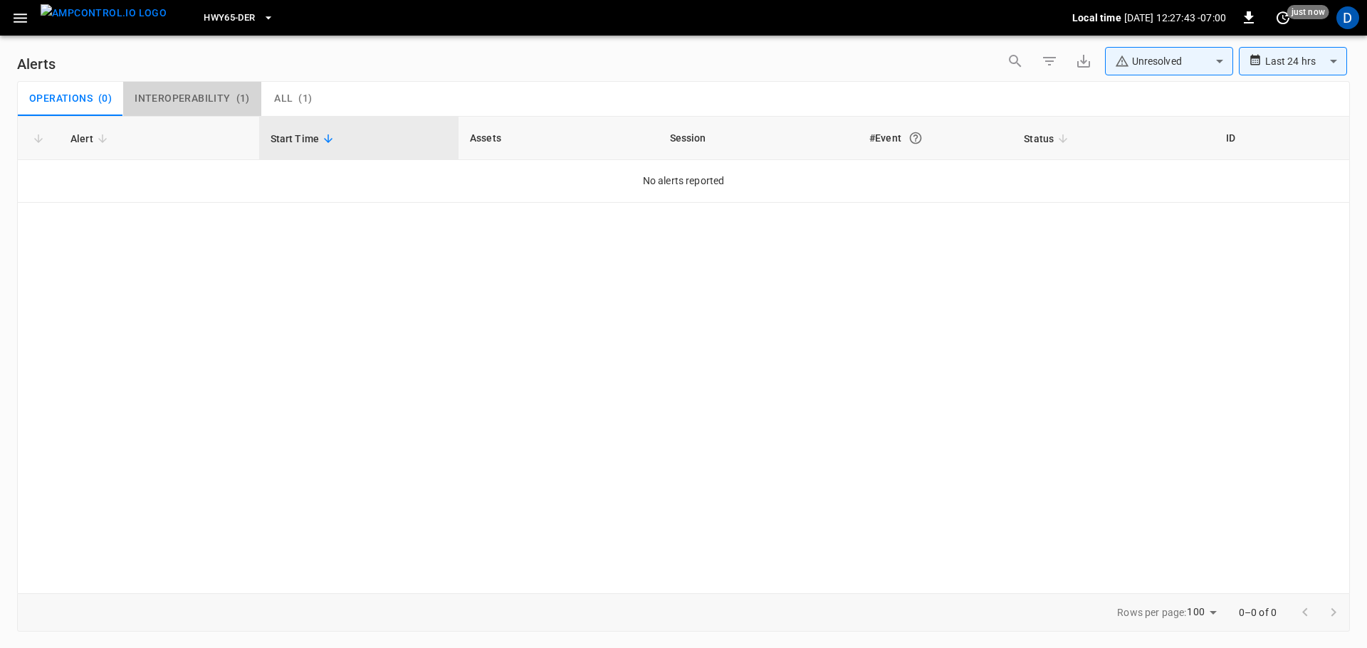
click at [223, 102] on span "Interoperability" at bounding box center [182, 99] width 95 height 13
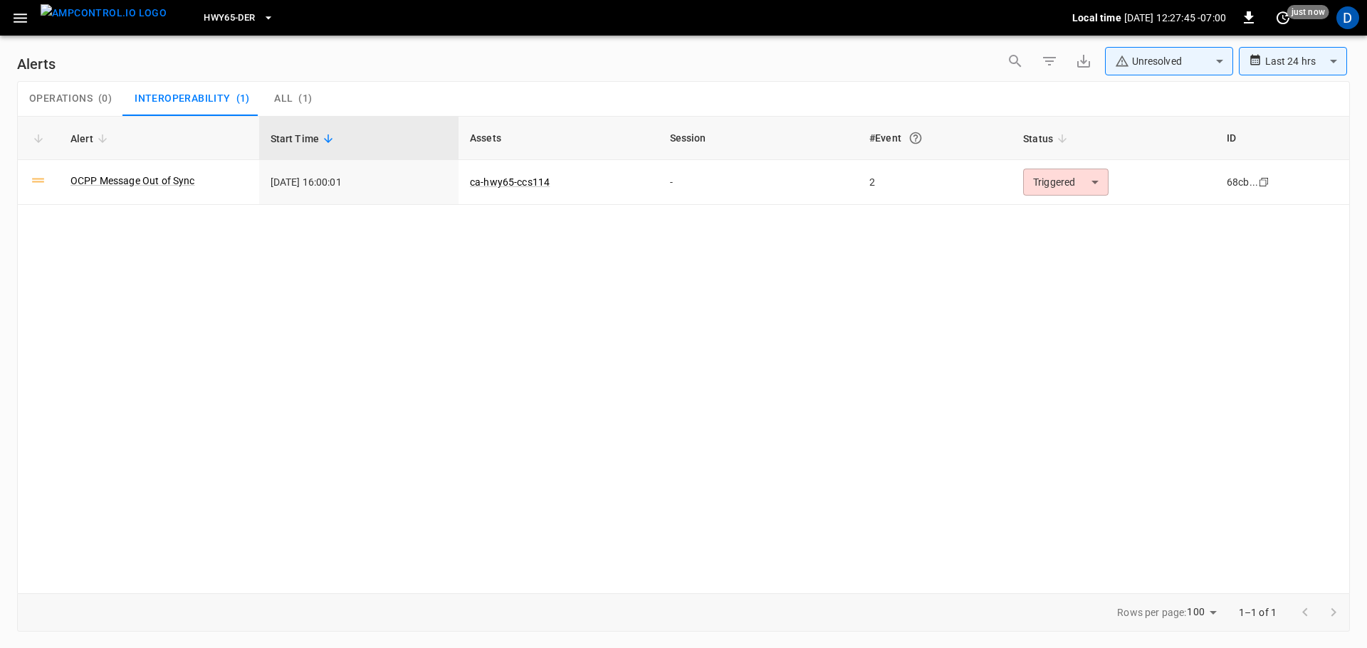
click at [114, 22] on img "menu" at bounding box center [104, 13] width 126 height 18
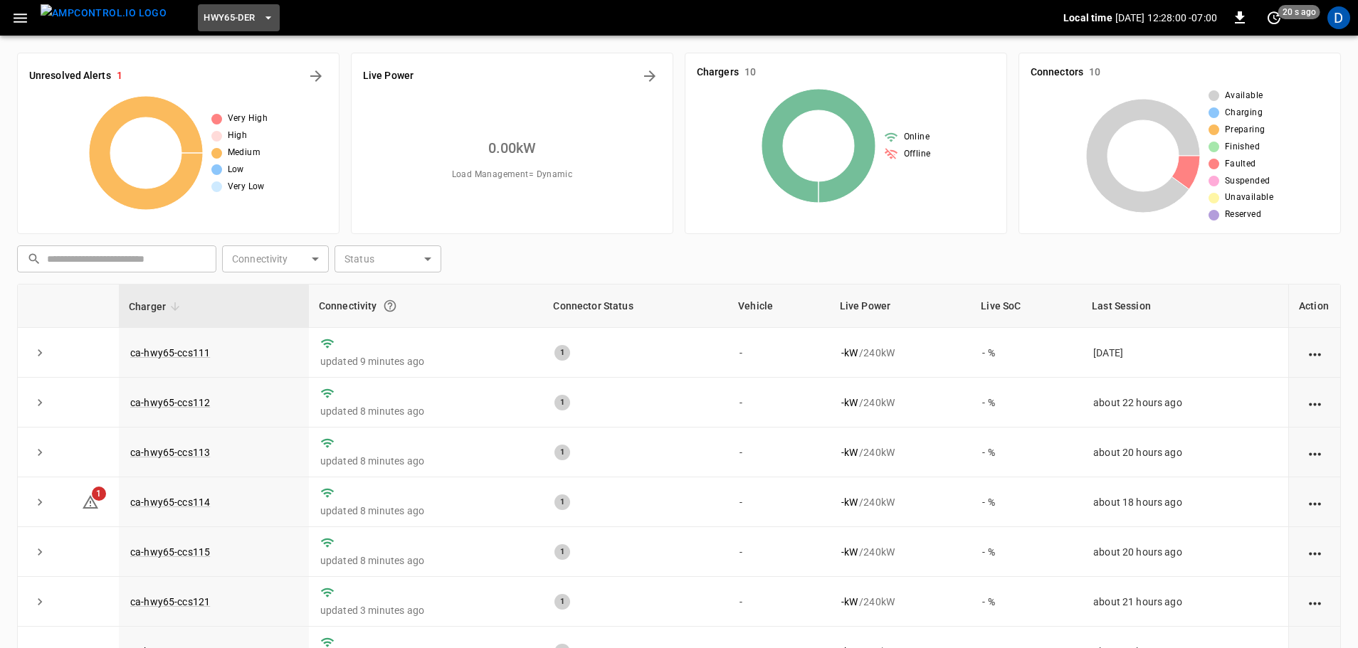
click at [261, 21] on icon "button" at bounding box center [268, 18] width 14 height 14
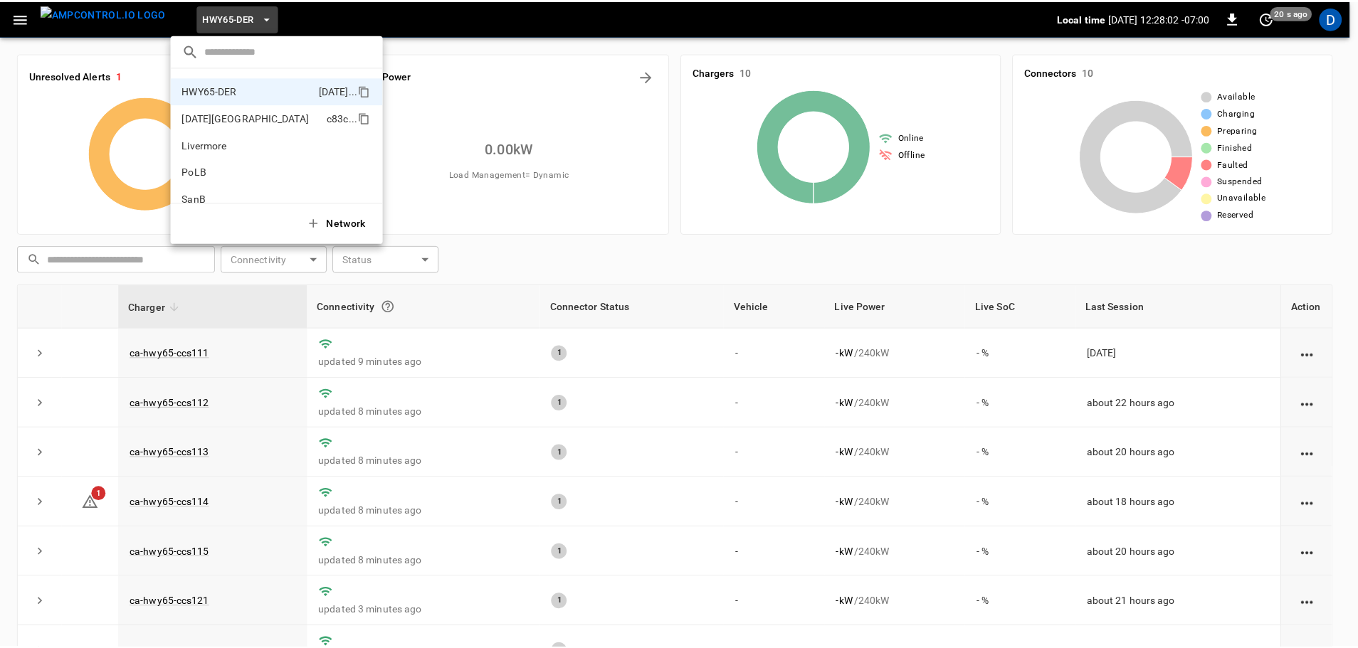
scroll to position [6, 0]
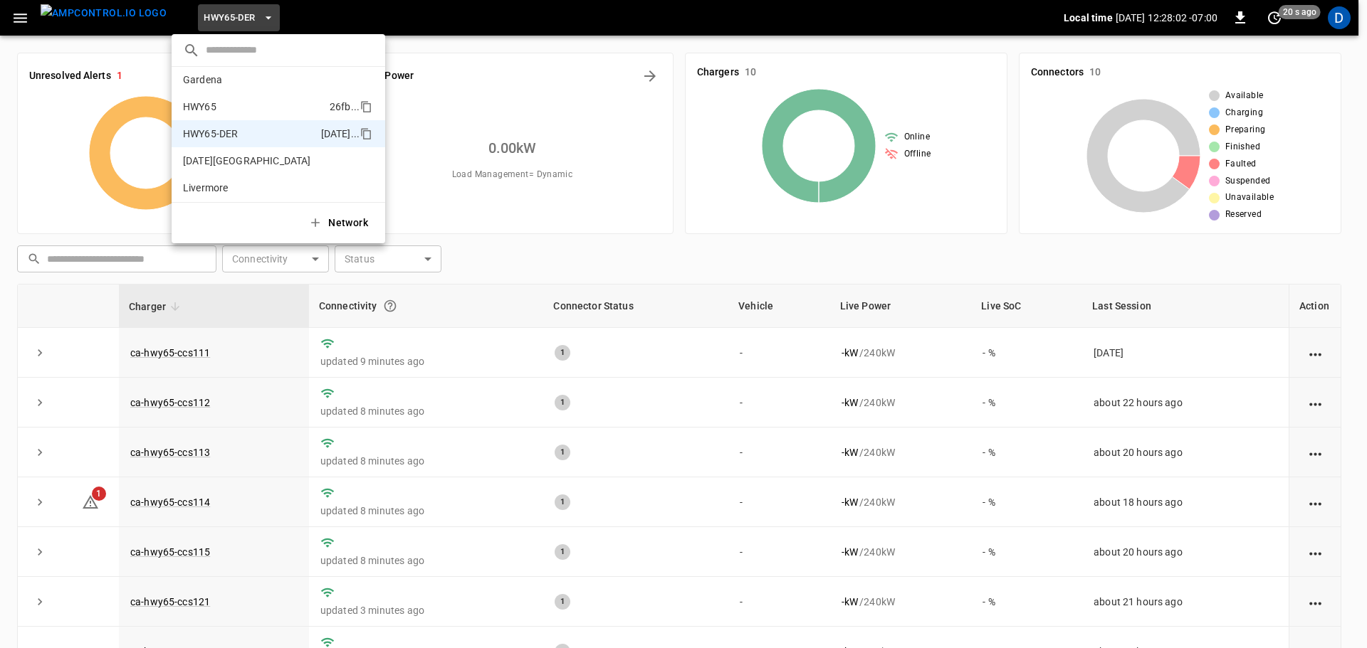
click at [215, 110] on p "HWY65" at bounding box center [253, 107] width 141 height 14
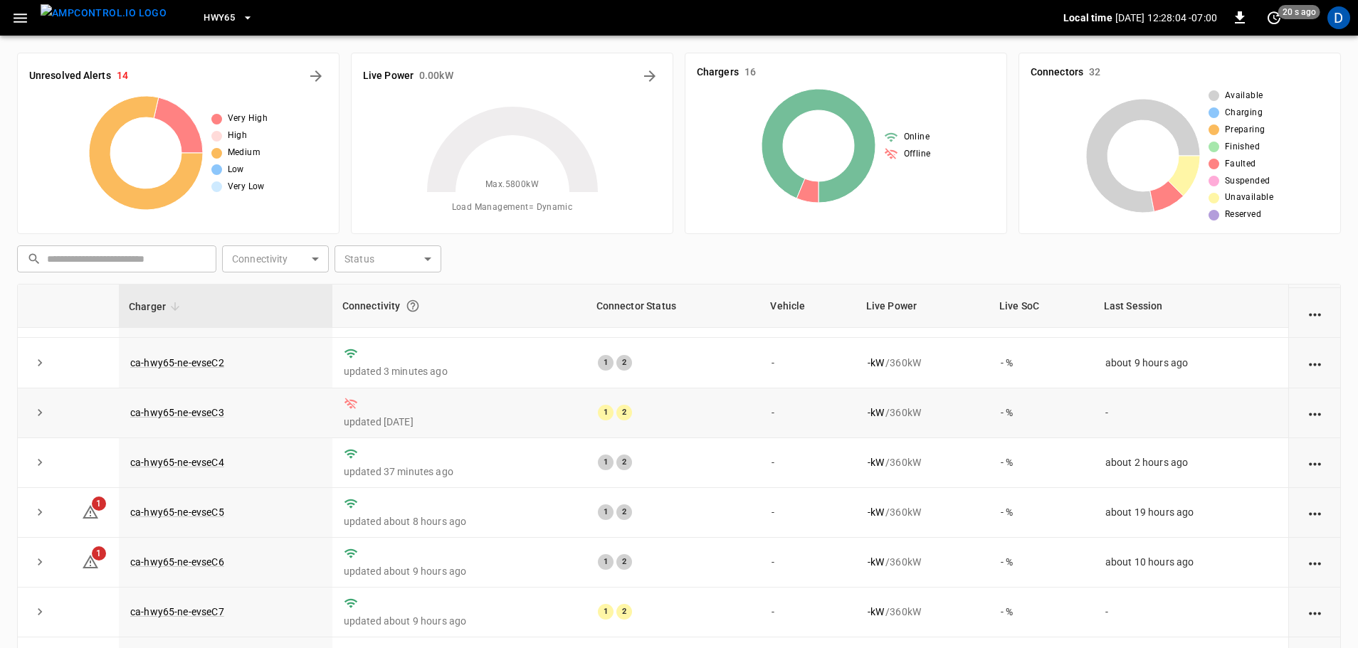
scroll to position [285, 0]
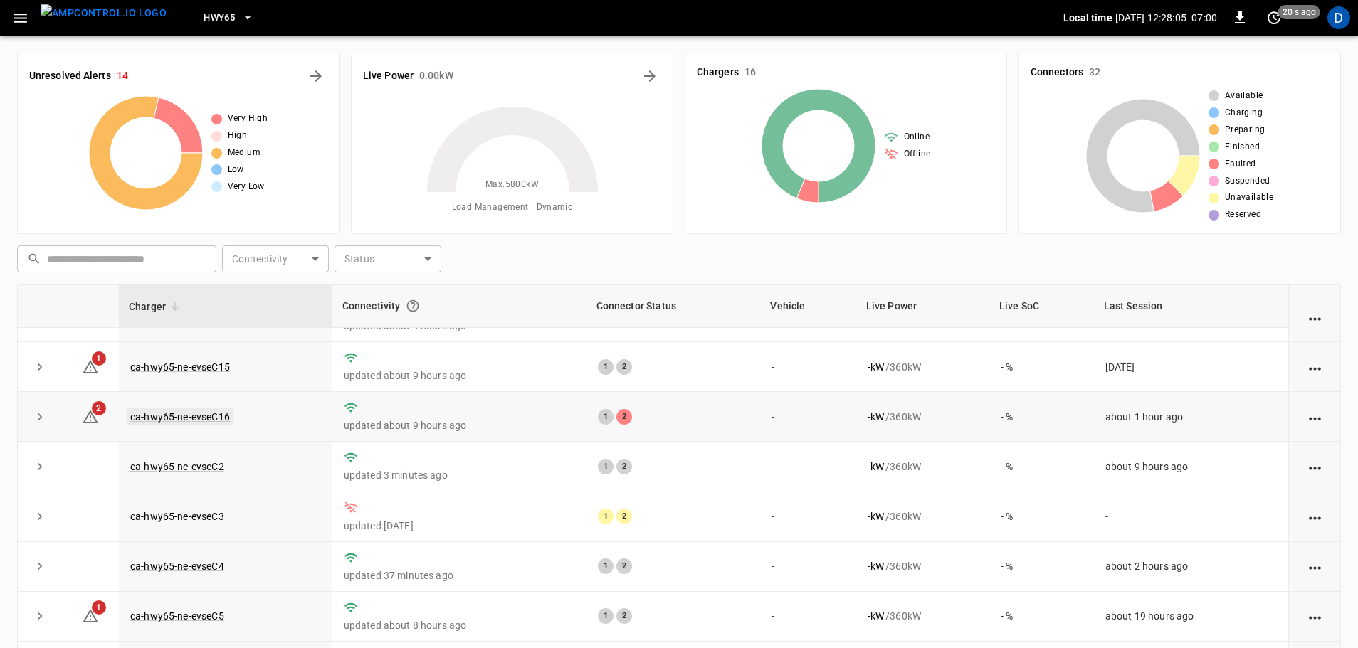
click at [199, 413] on link "ca-hwy65-ne-evseC16" at bounding box center [179, 417] width 105 height 17
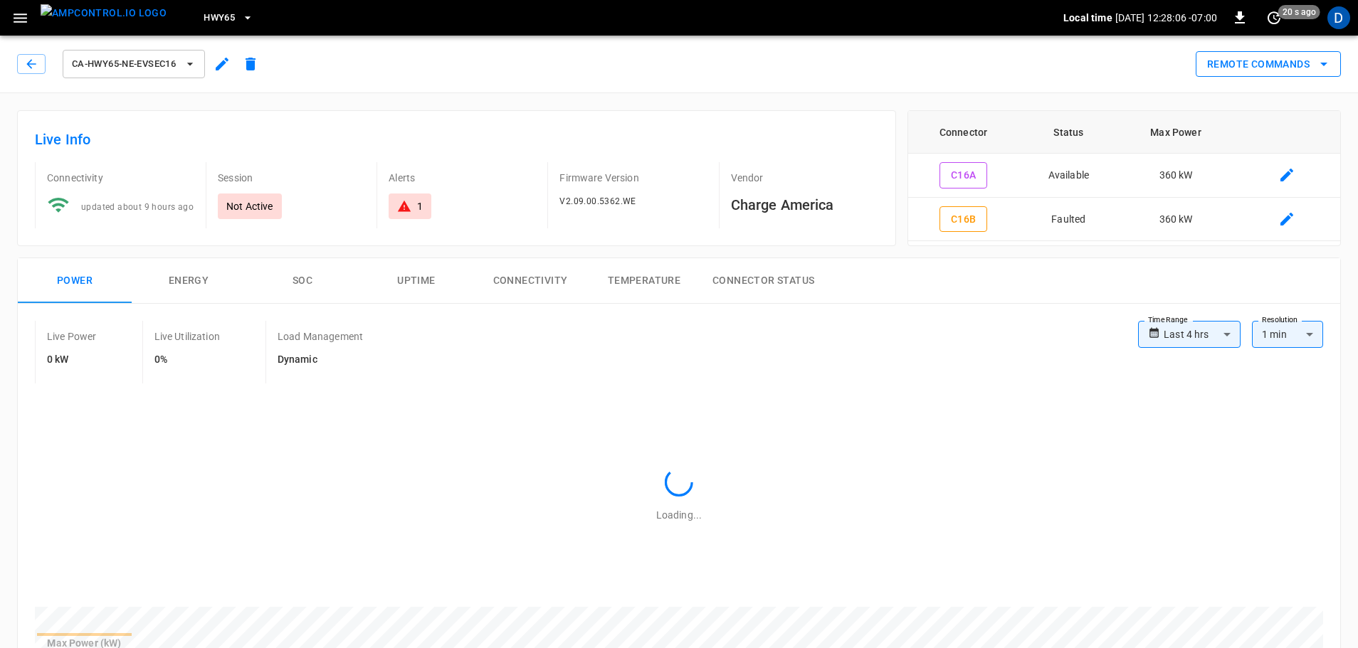
click at [1278, 70] on button "Remote Commands" at bounding box center [1268, 64] width 145 height 26
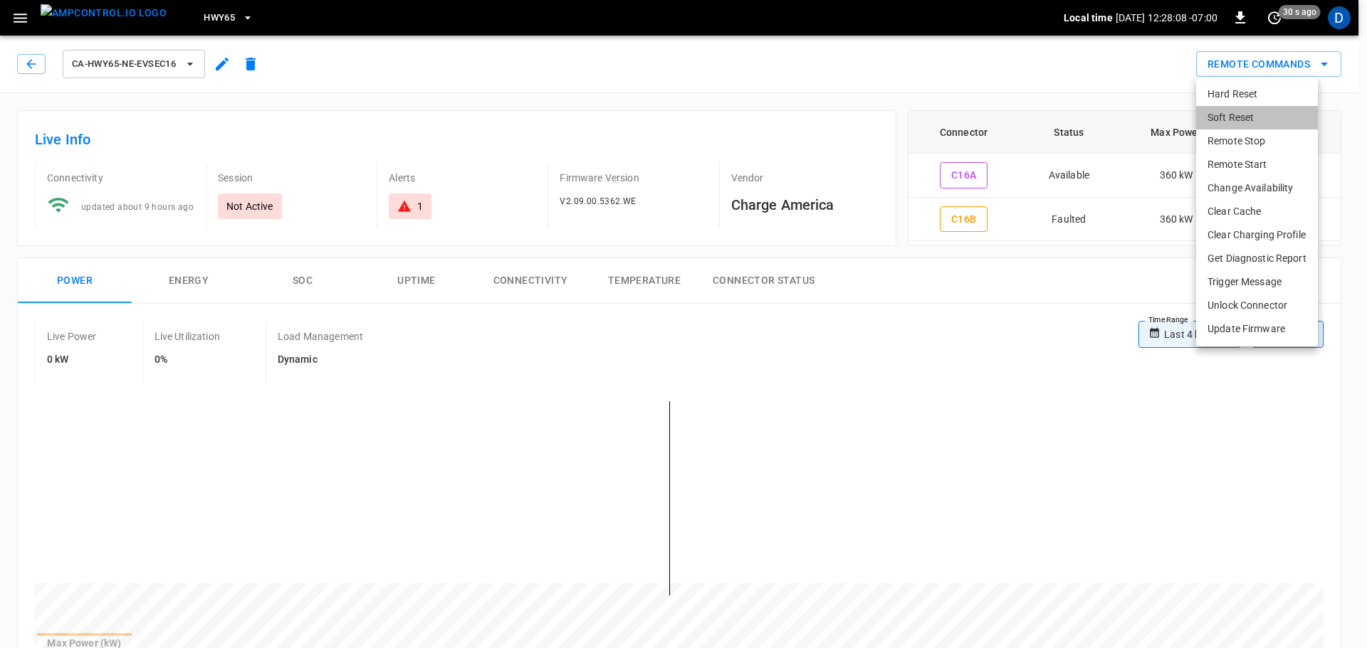
click at [1231, 120] on li "Soft Reset" at bounding box center [1257, 117] width 122 height 23
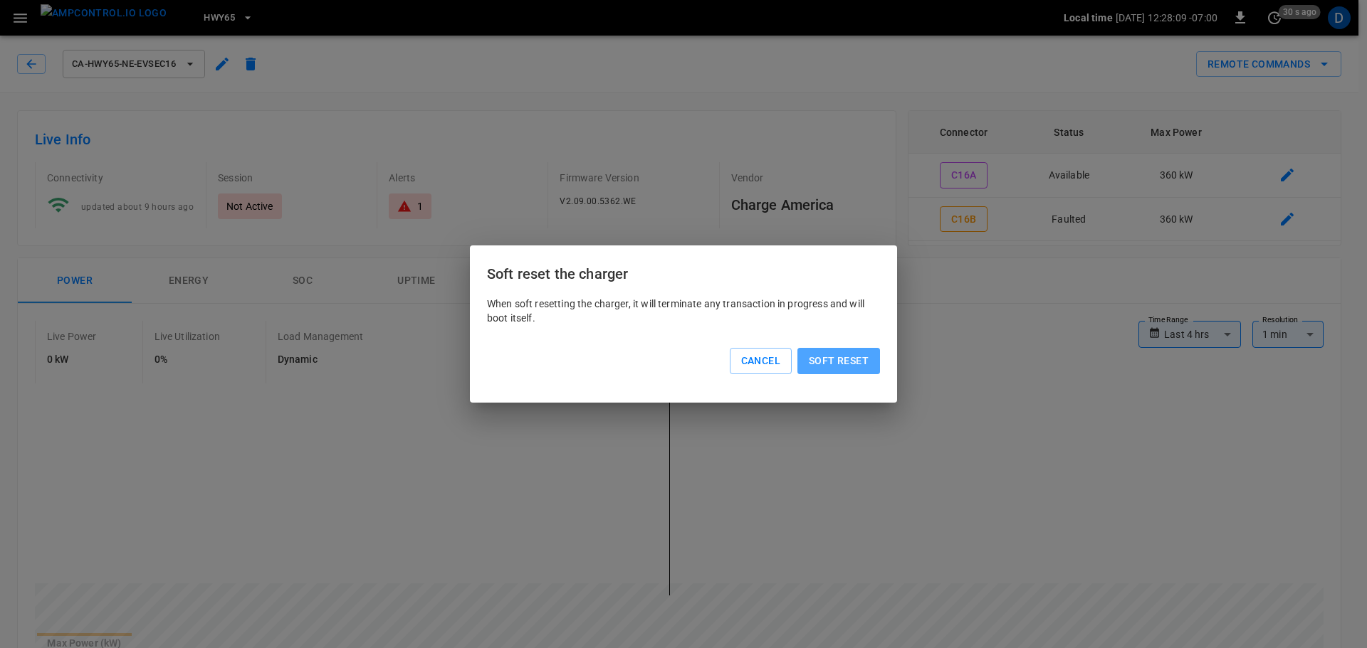
click at [863, 360] on button "Soft reset" at bounding box center [838, 361] width 83 height 26
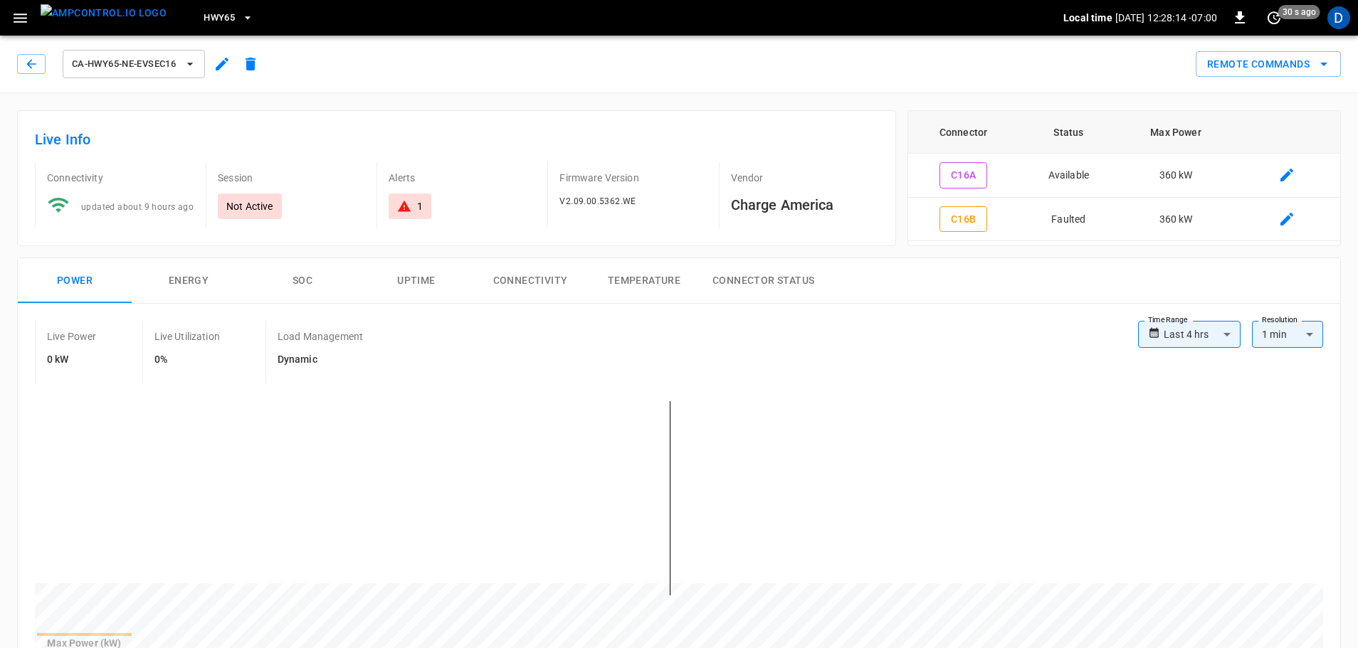
click at [106, 22] on img "menu" at bounding box center [104, 13] width 126 height 18
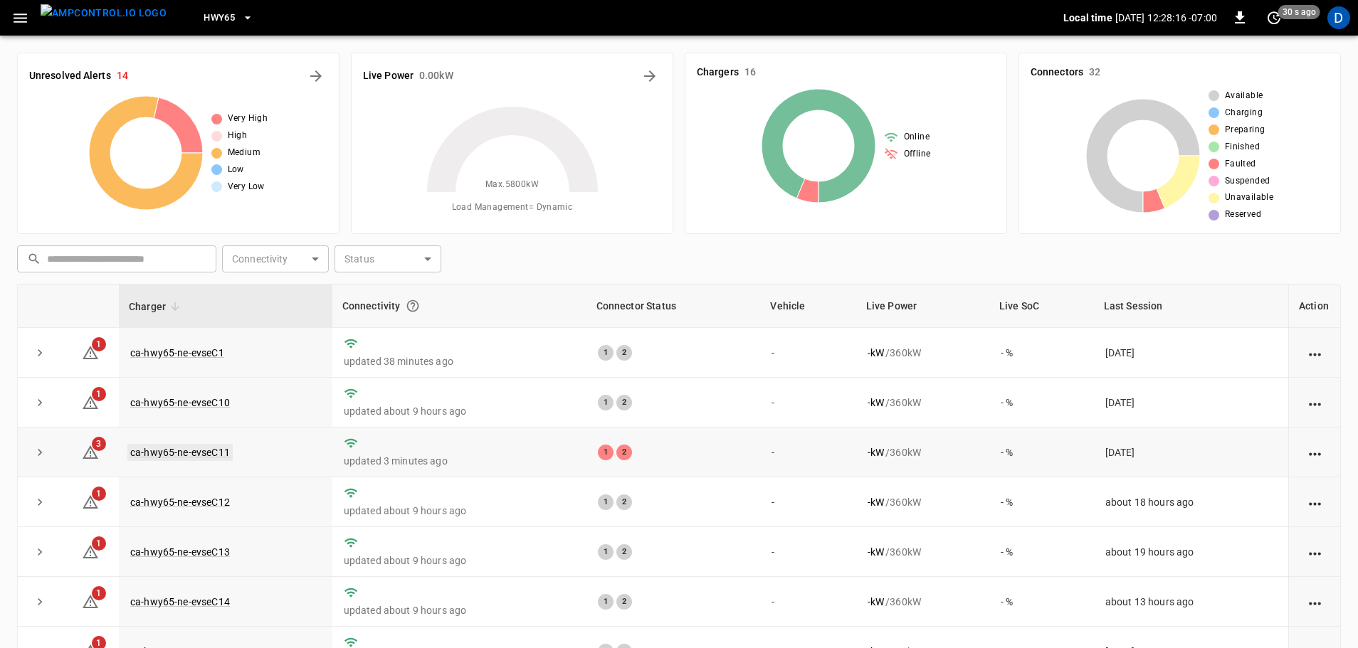
click at [208, 455] on link "ca-hwy65-ne-evseC11" at bounding box center [179, 452] width 105 height 17
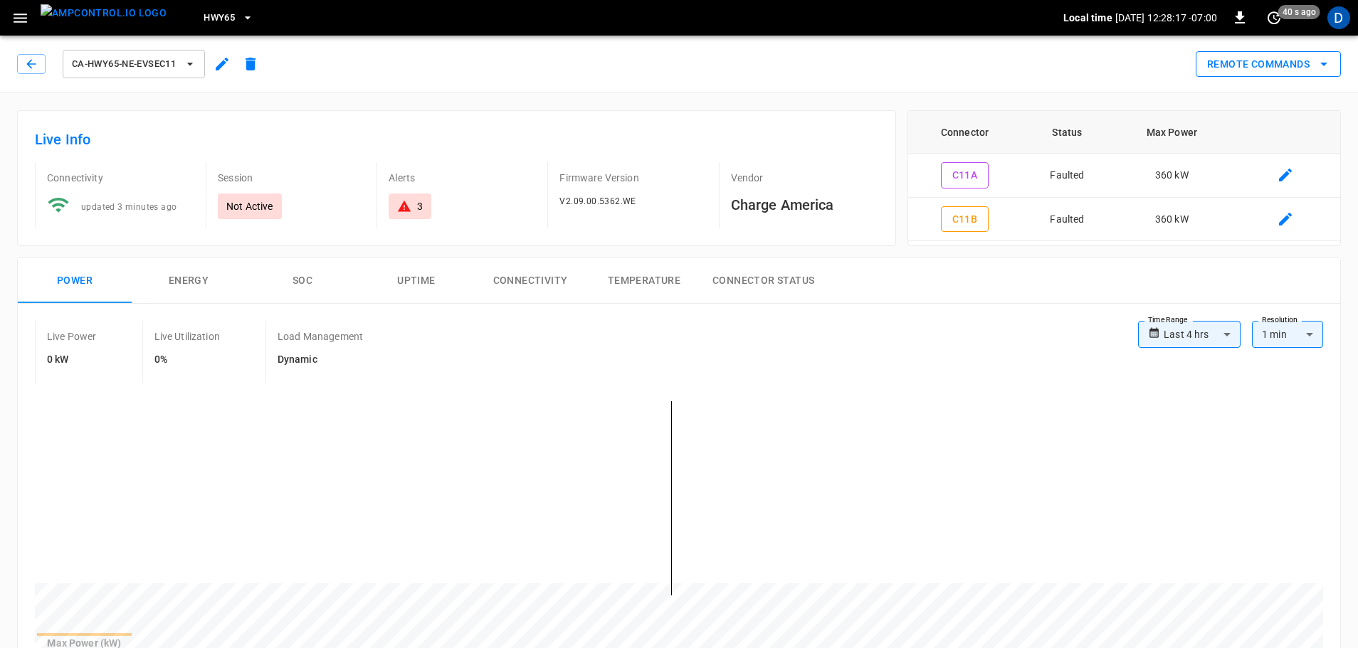
click at [1220, 62] on button "Remote Commands" at bounding box center [1268, 64] width 145 height 26
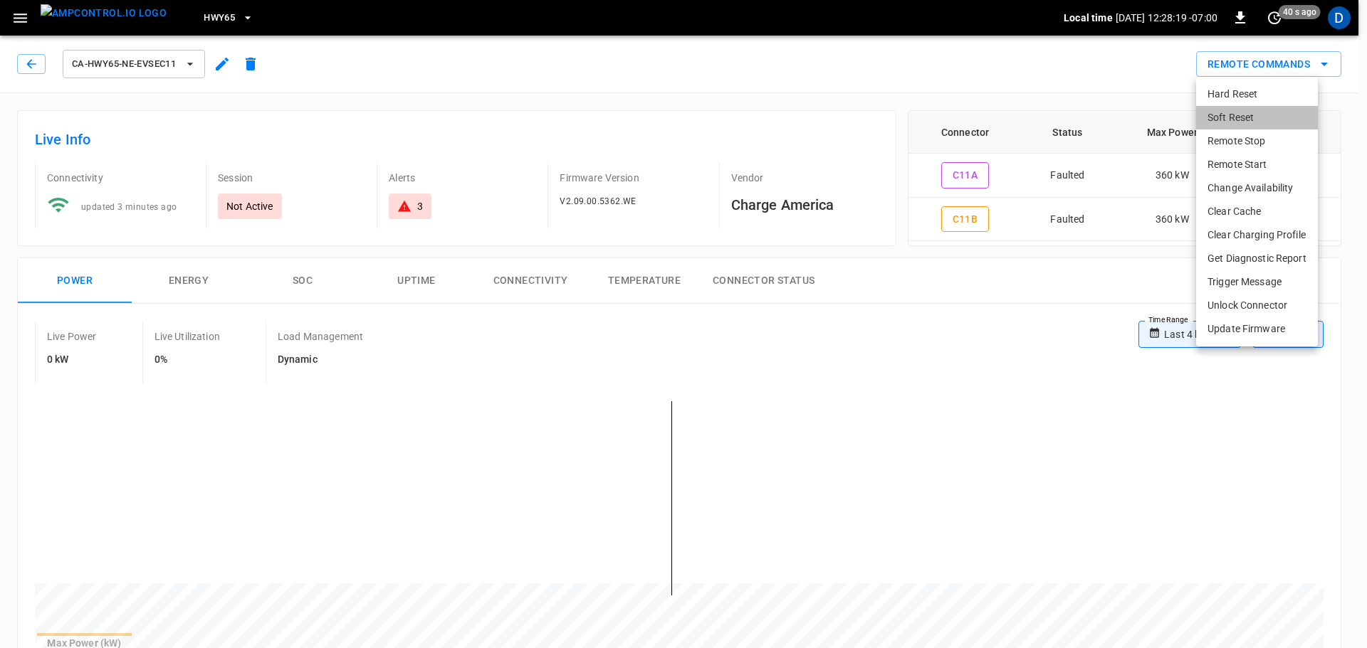
click at [1230, 117] on li "Soft Reset" at bounding box center [1257, 117] width 122 height 23
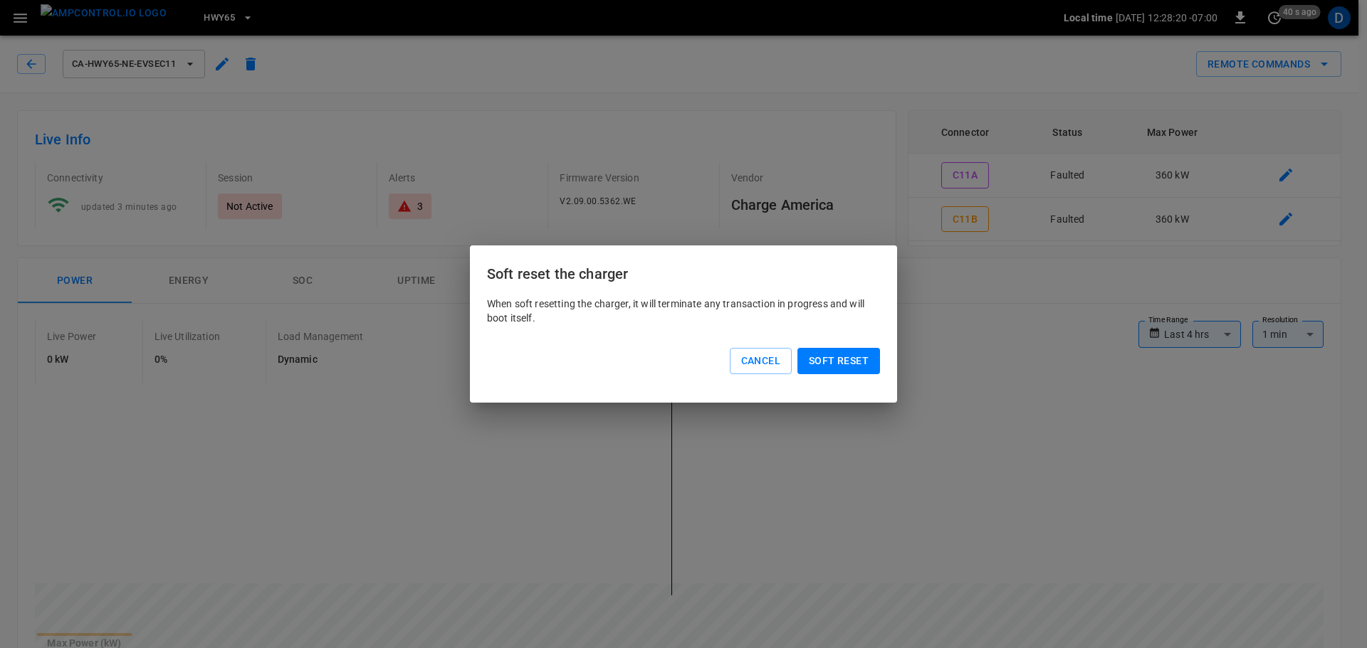
click at [847, 357] on button "Soft reset" at bounding box center [838, 361] width 83 height 26
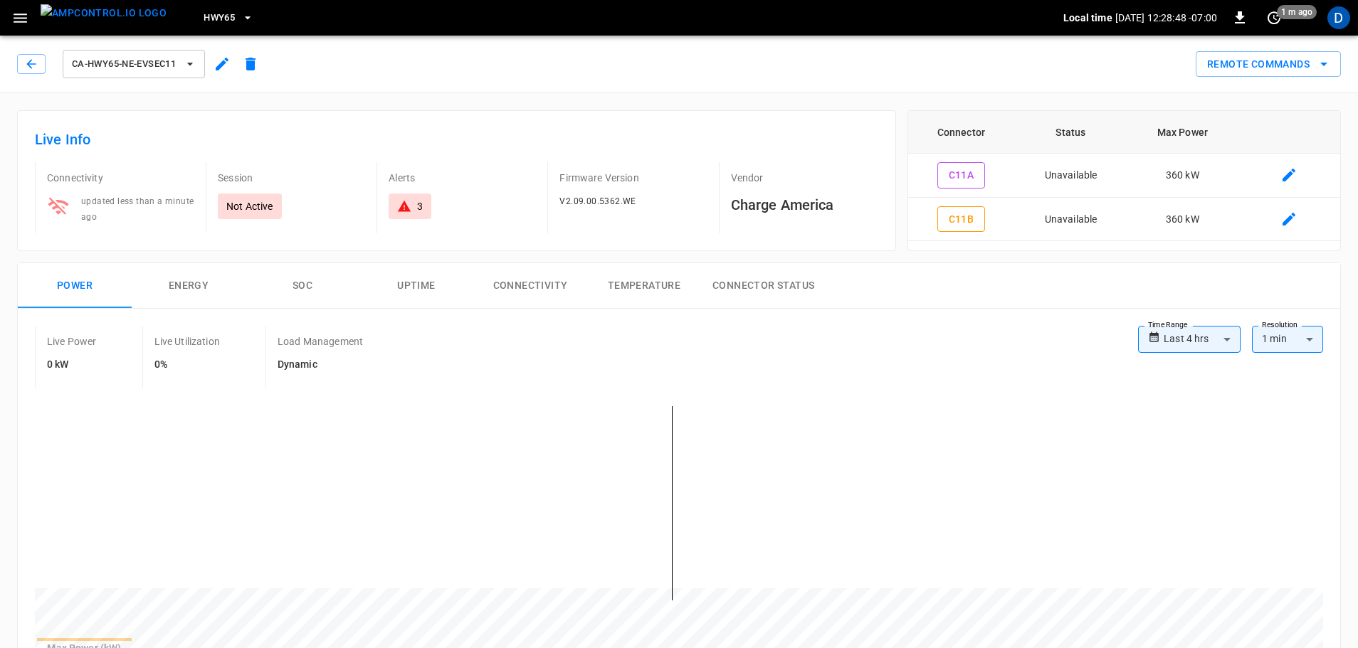
click at [106, 21] on img "menu" at bounding box center [104, 13] width 126 height 18
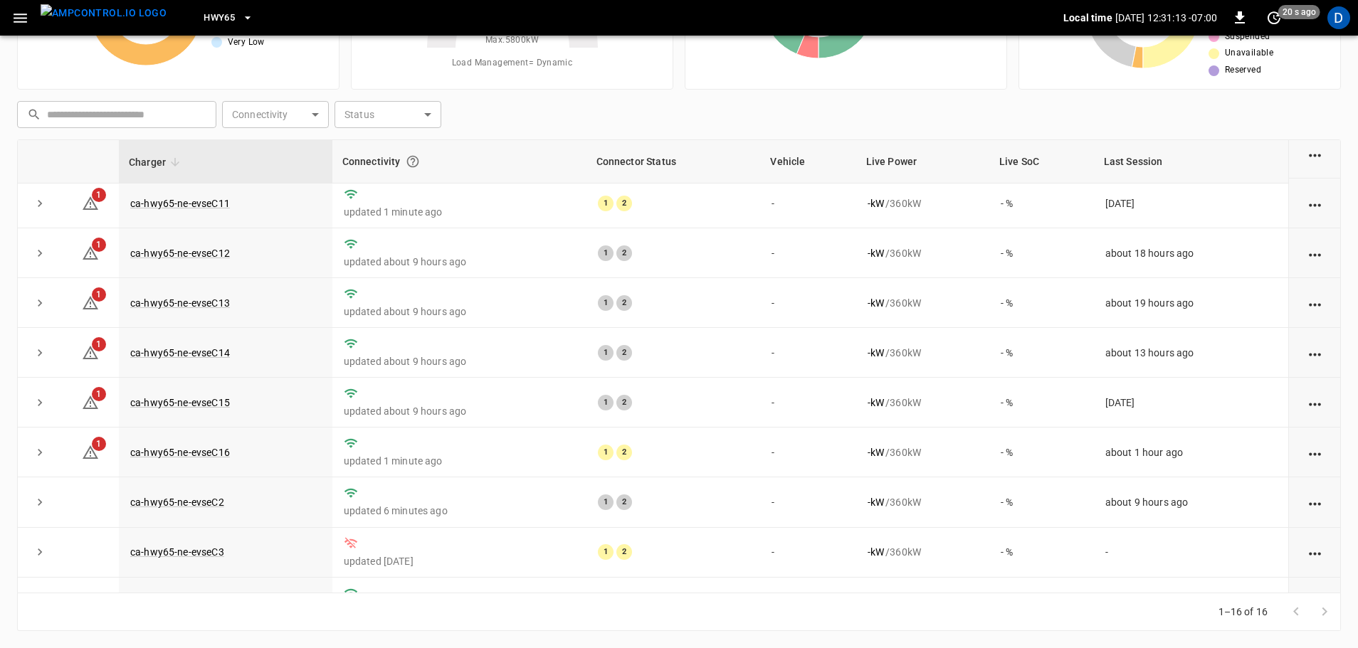
scroll to position [105, 0]
click at [200, 452] on link "ca-hwy65-ne-evseC16" at bounding box center [179, 451] width 105 height 17
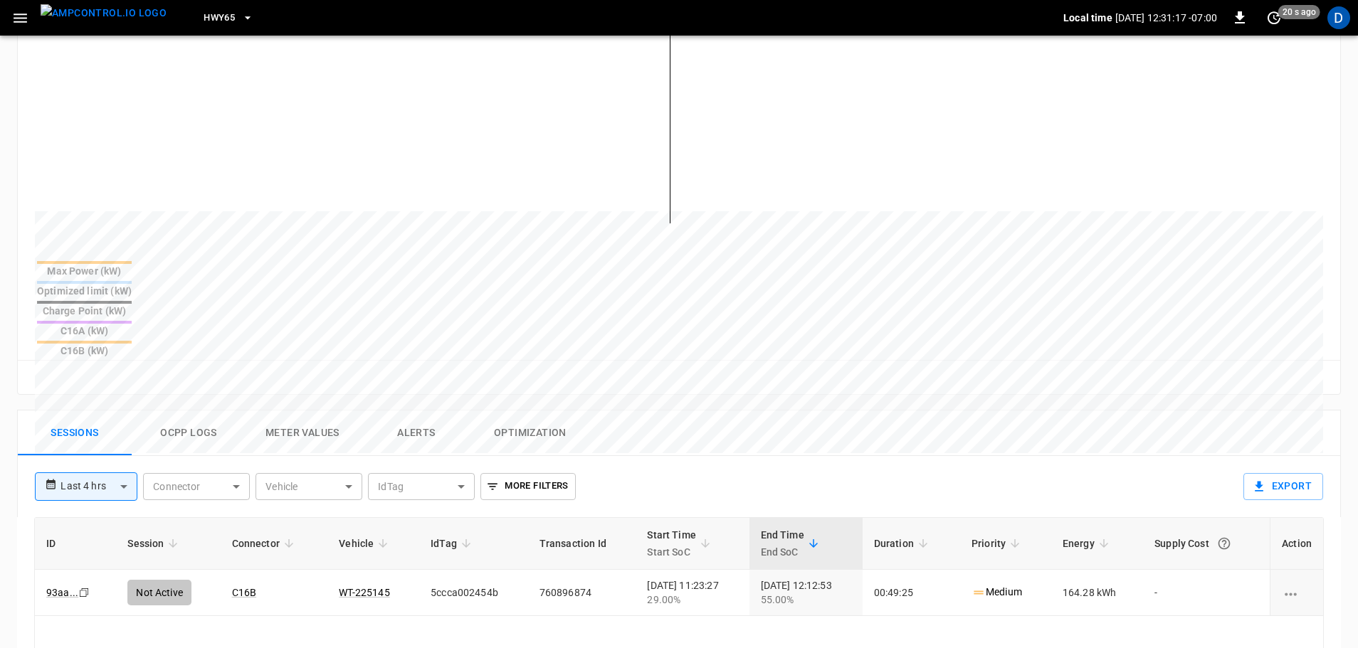
scroll to position [397, 0]
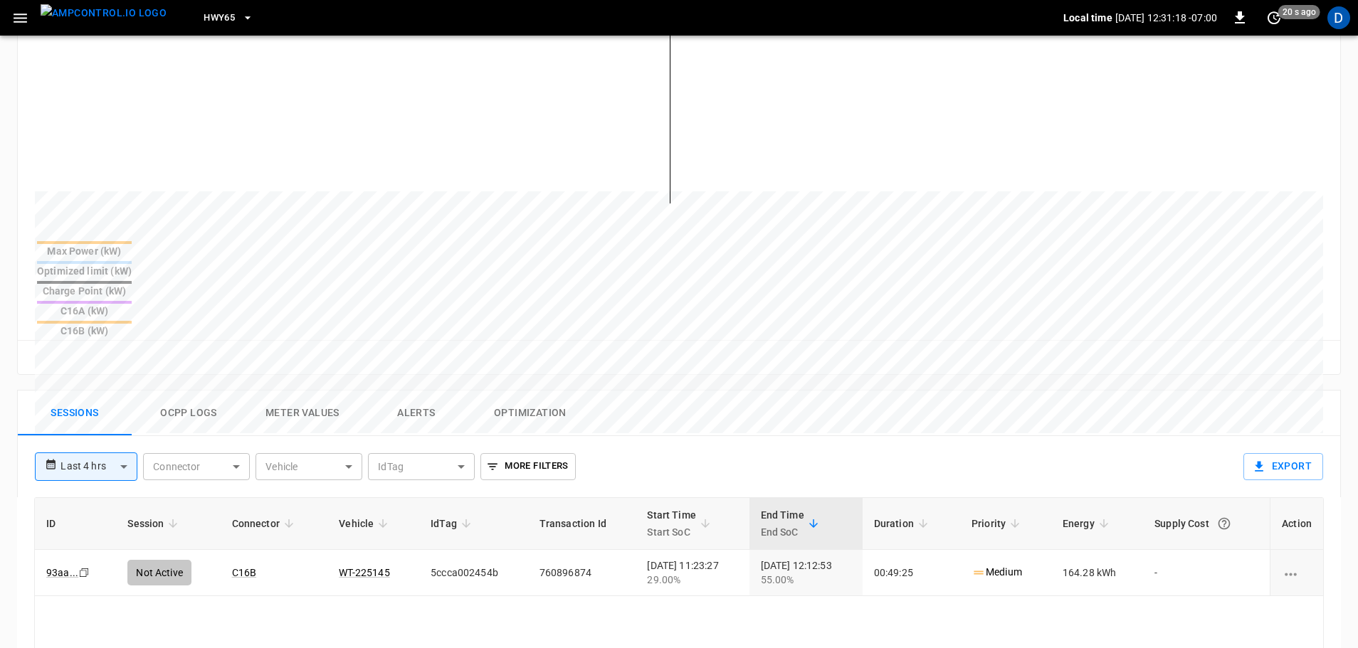
click at [202, 391] on button "Ocpp logs" at bounding box center [189, 414] width 114 height 46
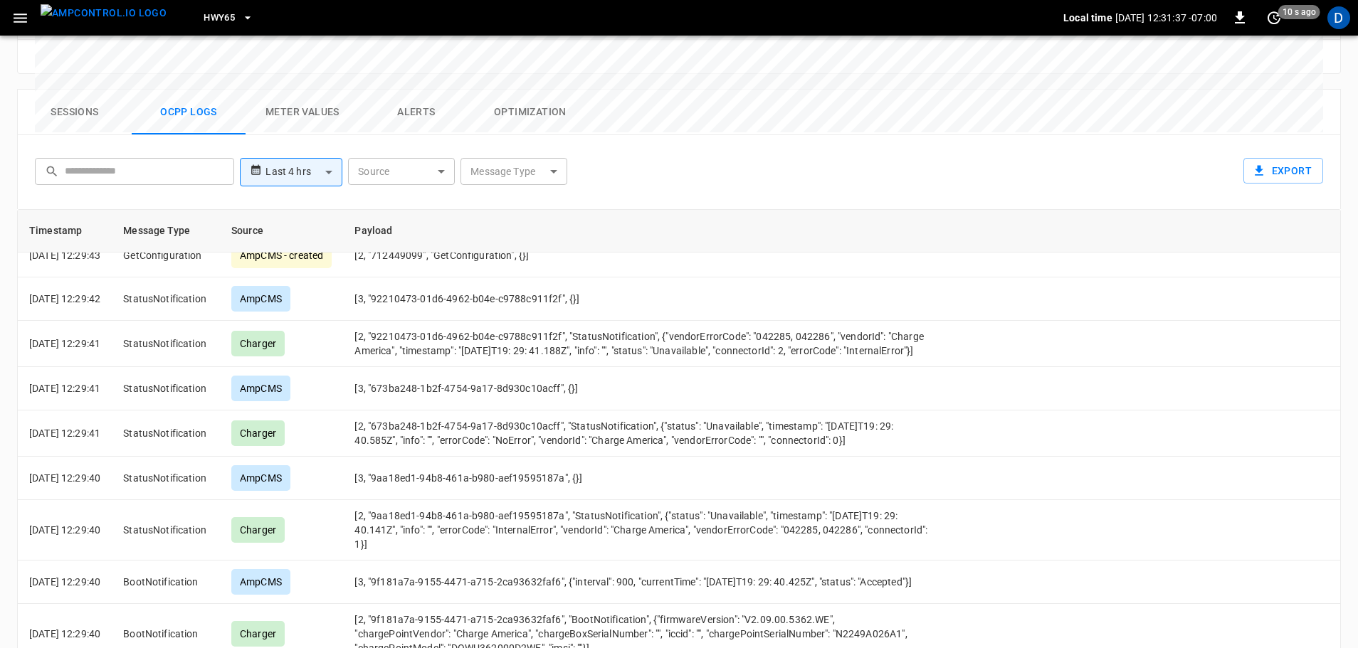
scroll to position [1120, 0]
click at [103, 21] on img "menu" at bounding box center [104, 13] width 126 height 18
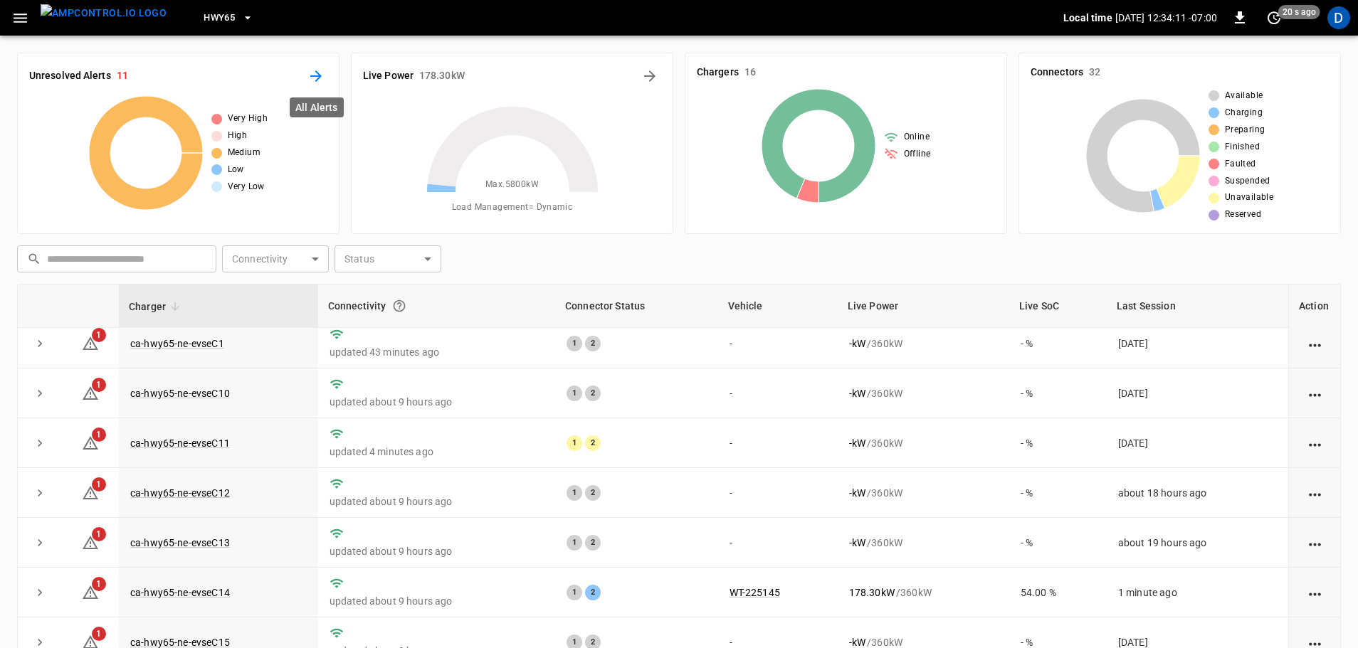
click at [318, 75] on icon "All Alerts" at bounding box center [315, 76] width 17 height 17
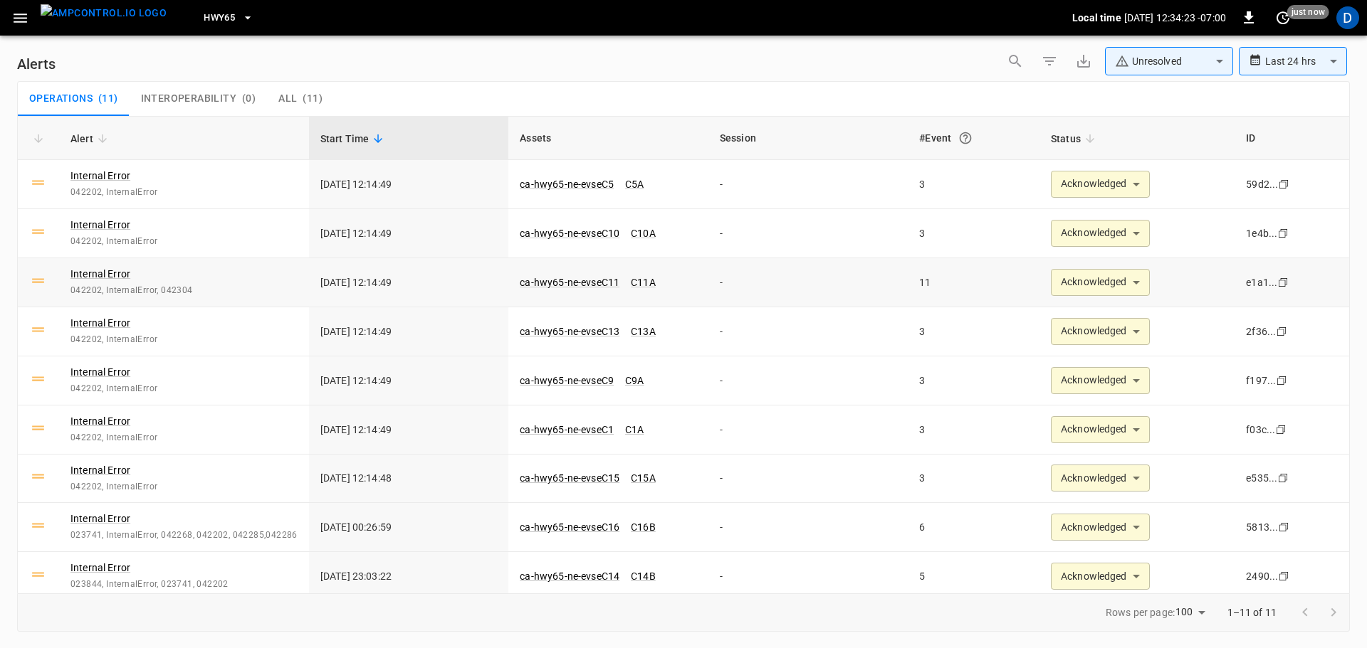
scroll to position [106, 0]
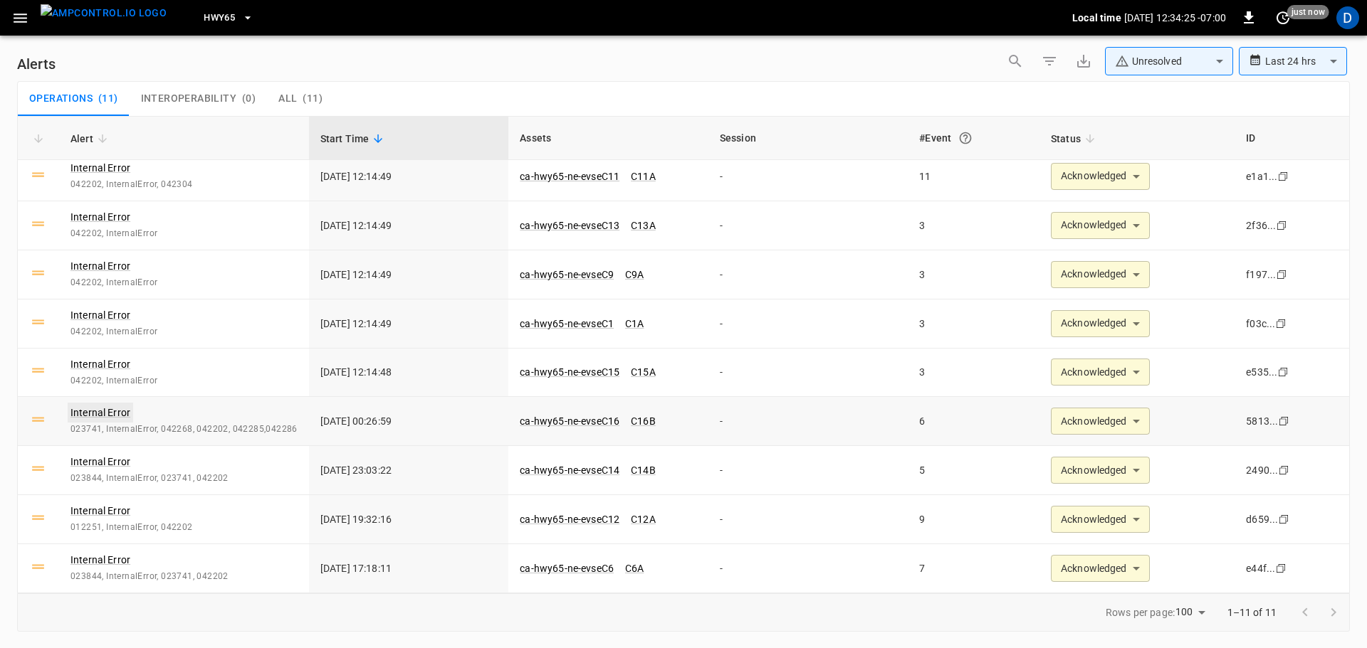
click at [109, 410] on link "Internal Error" at bounding box center [100, 413] width 65 height 20
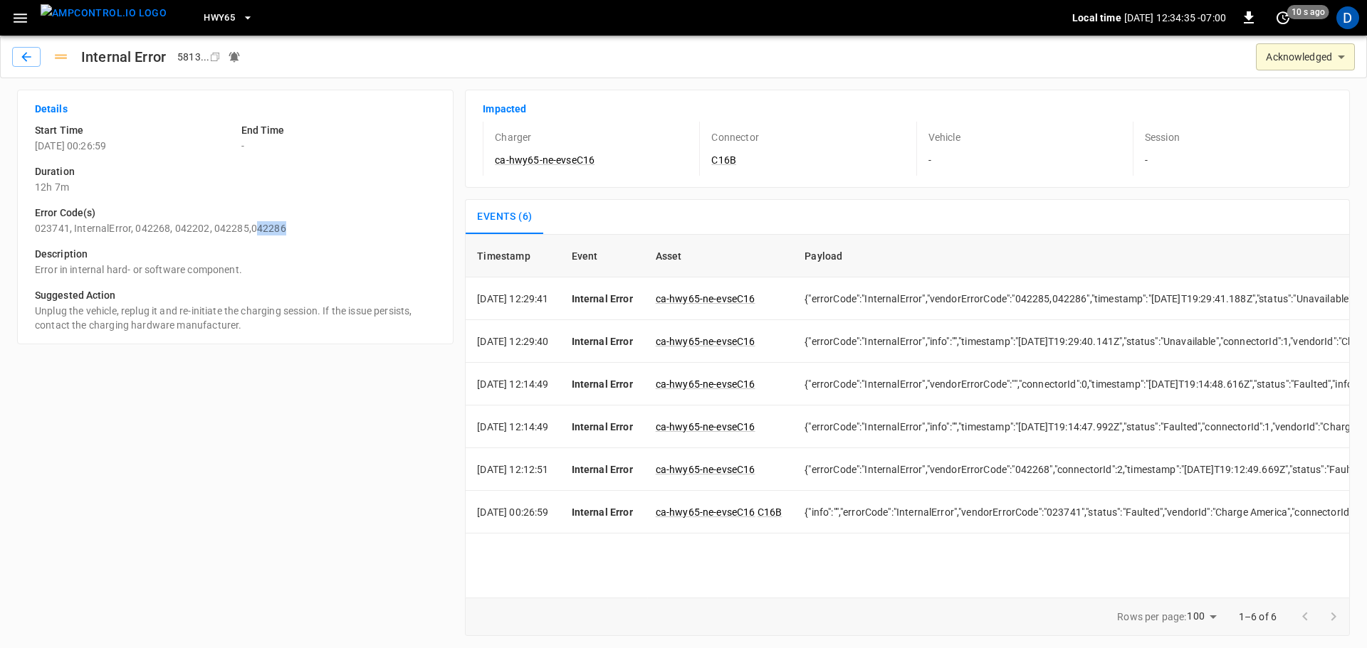
drag, startPoint x: 284, startPoint y: 224, endPoint x: 254, endPoint y: 226, distance: 29.9
click at [254, 226] on p "023741, InternalError, 042268, 042202, 042285,042286" at bounding box center [235, 228] width 401 height 14
click at [167, 398] on div "Details Start Time [DATE] 00:26:59 End Time - Duration 12h 7m Error Code(s) 023…" at bounding box center [230, 357] width 448 height 558
click at [159, 236] on div "Description Error in internal hard- or software component." at bounding box center [229, 256] width 412 height 41
drag, startPoint x: 141, startPoint y: 225, endPoint x: 168, endPoint y: 226, distance: 27.1
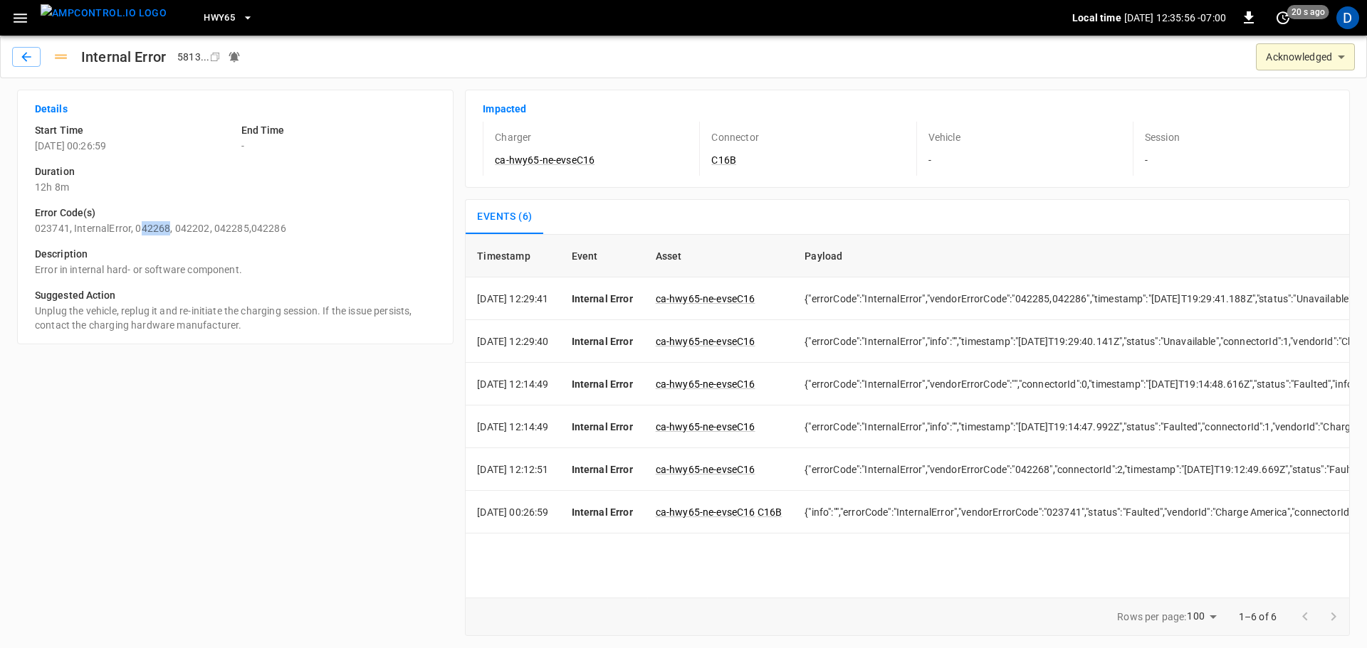
click at [168, 226] on p "023741, InternalError, 042268, 042202, 042285,042286" at bounding box center [235, 228] width 401 height 14
copy p "42268"
drag, startPoint x: 179, startPoint y: 226, endPoint x: 206, endPoint y: 228, distance: 27.9
click at [206, 228] on p "023741, InternalError, 042268, 042202, 042285,042286" at bounding box center [235, 228] width 401 height 14
copy p "42202"
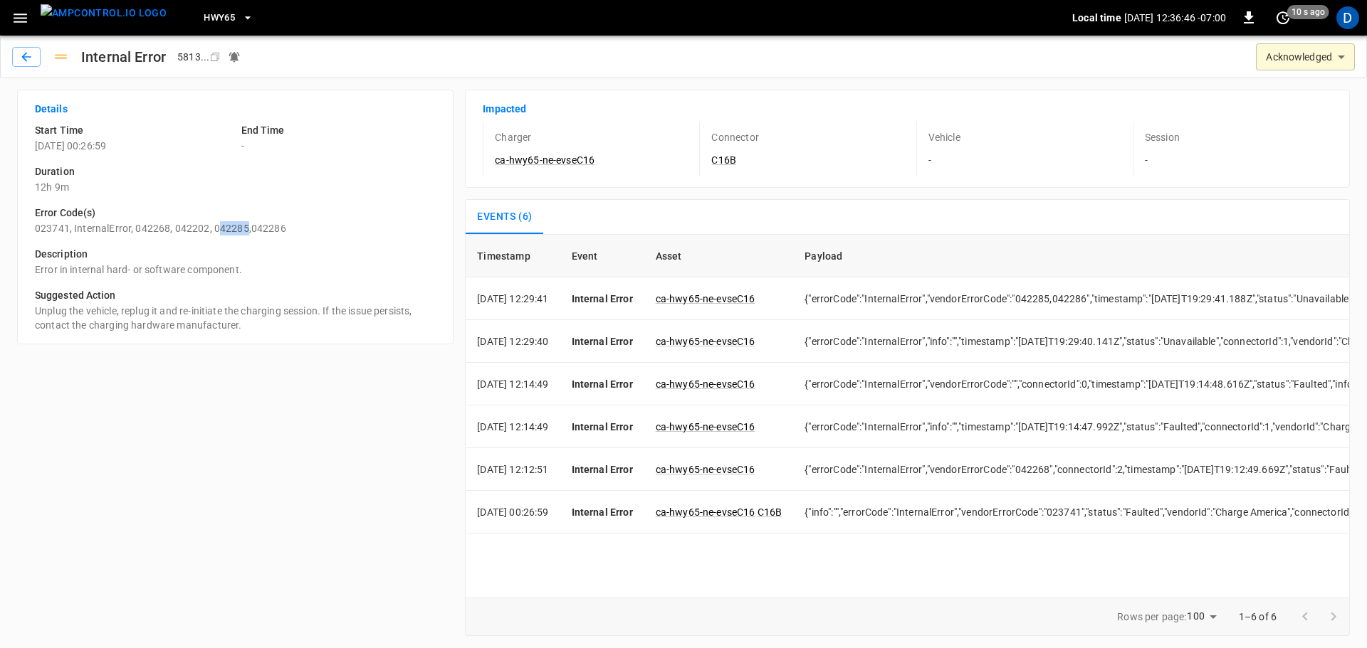
drag, startPoint x: 218, startPoint y: 226, endPoint x: 245, endPoint y: 228, distance: 27.1
click at [245, 228] on p "023741, InternalError, 042268, 042202, 042285,042286" at bounding box center [235, 228] width 401 height 14
copy p "42285"
drag, startPoint x: 310, startPoint y: 228, endPoint x: 255, endPoint y: 226, distance: 55.5
click at [255, 226] on p "023741, InternalError, 042268, 042202, 042285,042286" at bounding box center [235, 228] width 401 height 14
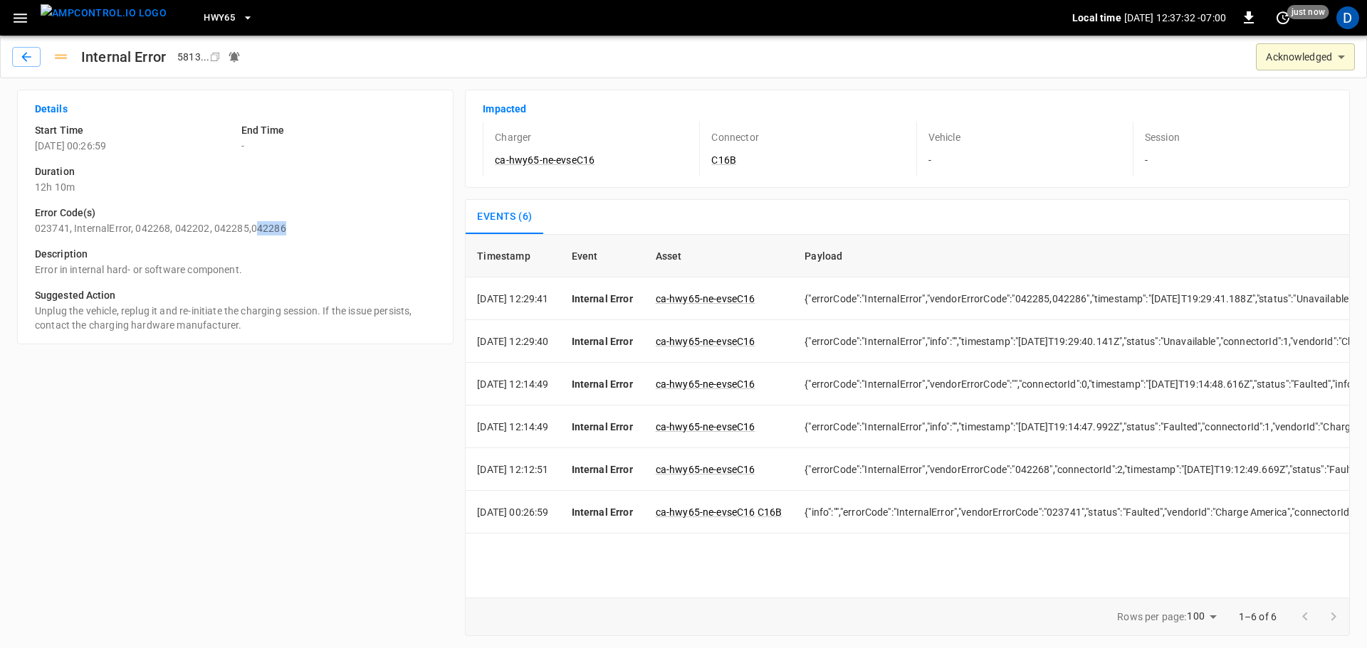
copy p "42286"
click at [21, 56] on icon "button" at bounding box center [26, 57] width 14 height 14
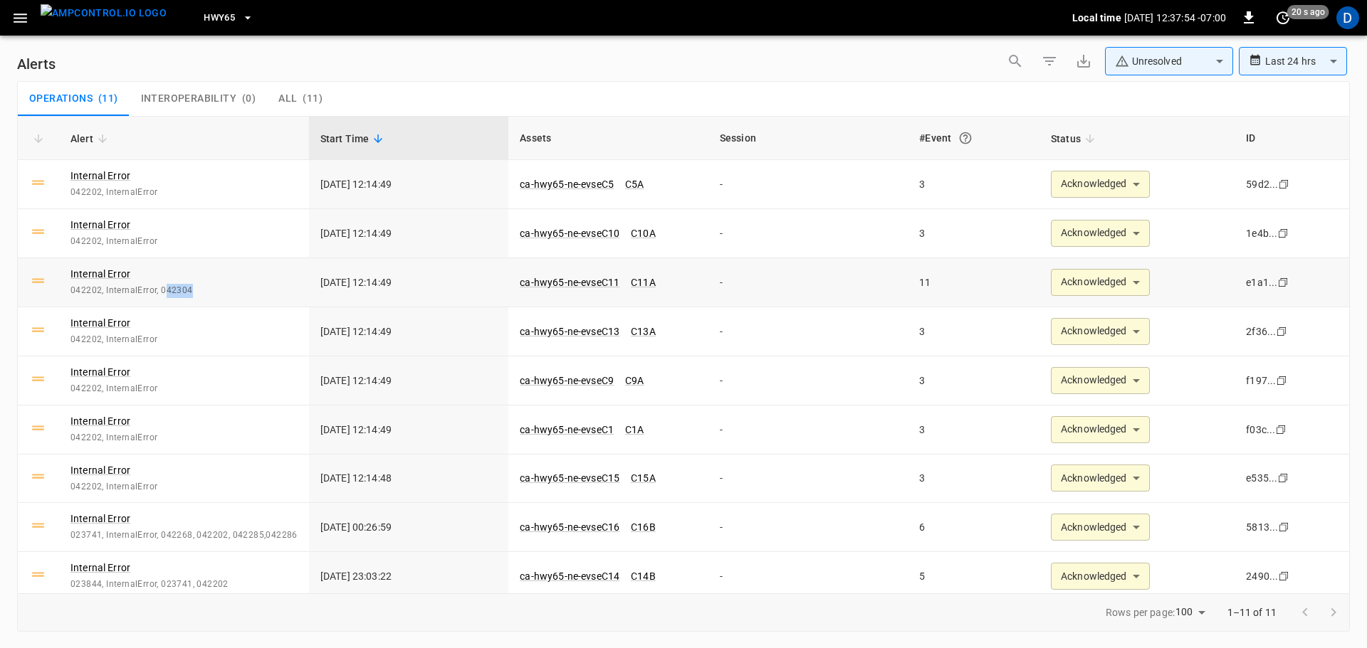
drag, startPoint x: 190, startPoint y: 289, endPoint x: 167, endPoint y: 290, distance: 22.8
click at [167, 290] on span "042202, InternalError, 042304" at bounding box center [183, 291] width 227 height 14
copy span "42304"
click at [117, 175] on link "Internal Error" at bounding box center [100, 176] width 65 height 20
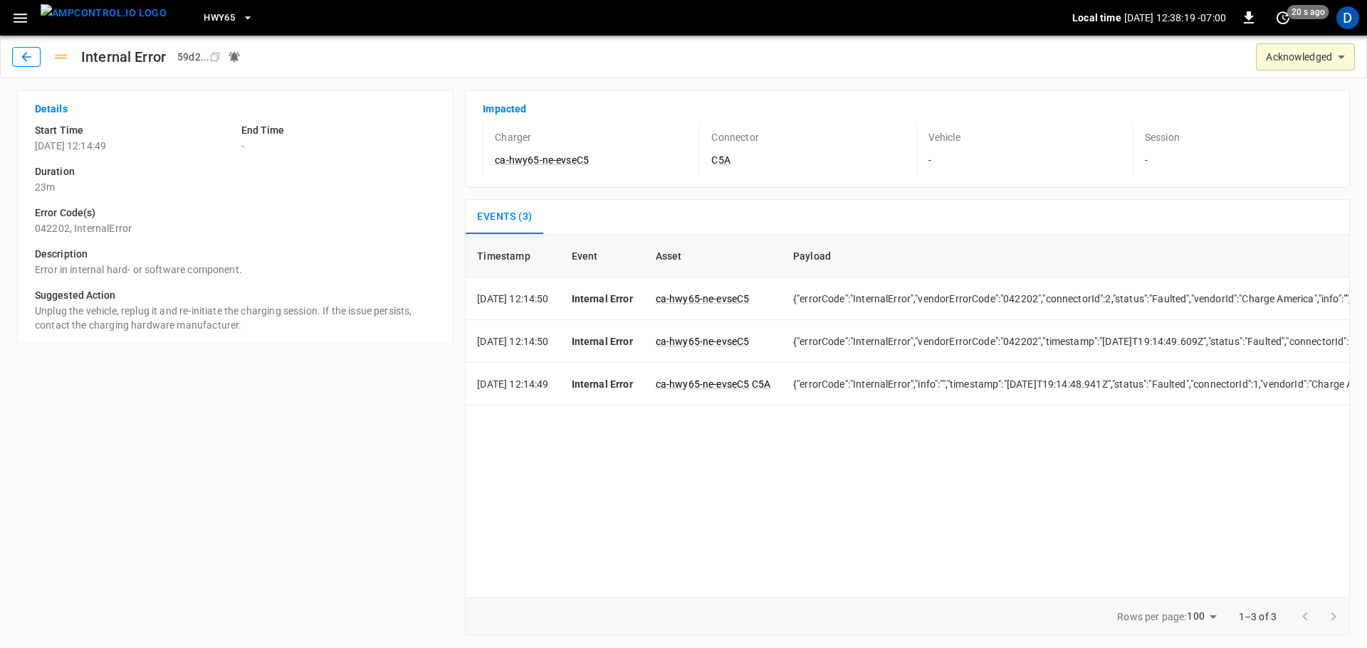
click at [31, 58] on icon "button" at bounding box center [26, 57] width 14 height 14
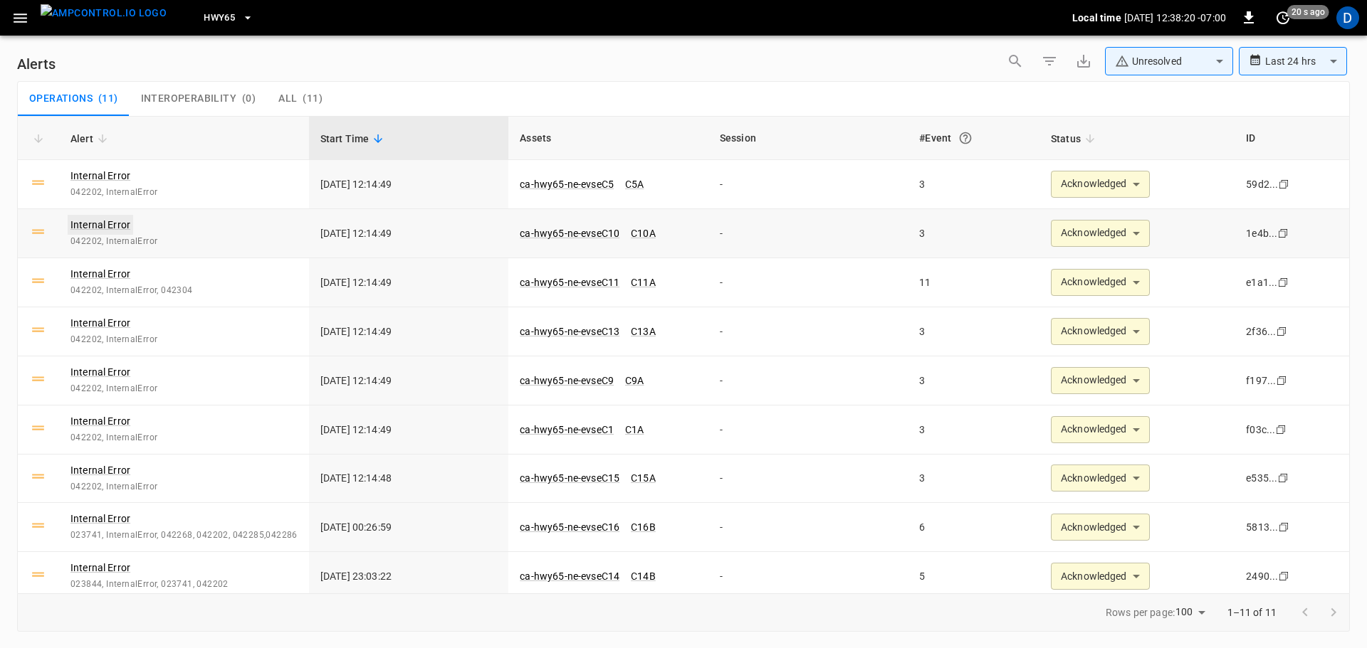
click at [106, 232] on link "Internal Error" at bounding box center [100, 225] width 65 height 20
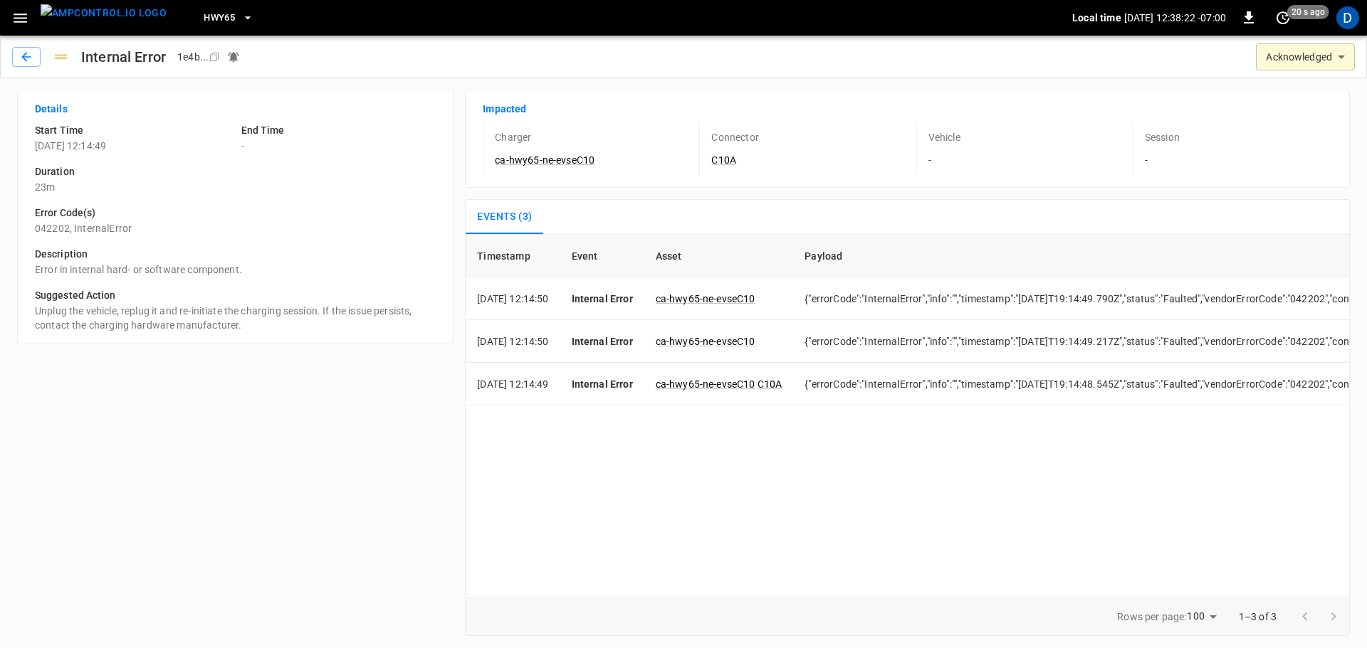
click at [23, 48] on button "button" at bounding box center [26, 57] width 28 height 20
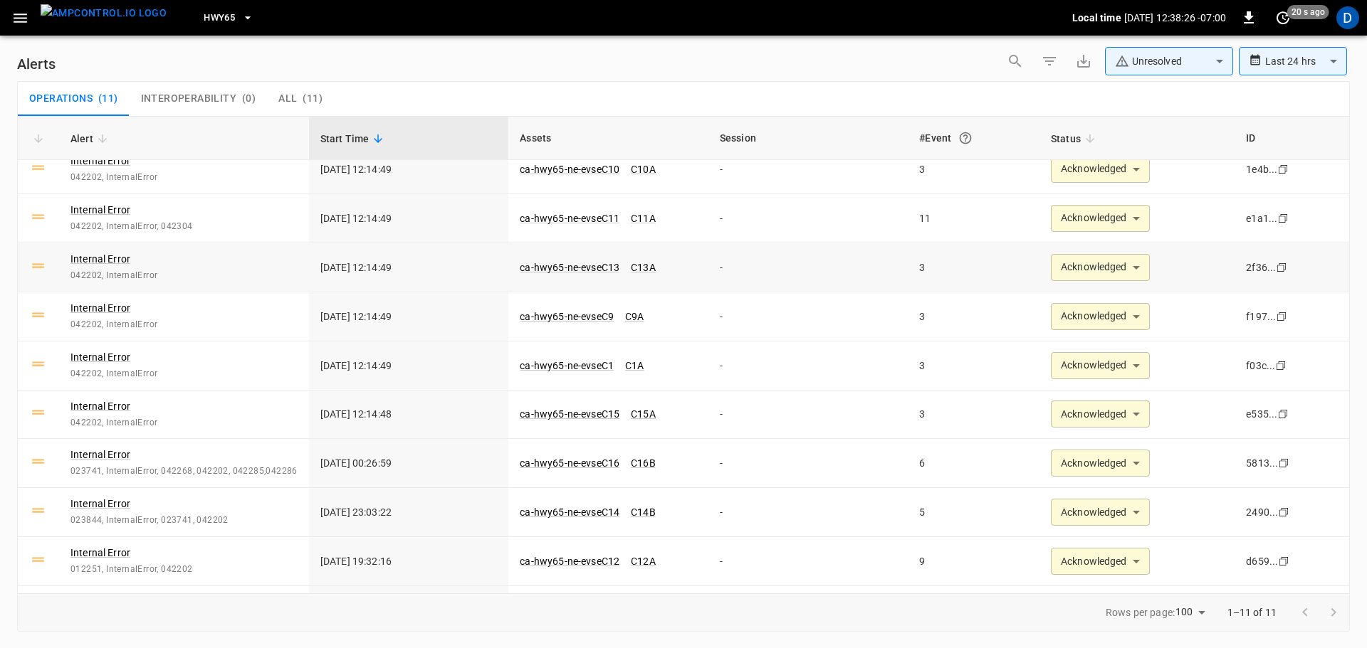
scroll to position [106, 0]
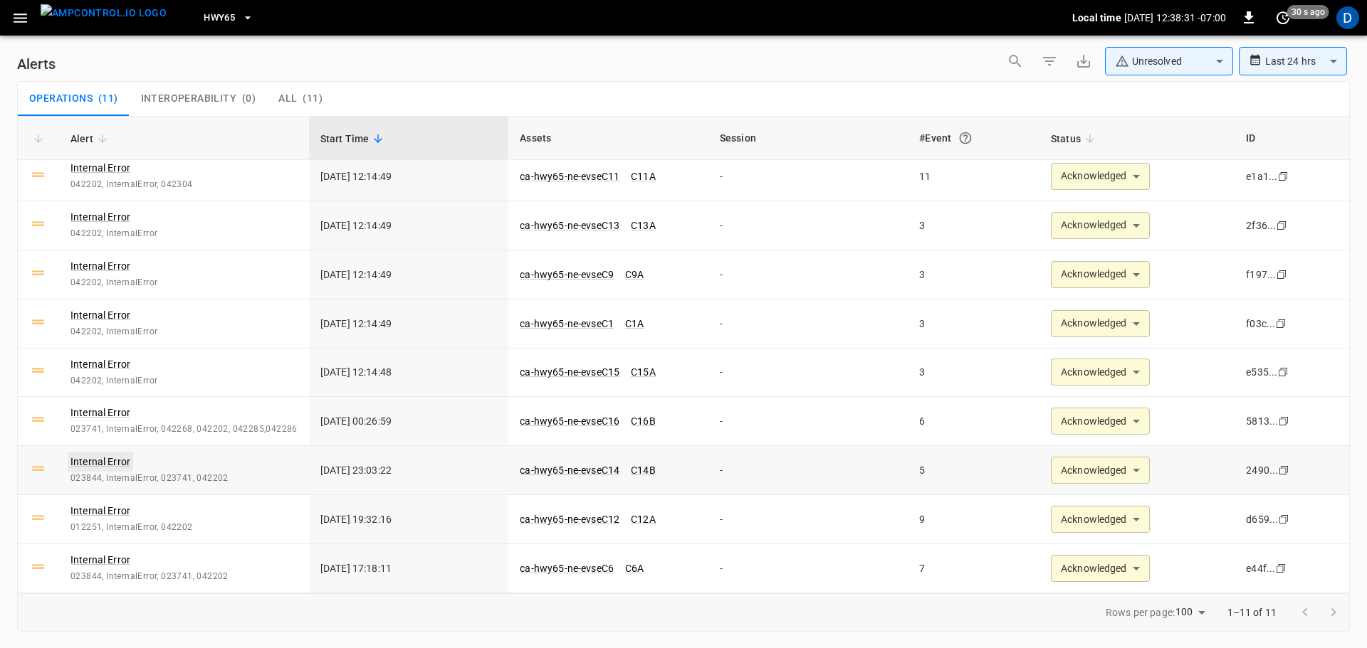
click at [108, 461] on link "Internal Error" at bounding box center [100, 462] width 65 height 20
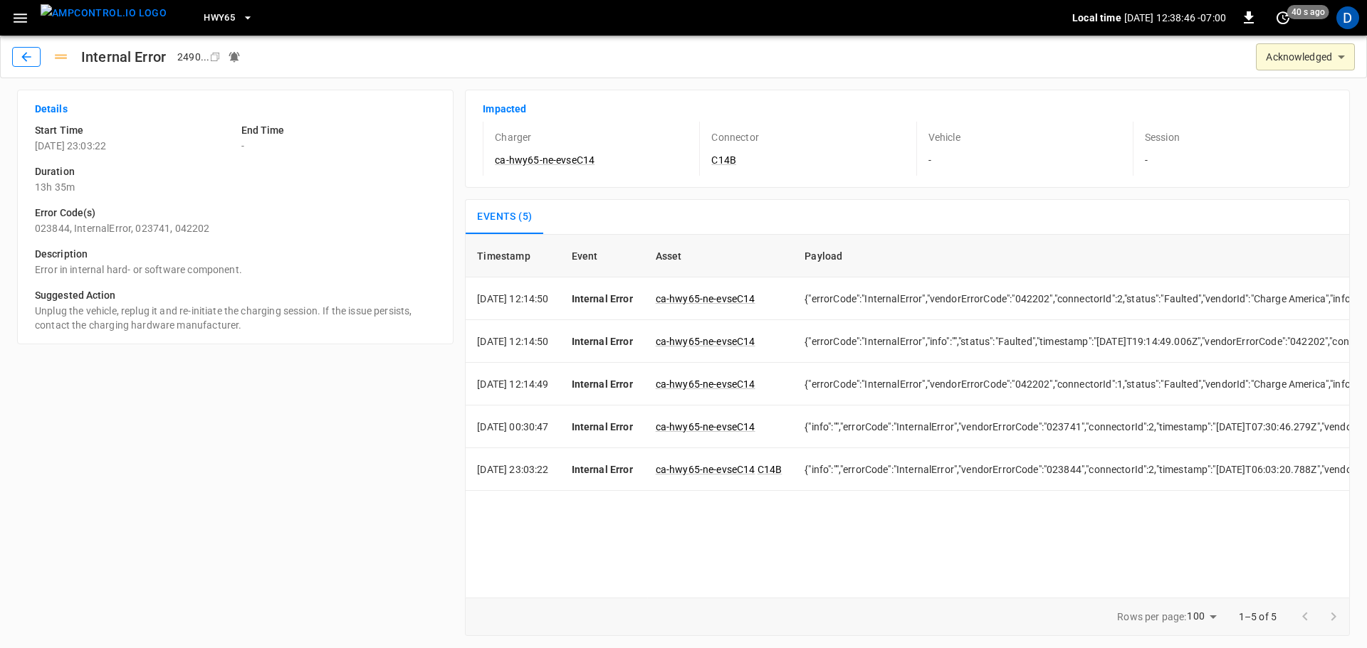
click at [28, 54] on icon "button" at bounding box center [26, 57] width 14 height 14
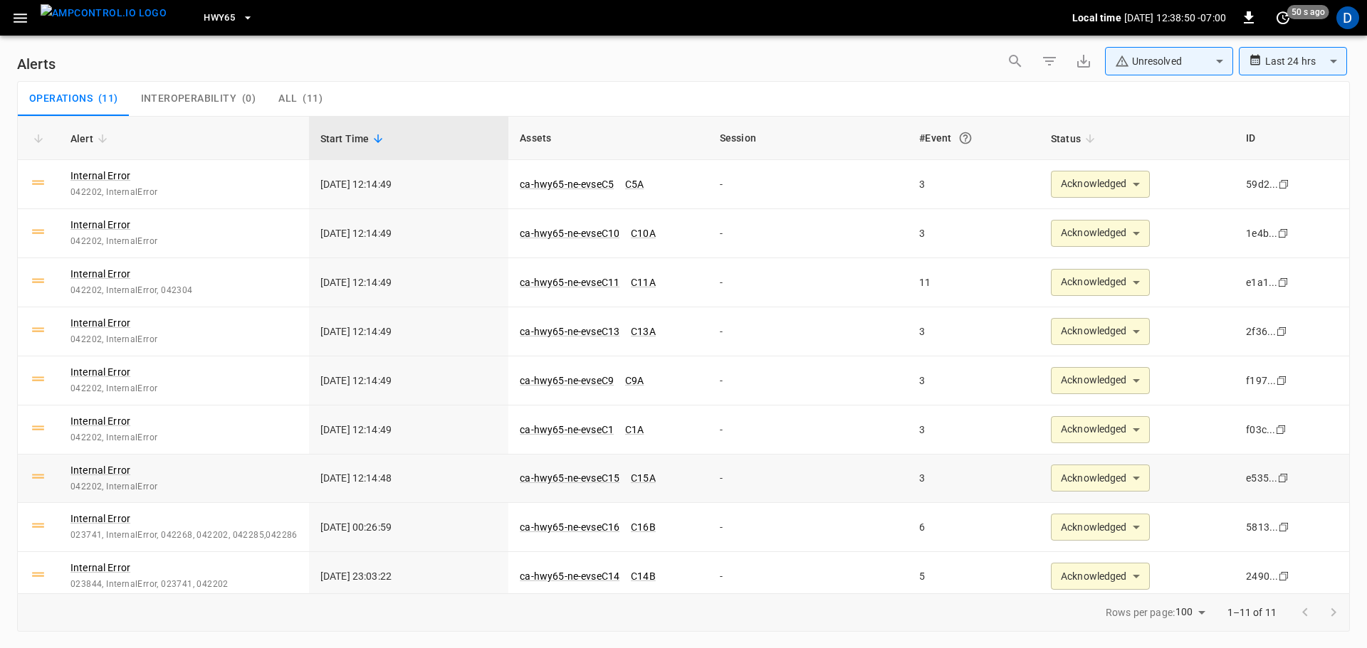
scroll to position [106, 0]
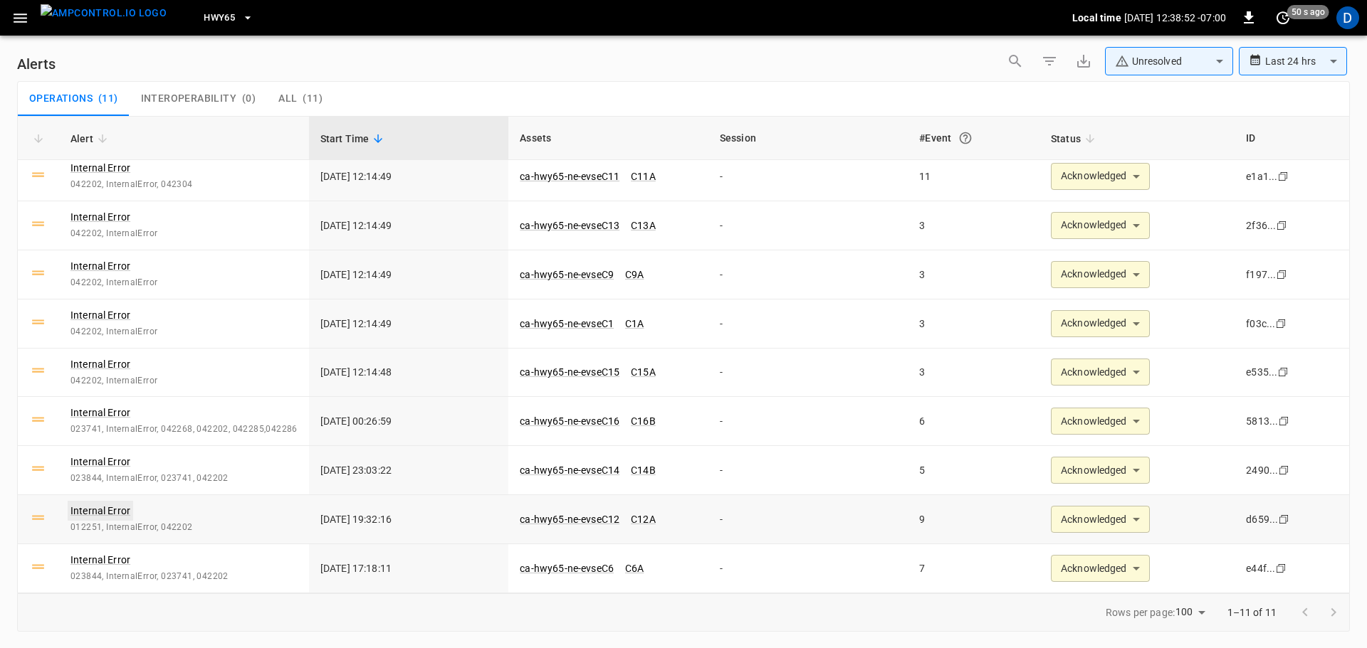
click at [117, 510] on link "Internal Error" at bounding box center [100, 511] width 65 height 20
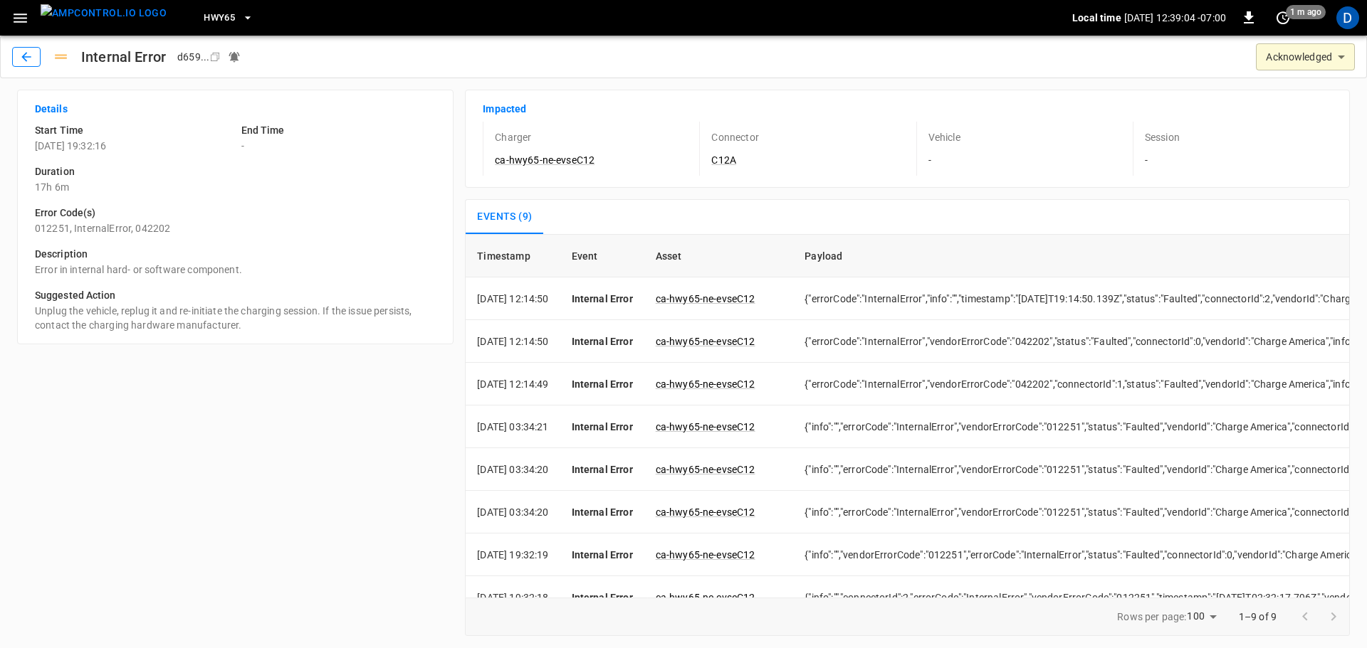
click at [32, 60] on icon "button" at bounding box center [26, 57] width 14 height 14
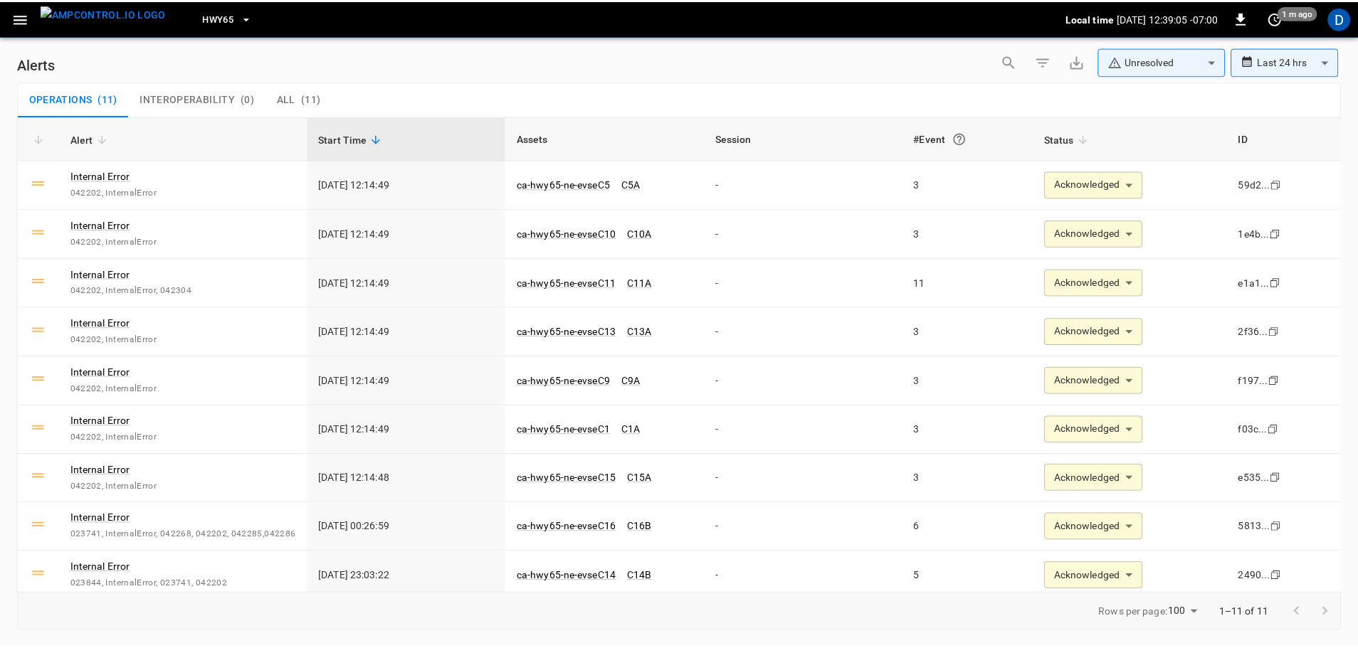
scroll to position [106, 0]
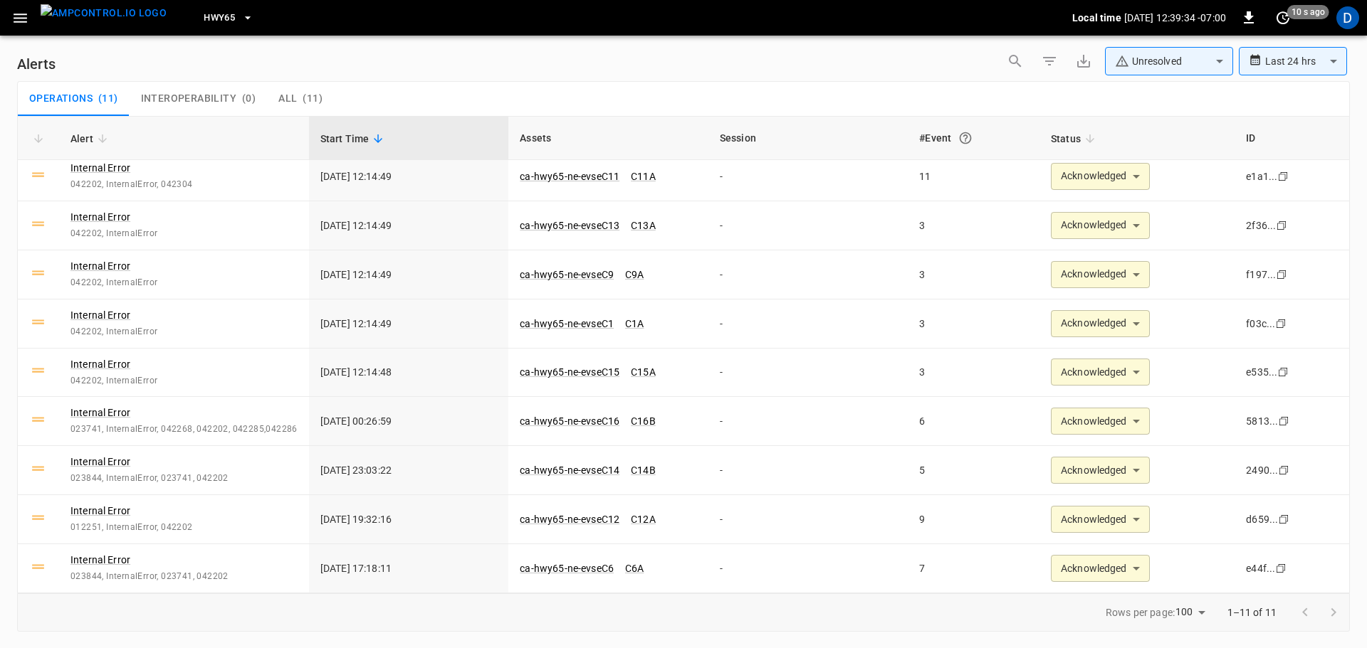
click at [117, 22] on img "menu" at bounding box center [104, 13] width 126 height 18
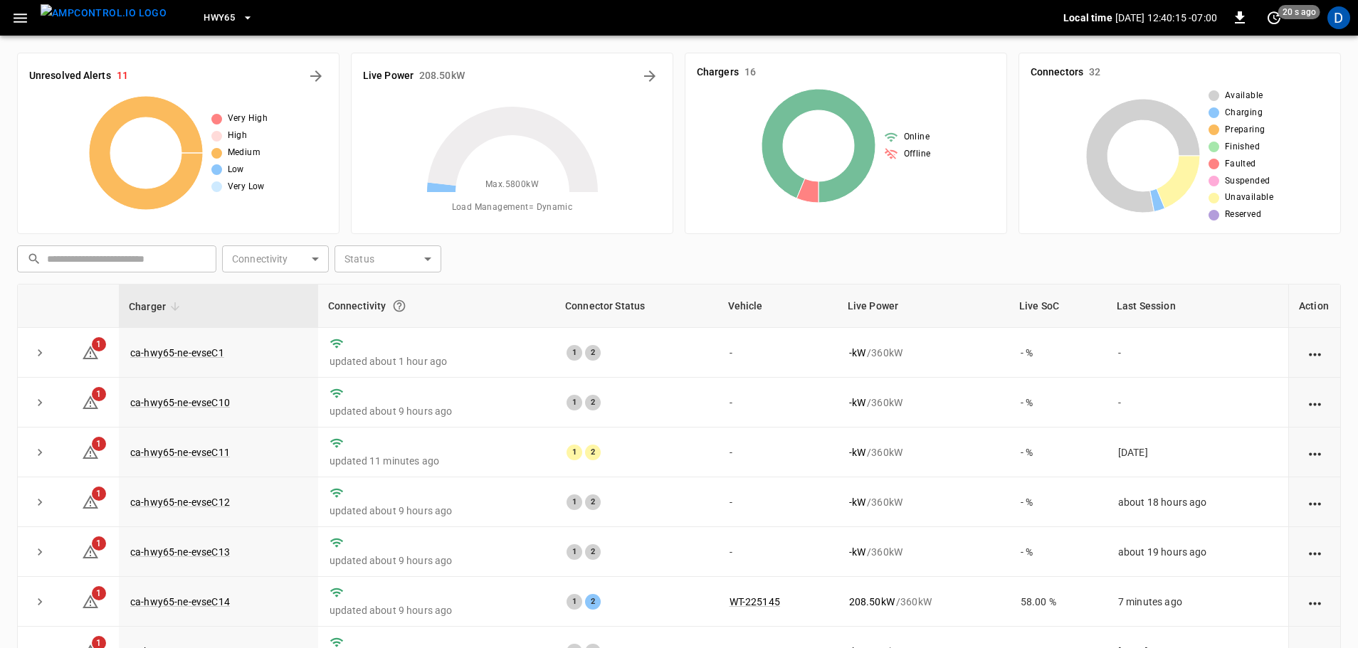
click at [208, 21] on span "HWY65" at bounding box center [219, 18] width 31 height 16
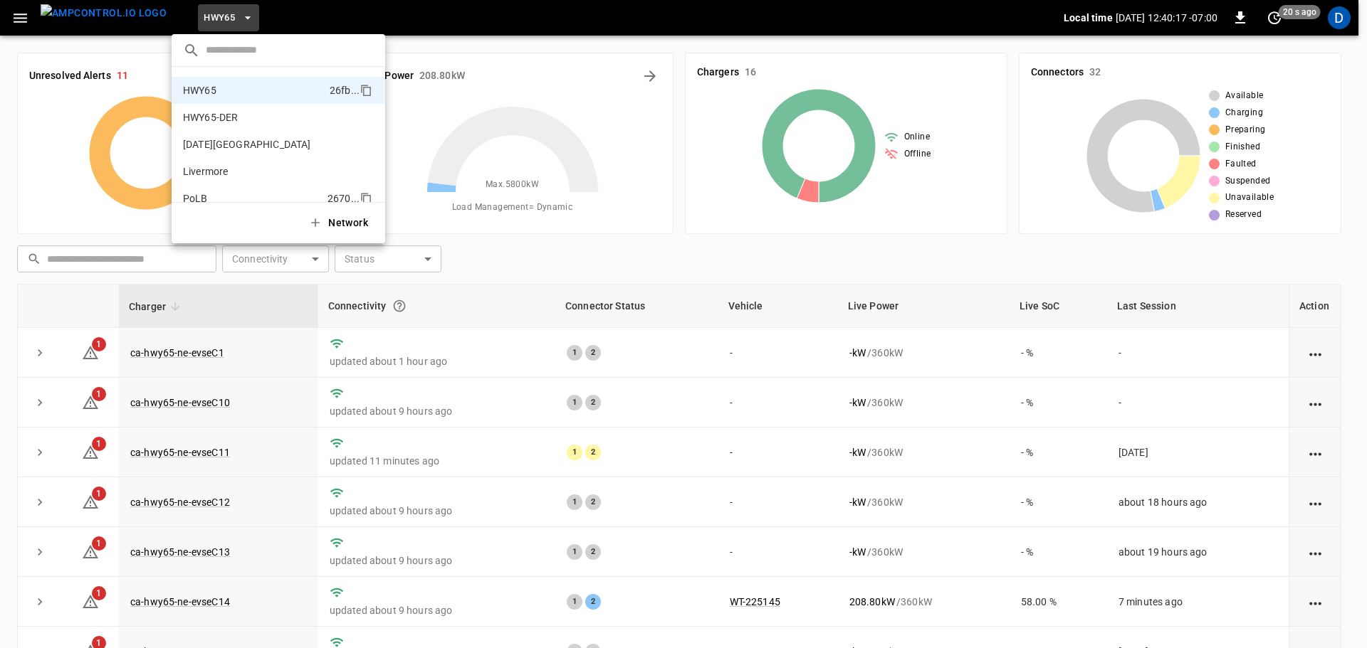
scroll to position [76, 0]
click at [206, 175] on p "SanB" at bounding box center [252, 172] width 139 height 14
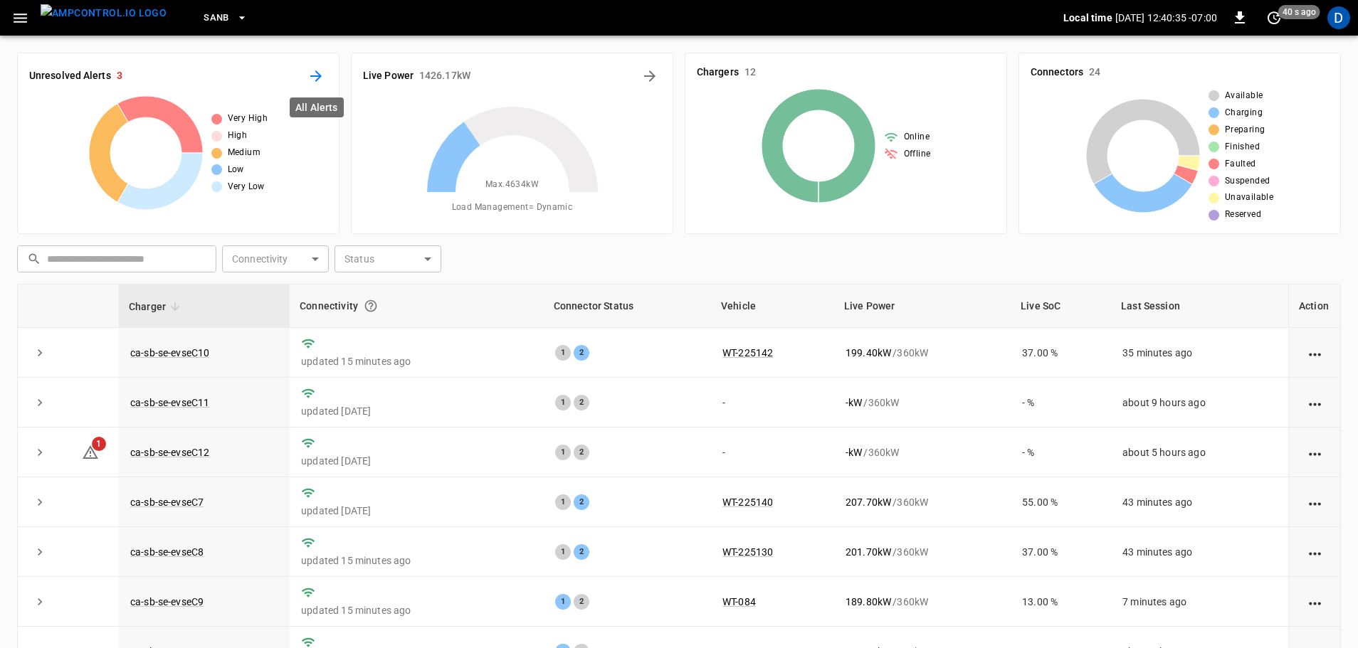
click at [320, 72] on icon "All Alerts" at bounding box center [315, 76] width 17 height 17
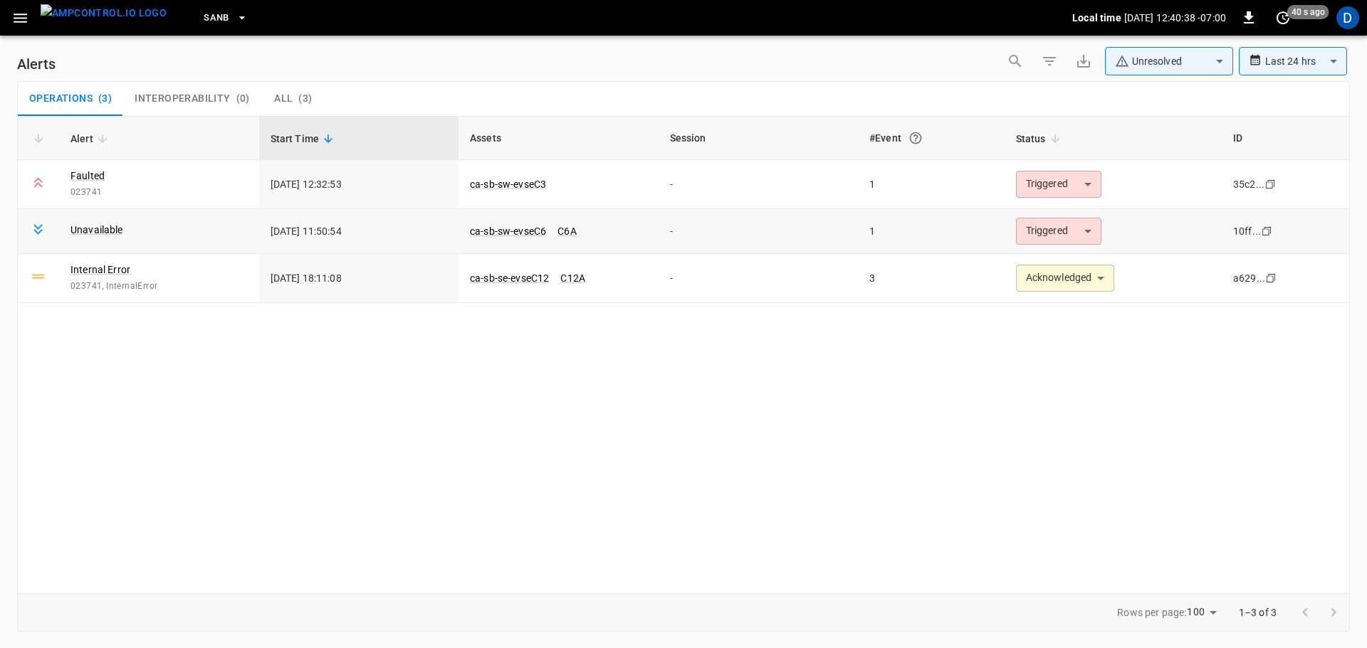
click at [1051, 226] on body "**********" at bounding box center [683, 321] width 1367 height 643
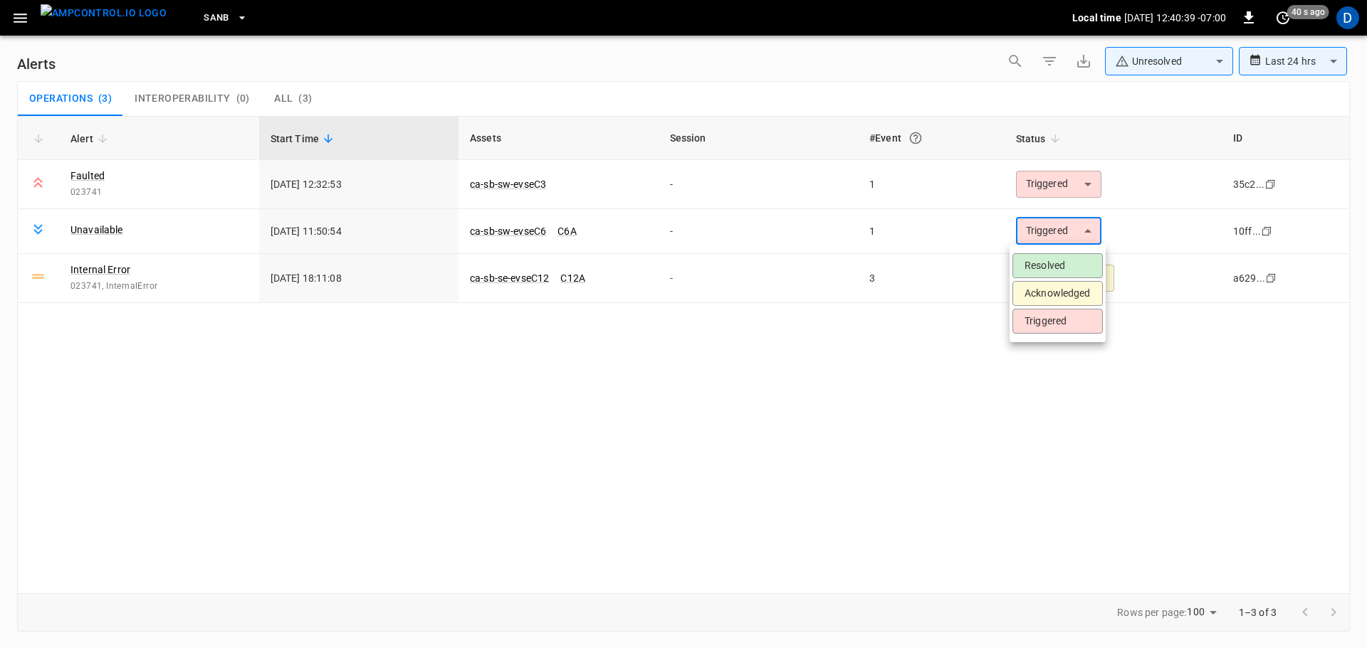
click at [1044, 288] on li "Acknowledged" at bounding box center [1057, 293] width 90 height 25
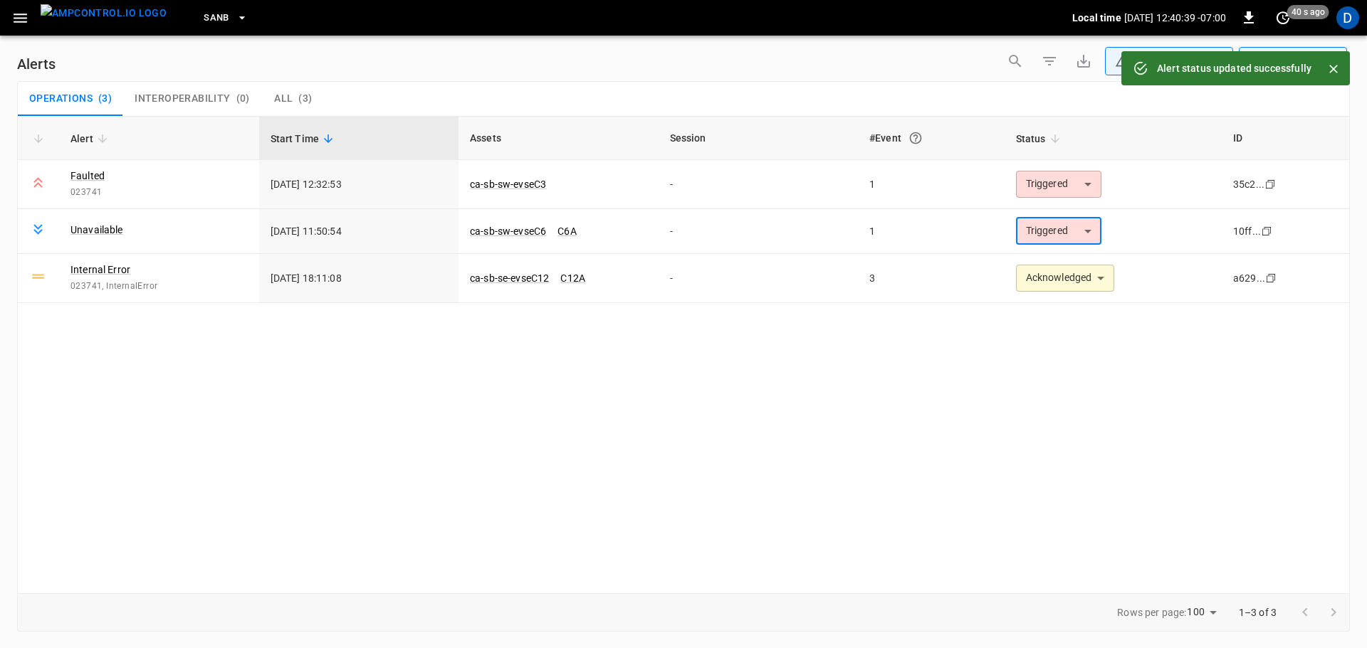
type input "**********"
click at [1117, 63] on body "**********" at bounding box center [683, 321] width 1367 height 643
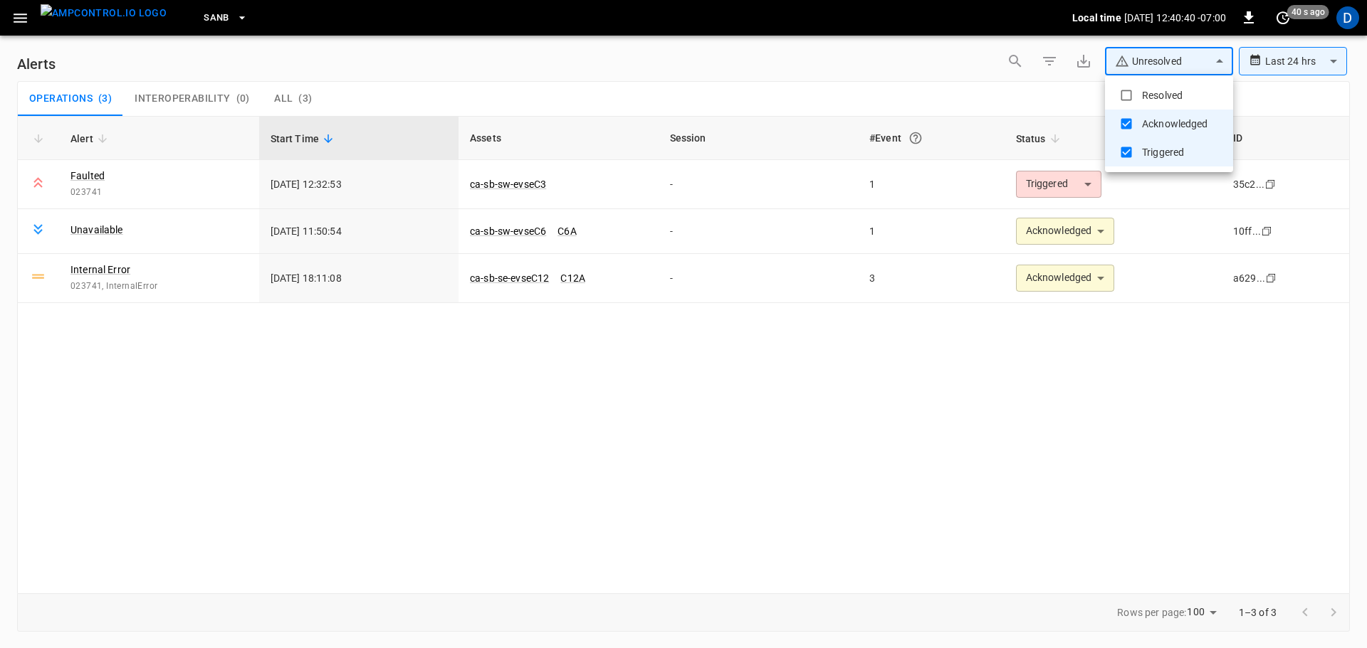
type input "**********"
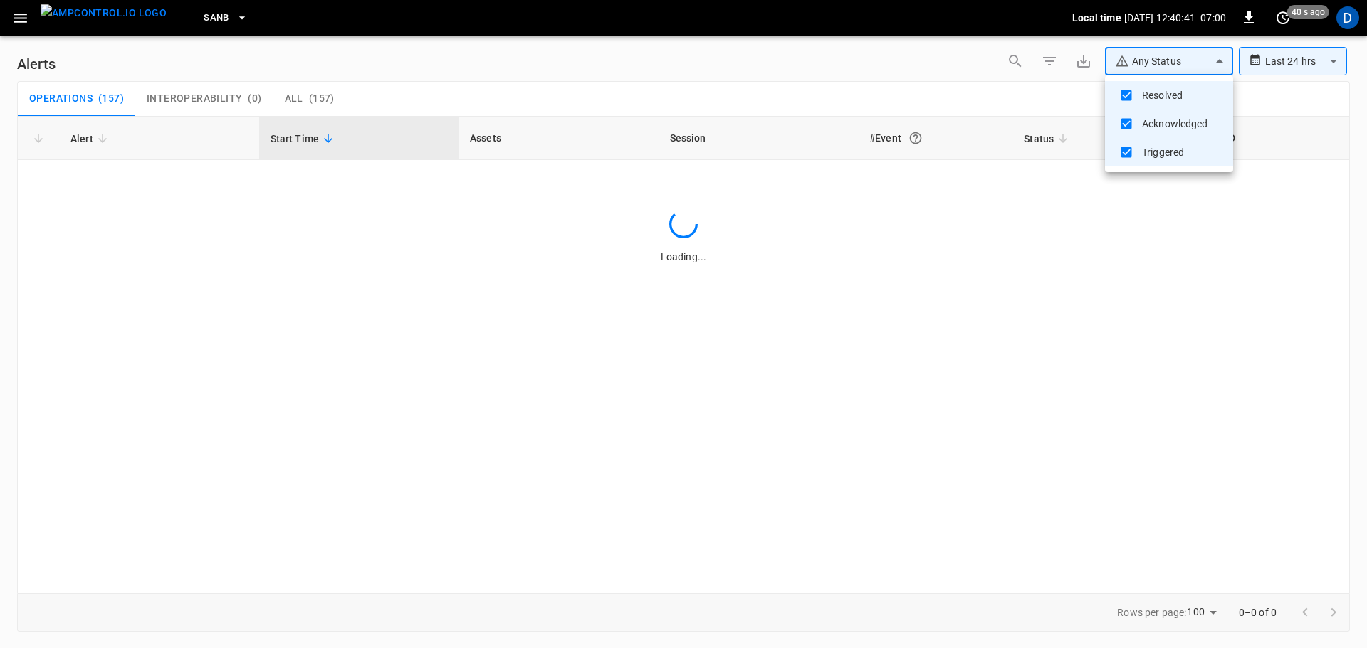
click at [984, 88] on div at bounding box center [683, 324] width 1367 height 648
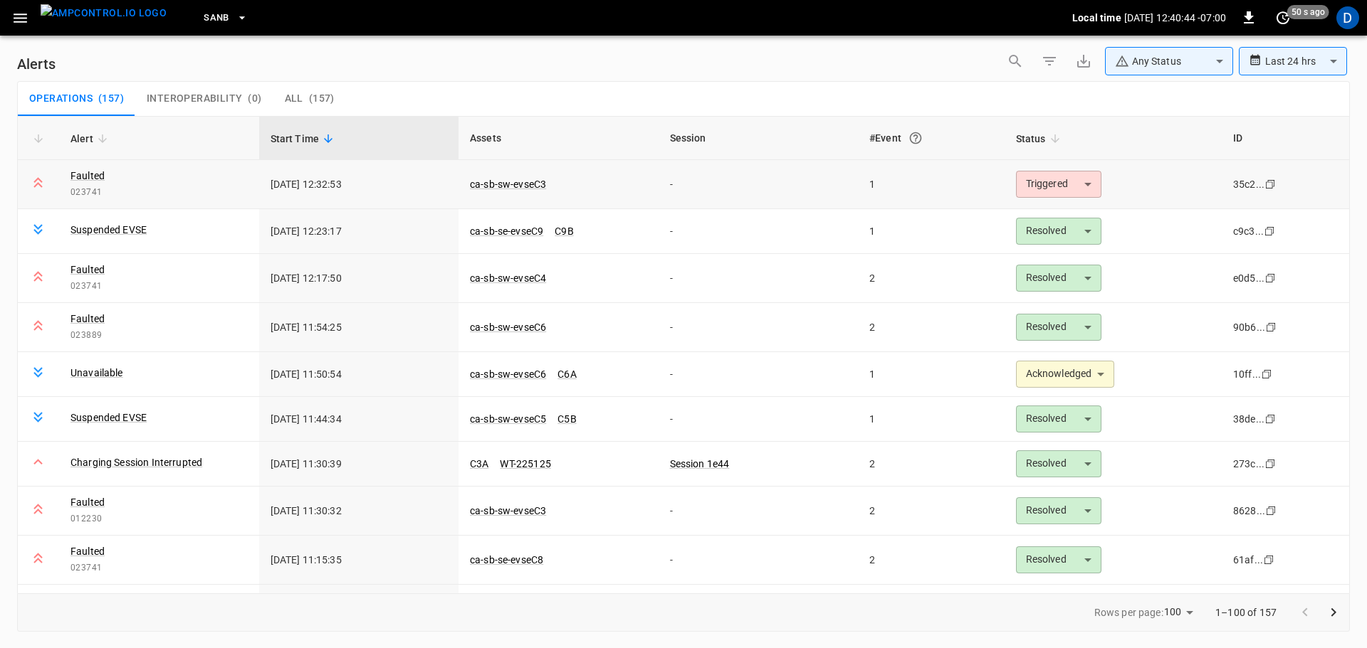
click at [1033, 178] on body "**********" at bounding box center [683, 321] width 1367 height 643
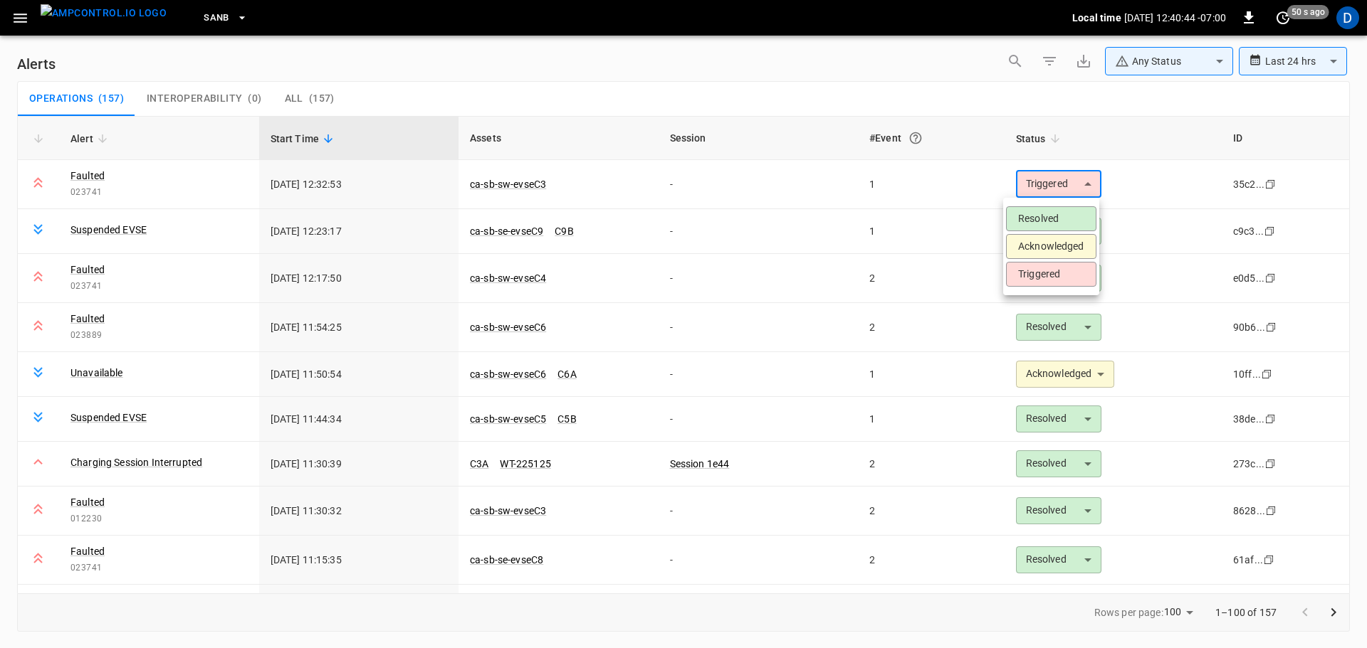
click at [1014, 249] on li "Acknowledged" at bounding box center [1051, 246] width 90 height 25
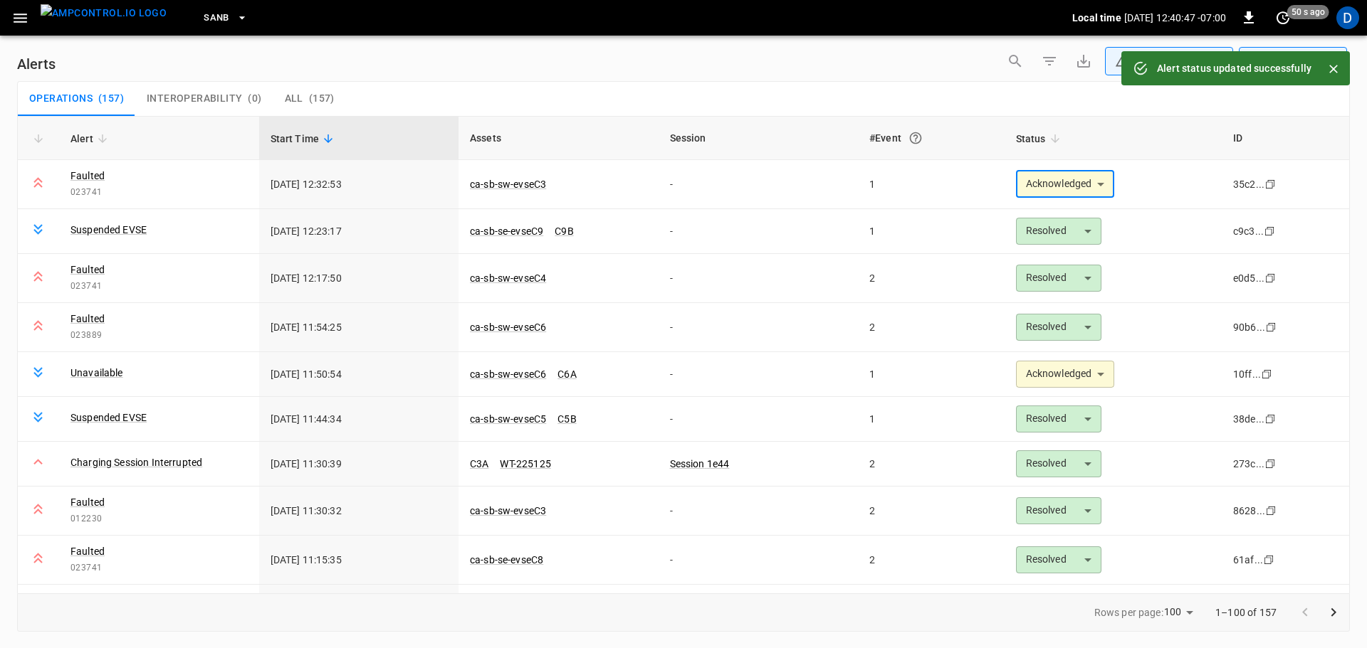
type input "**********"
click at [507, 184] on link "ca-sb-sw-evseC3" at bounding box center [508, 184] width 82 height 17
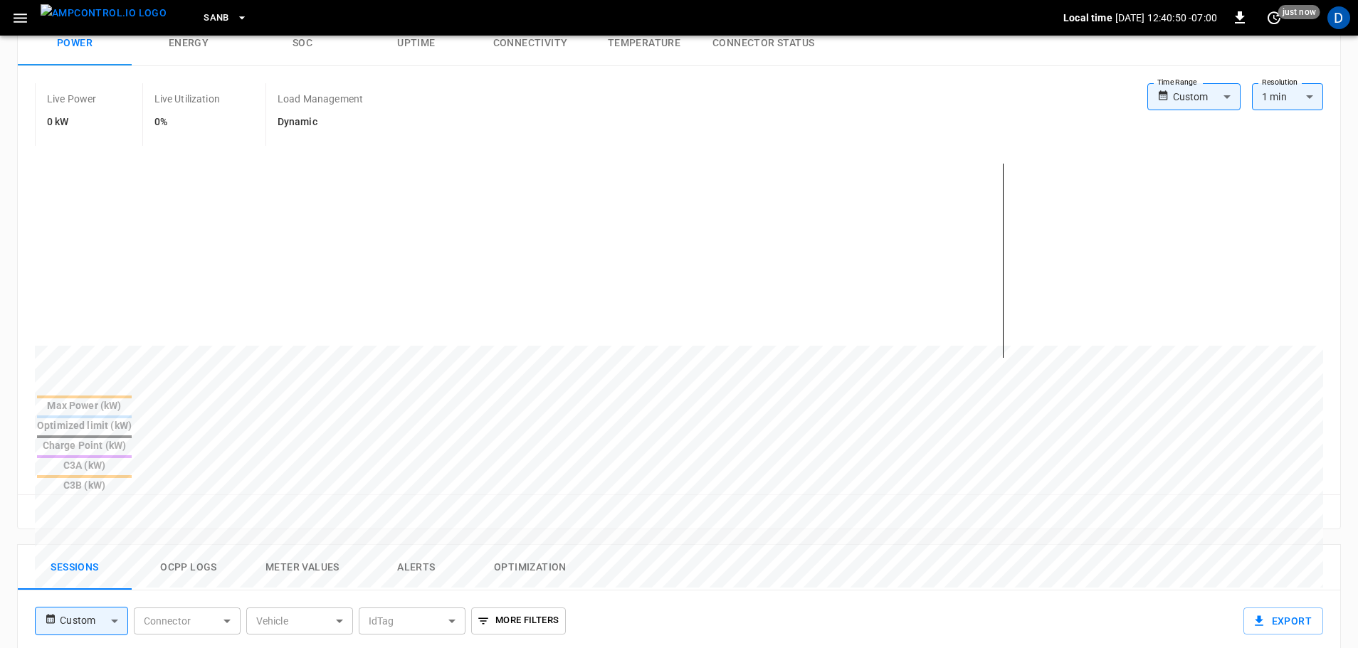
scroll to position [528, 0]
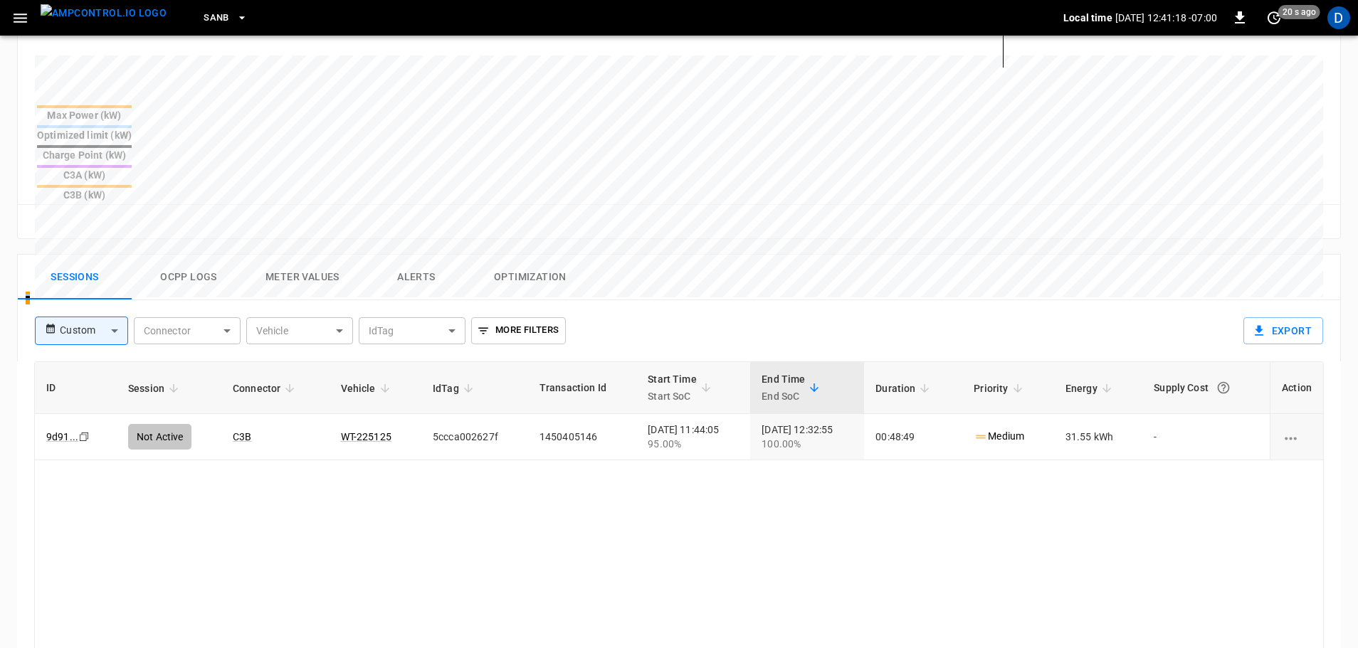
drag, startPoint x: 109, startPoint y: 22, endPoint x: 227, endPoint y: 21, distance: 118.2
click at [109, 22] on img "menu" at bounding box center [104, 13] width 126 height 18
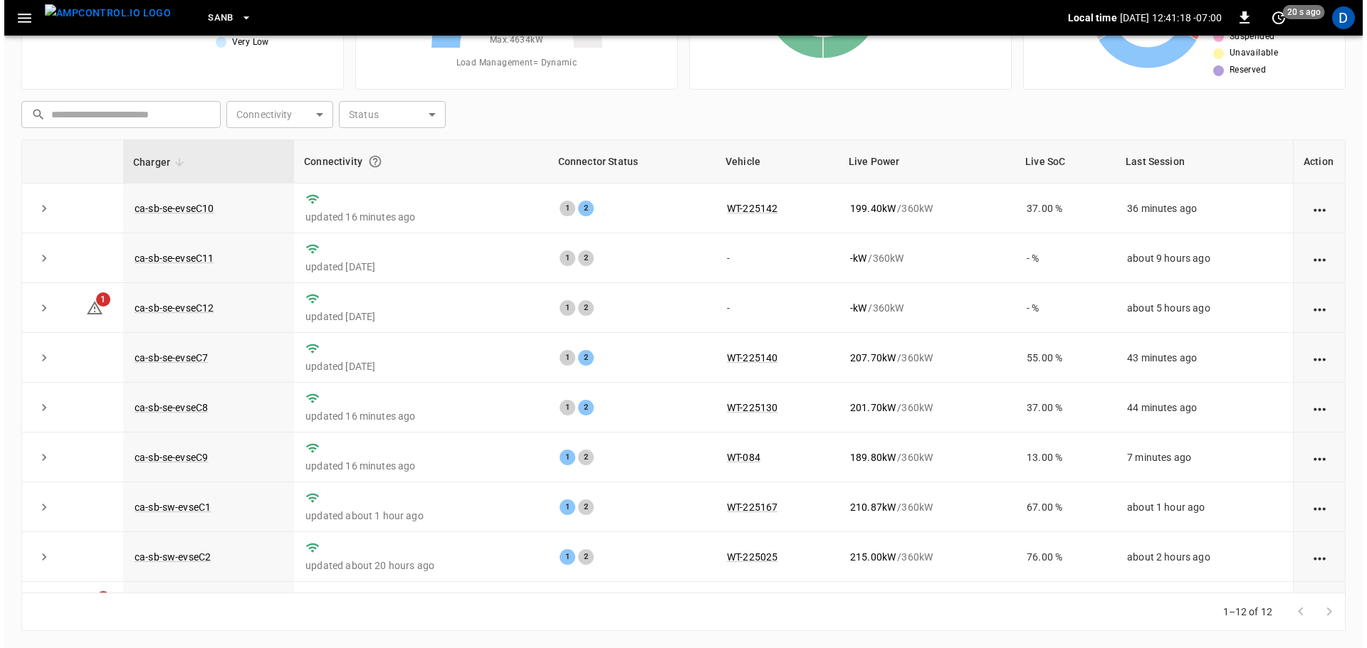
scroll to position [144, 0]
click at [235, 19] on icon "button" at bounding box center [242, 18] width 14 height 14
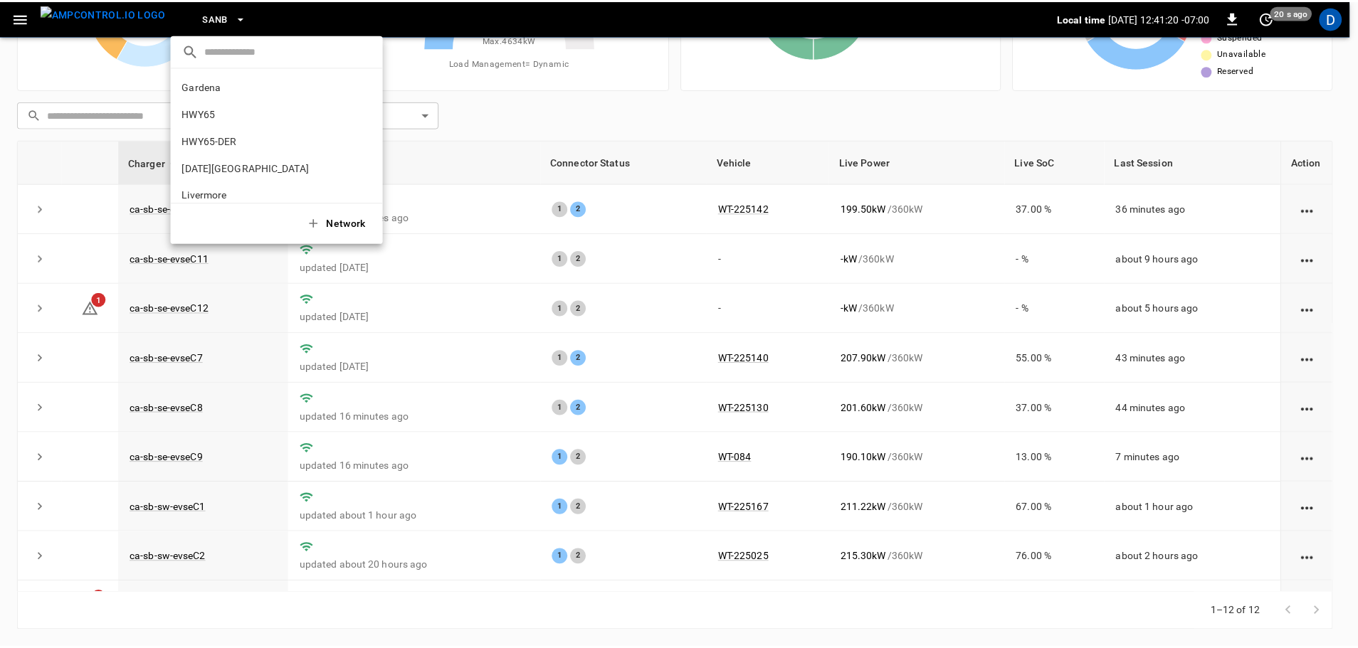
scroll to position [120, 0]
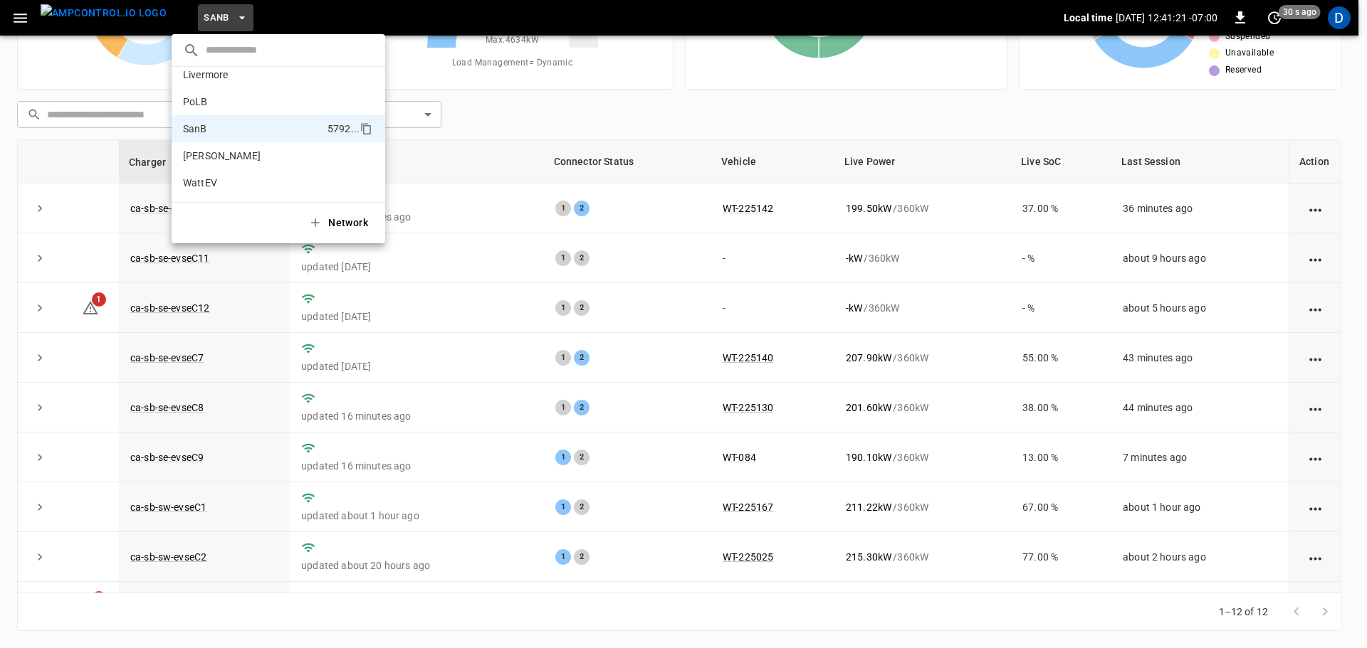
click at [265, 419] on div at bounding box center [683, 324] width 1367 height 648
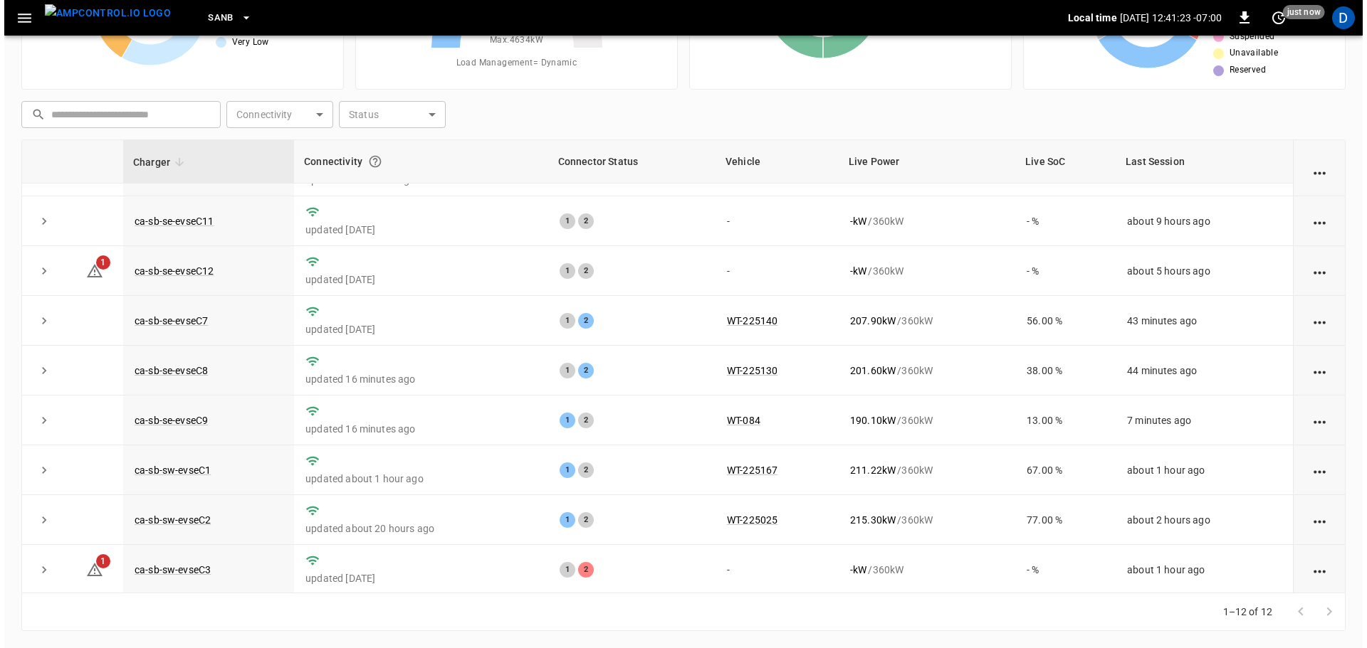
scroll to position [38, 0]
click at [235, 12] on icon "button" at bounding box center [242, 18] width 14 height 14
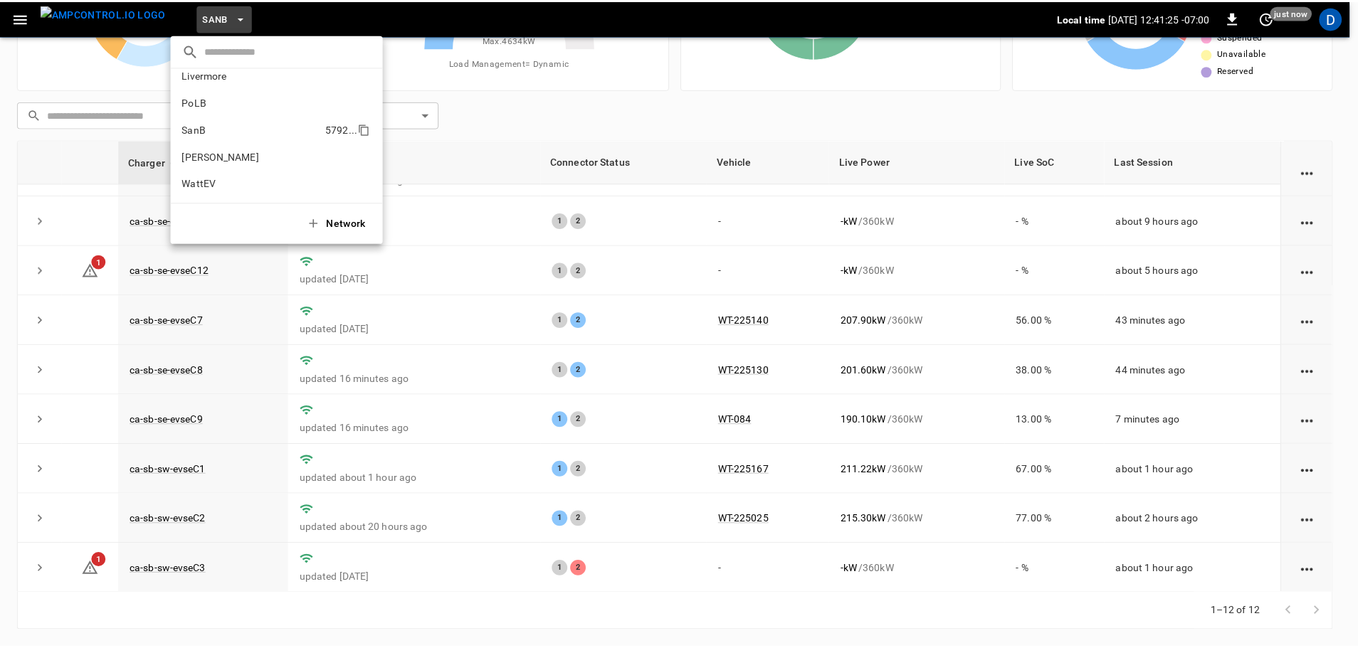
scroll to position [0, 0]
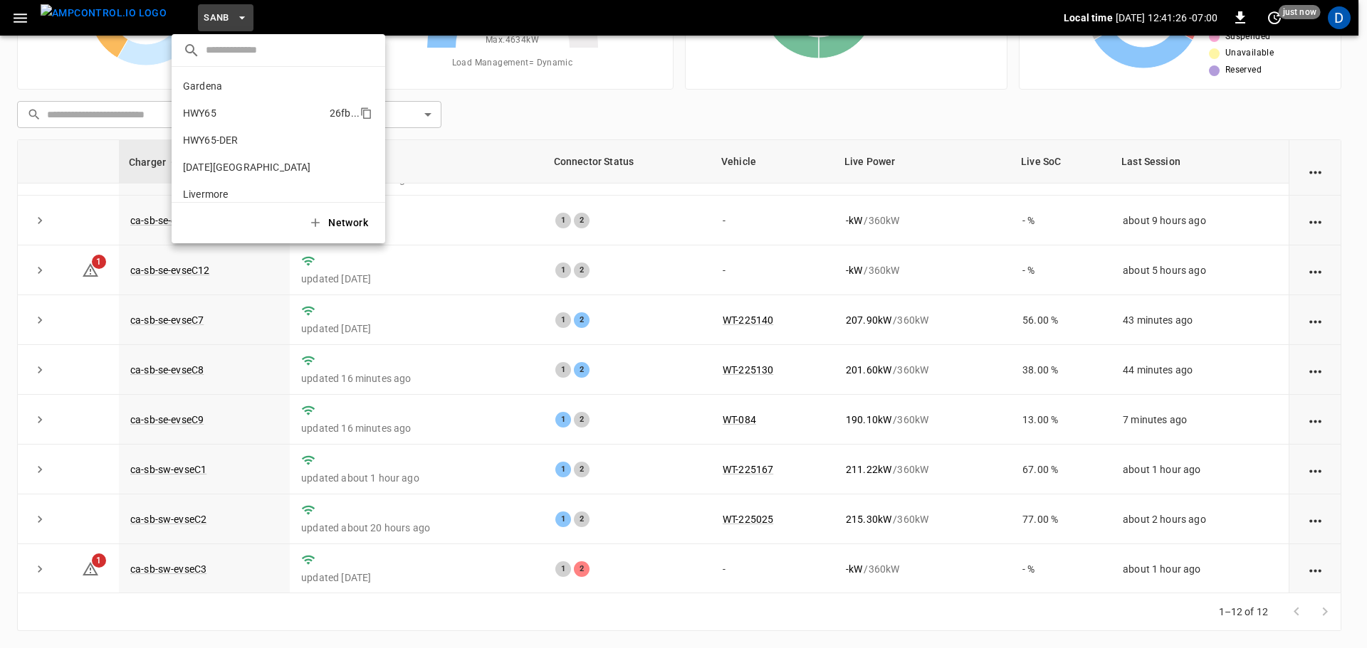
click at [204, 113] on p "HWY65" at bounding box center [253, 113] width 141 height 14
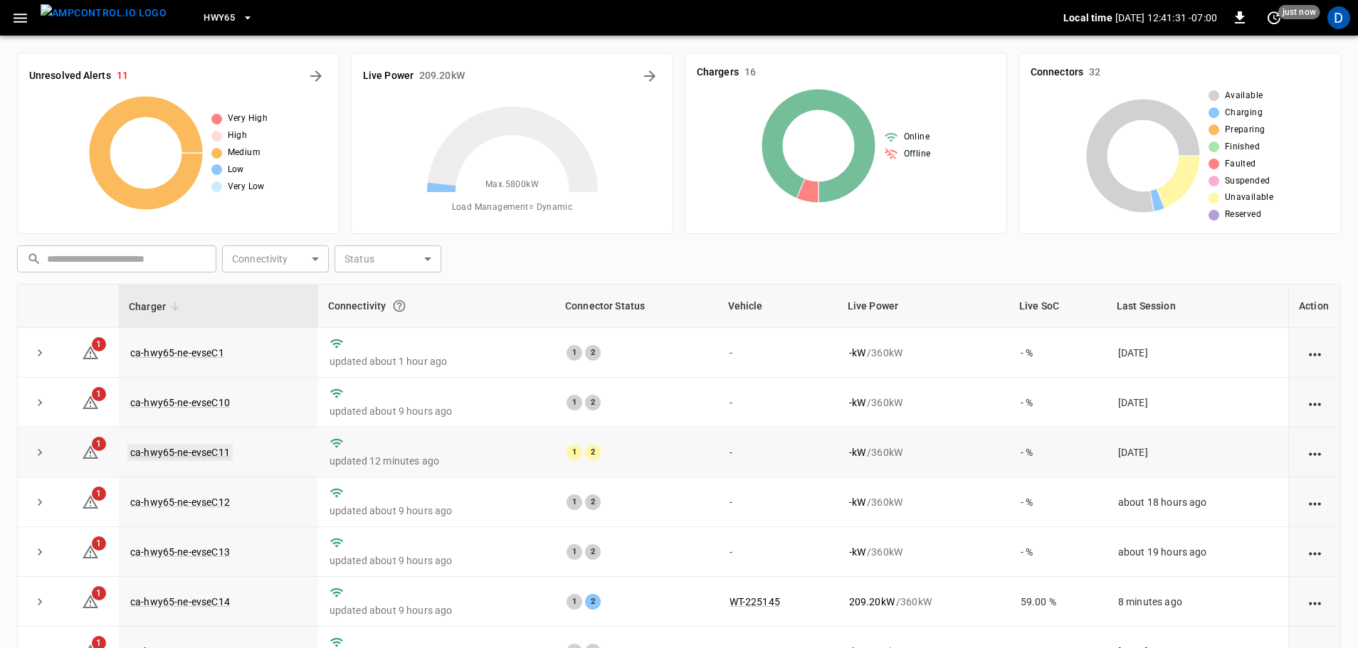
click at [203, 451] on link "ca-hwy65-ne-evseC11" at bounding box center [179, 452] width 105 height 17
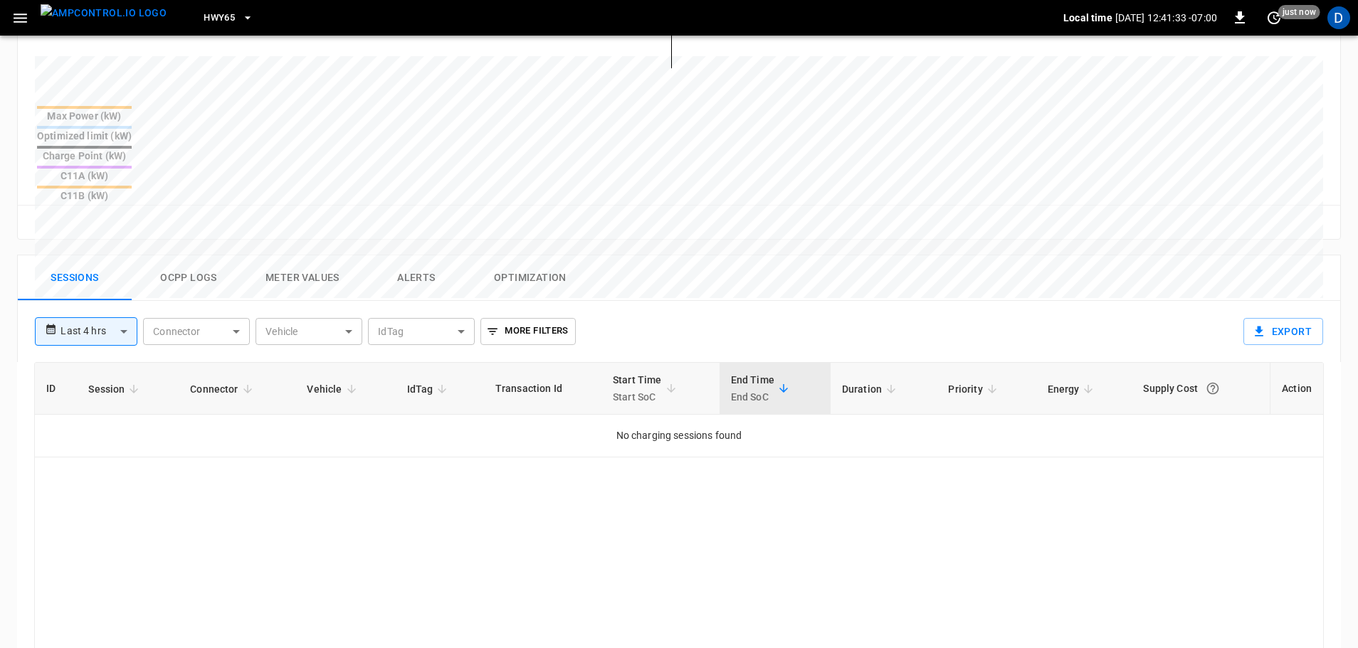
scroll to position [528, 0]
click at [195, 255] on button "Ocpp logs" at bounding box center [189, 278] width 114 height 46
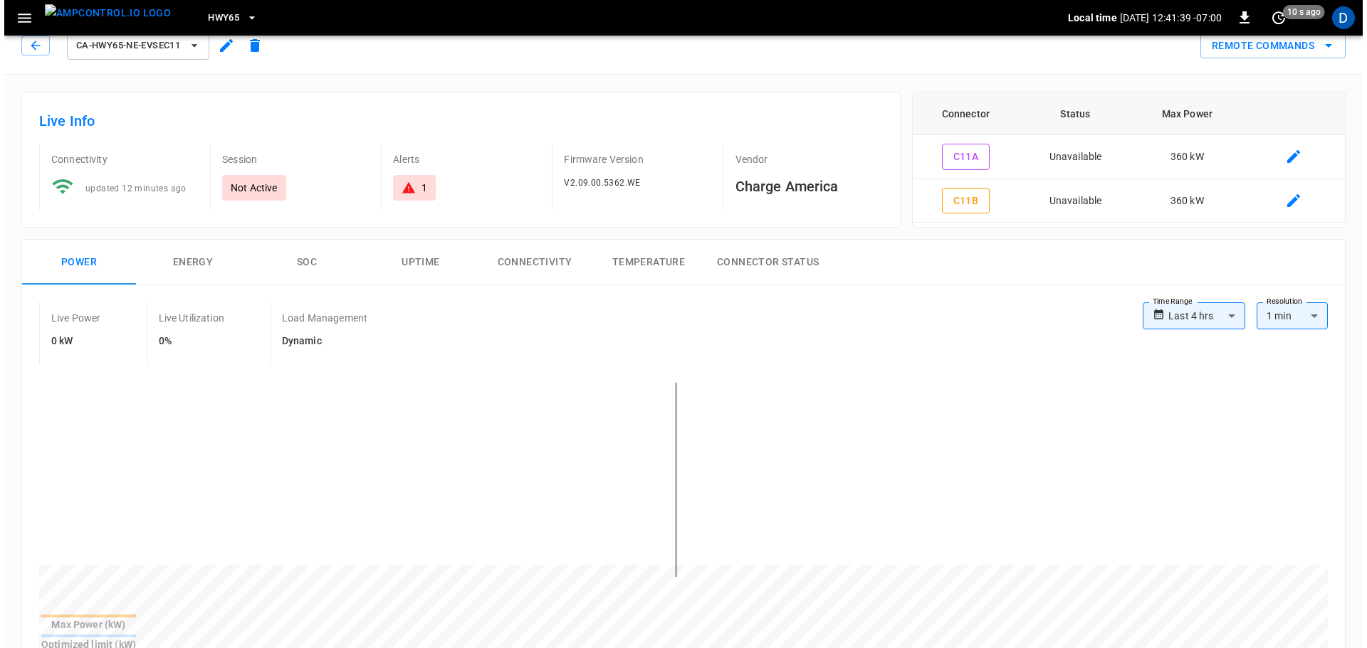
scroll to position [0, 0]
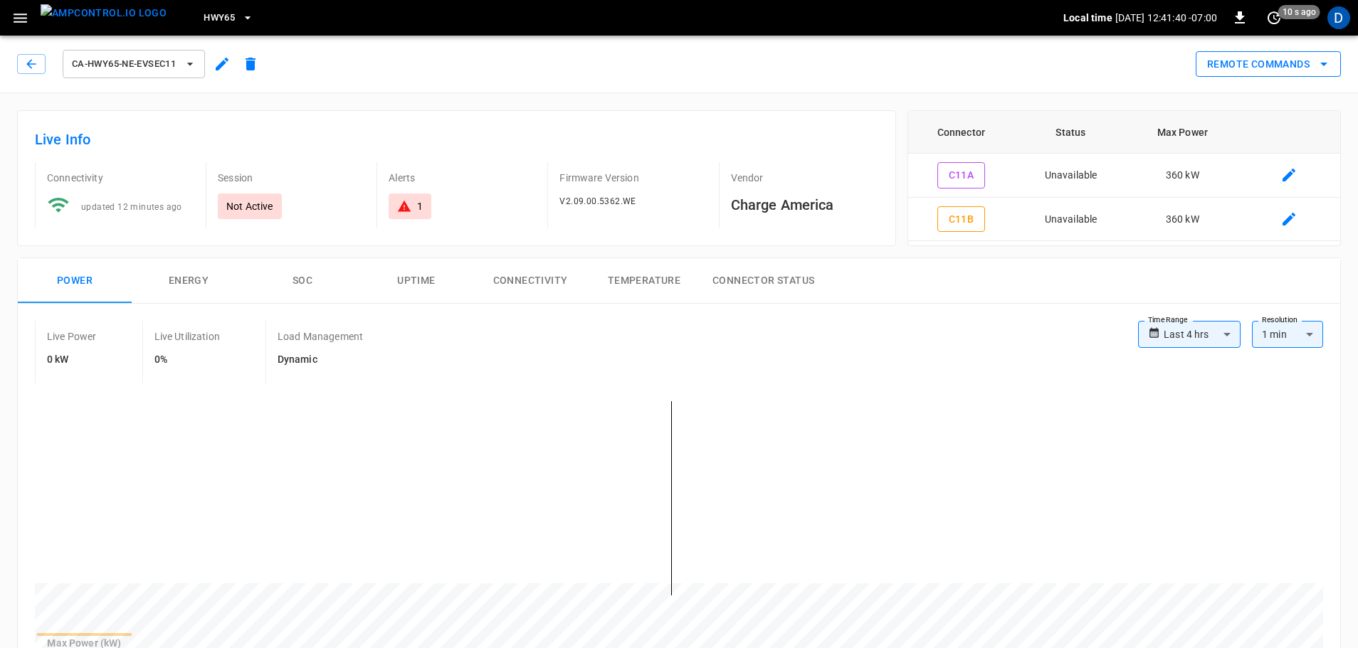
click at [1222, 69] on button "Remote Commands" at bounding box center [1268, 64] width 145 height 26
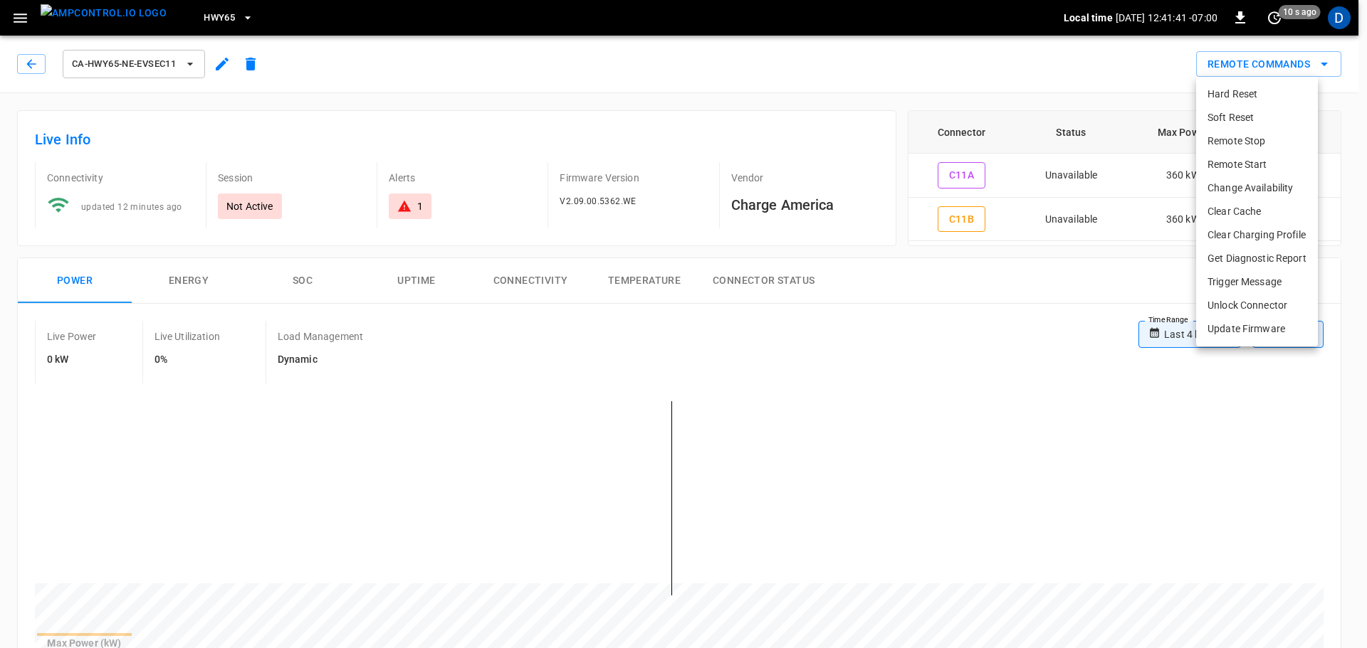
click at [1224, 121] on li "Soft Reset" at bounding box center [1257, 117] width 122 height 23
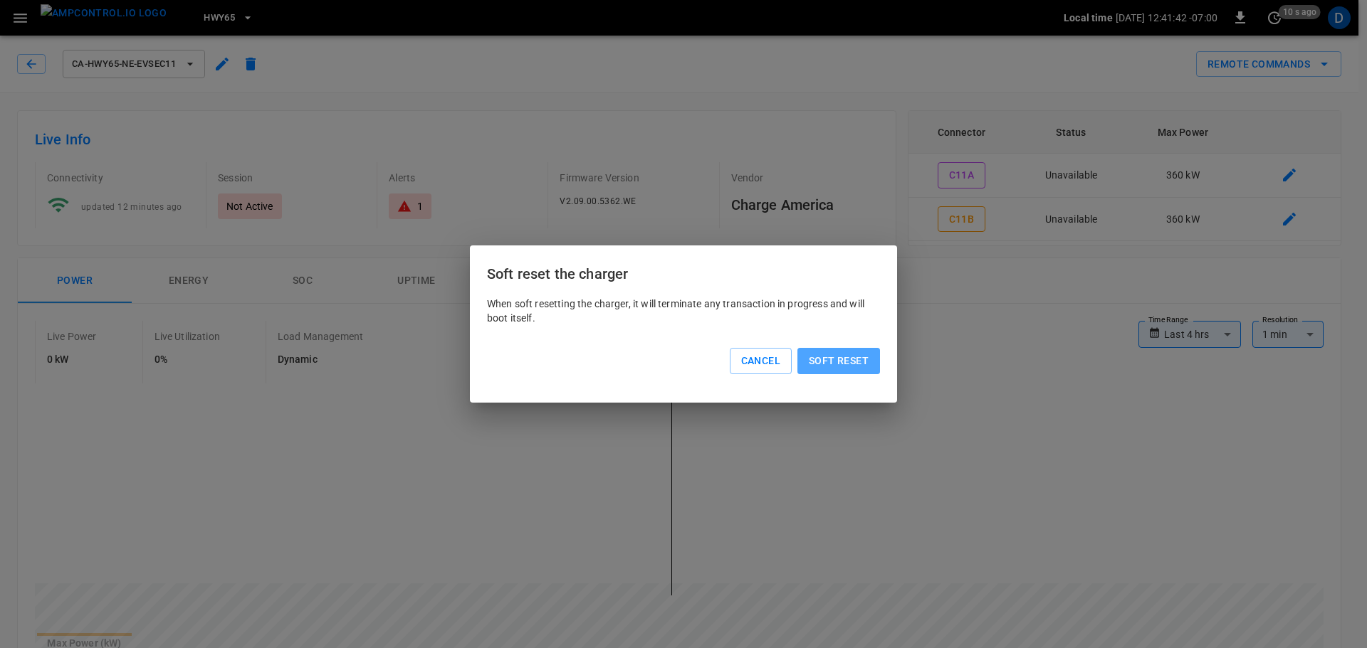
click at [850, 354] on button "Soft reset" at bounding box center [838, 361] width 83 height 26
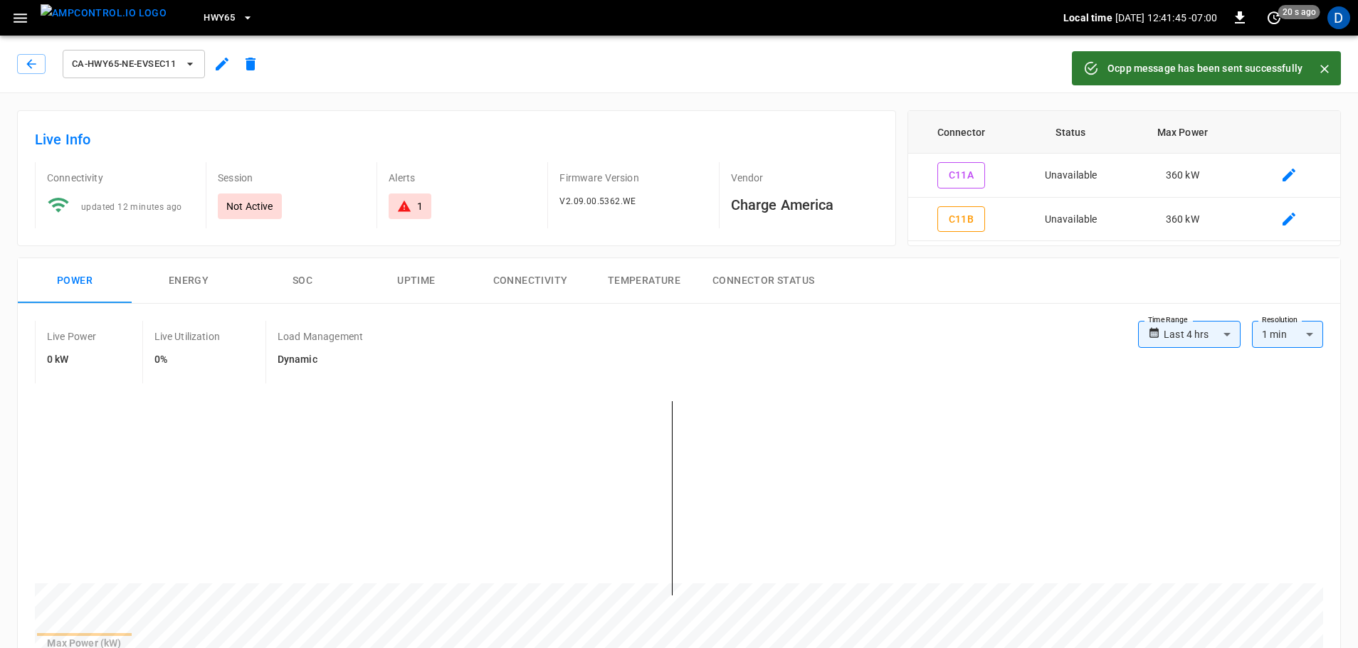
click at [107, 22] on img "menu" at bounding box center [104, 13] width 126 height 18
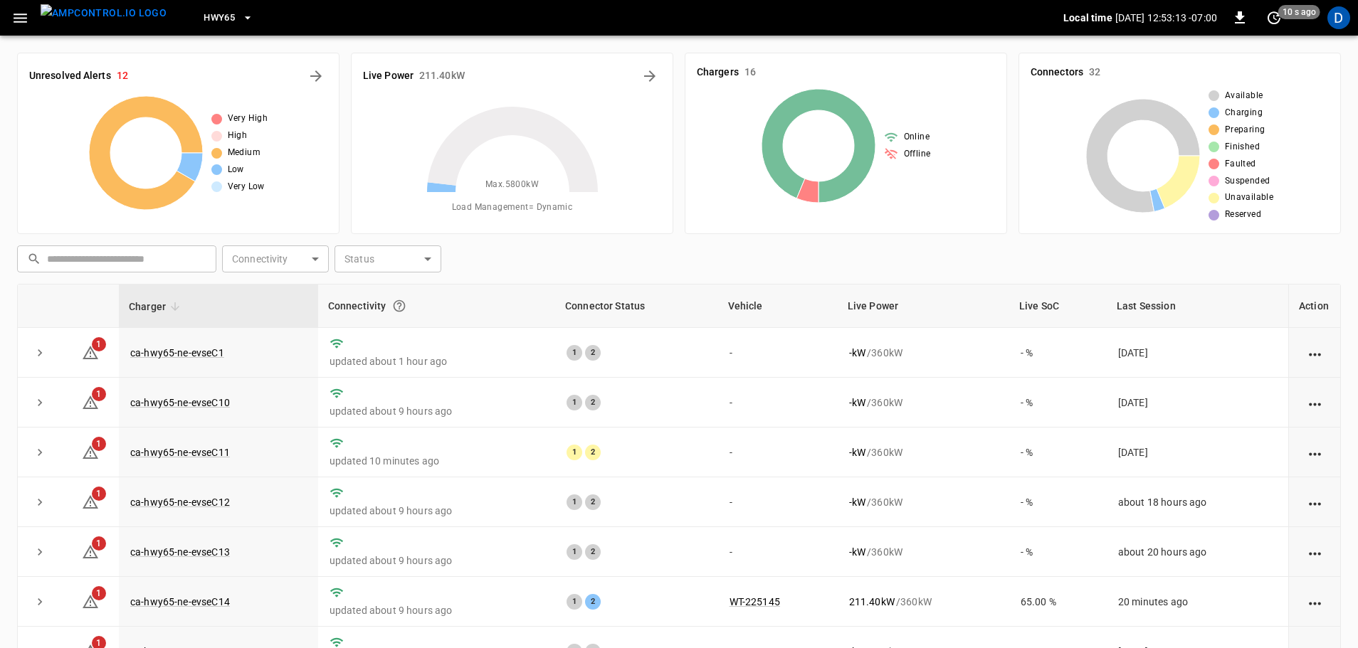
click at [219, 25] on button "HWY65" at bounding box center [228, 18] width 61 height 28
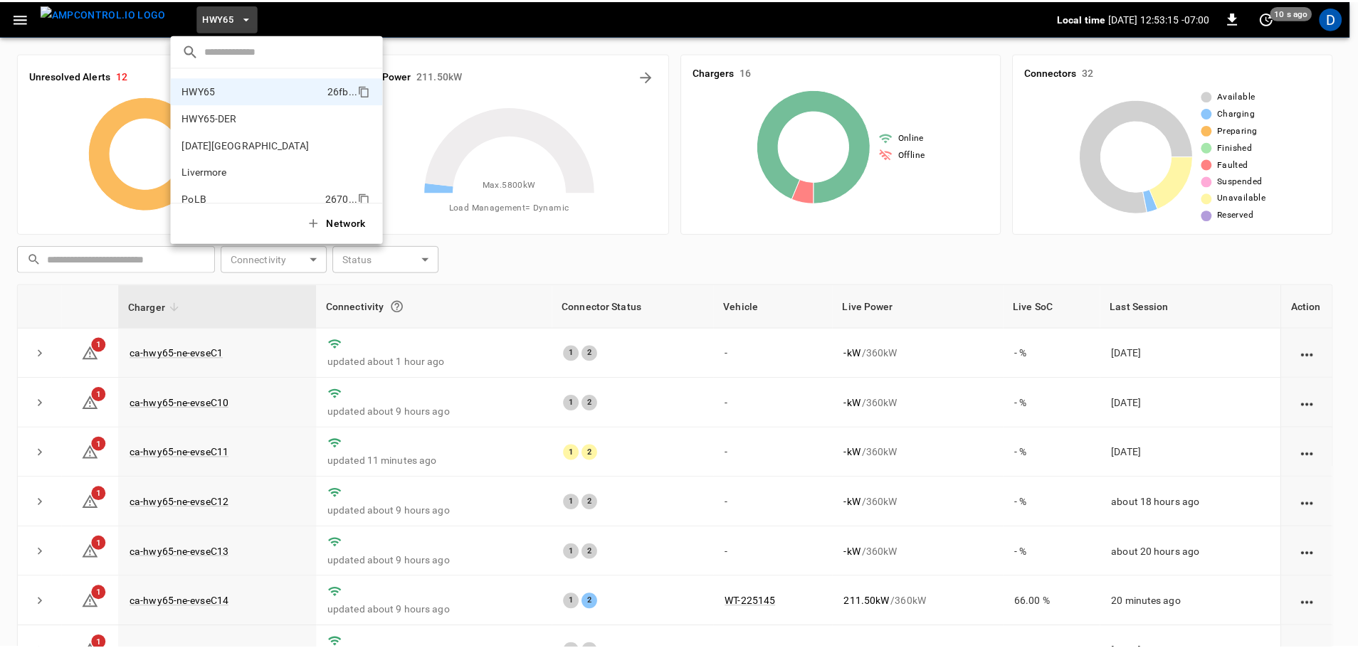
scroll to position [120, 0]
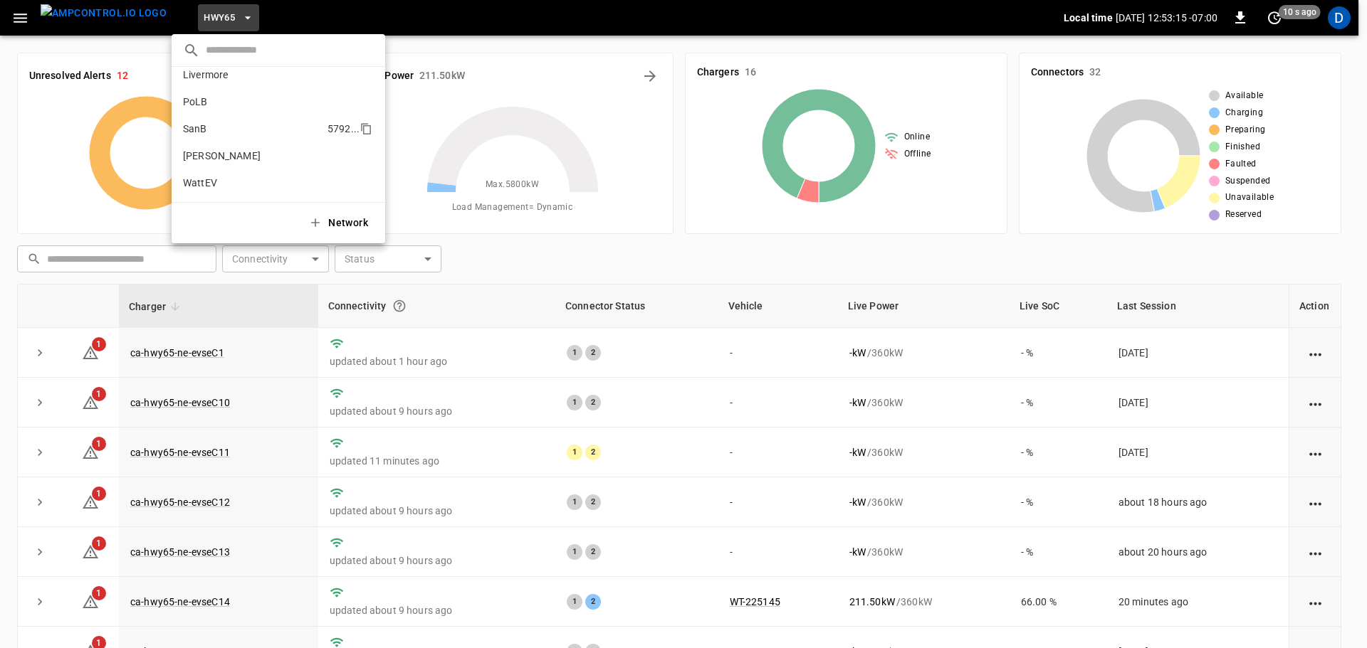
click at [209, 127] on p "SanB" at bounding box center [252, 129] width 139 height 14
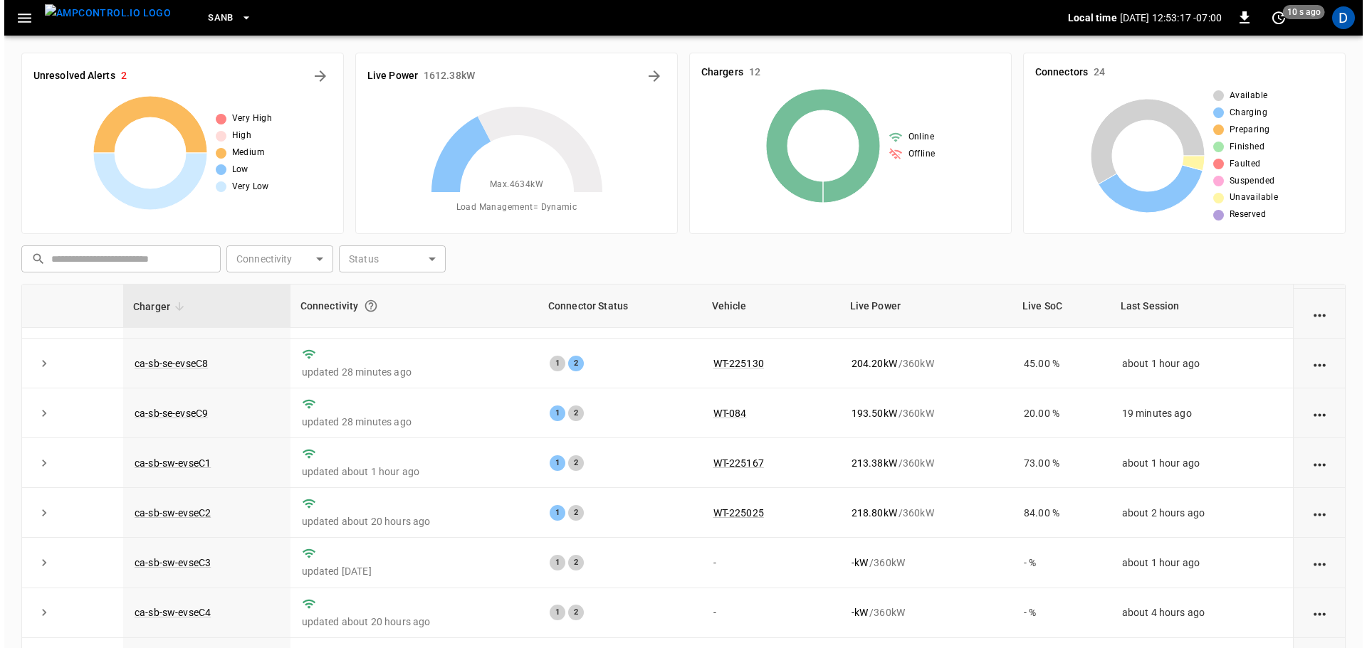
scroll to position [23, 0]
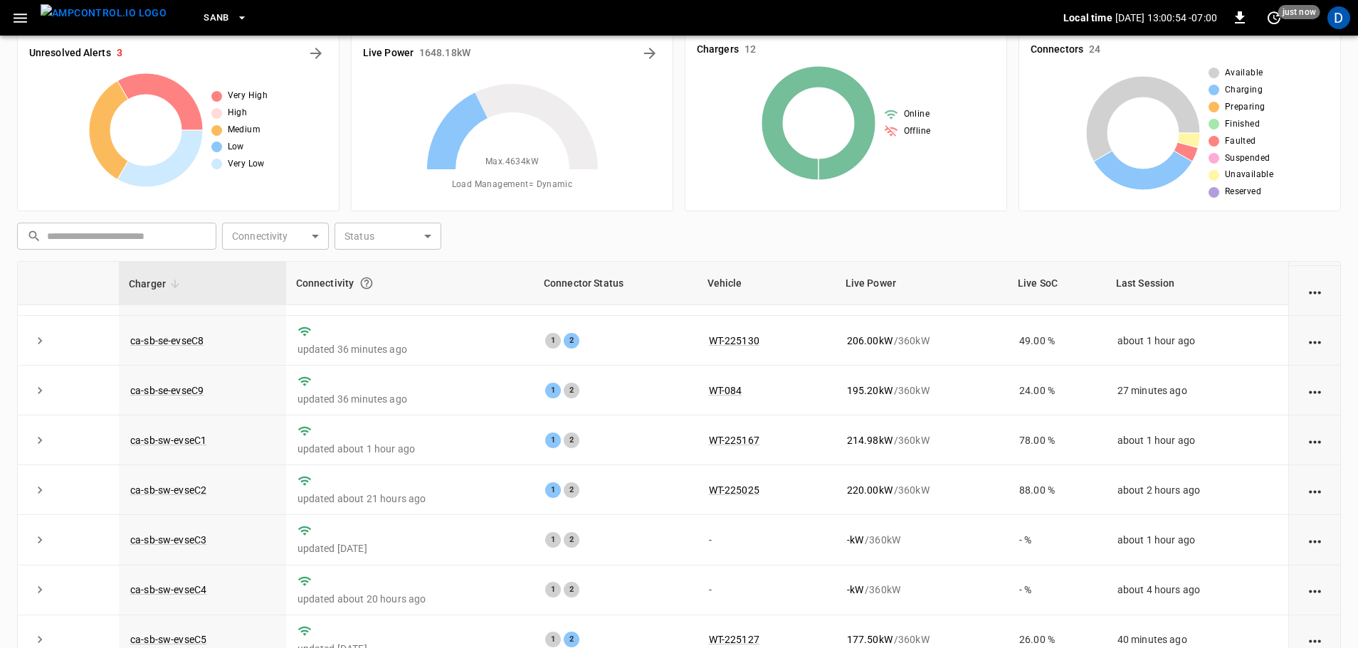
click at [204, 14] on span "SanB" at bounding box center [217, 18] width 26 height 16
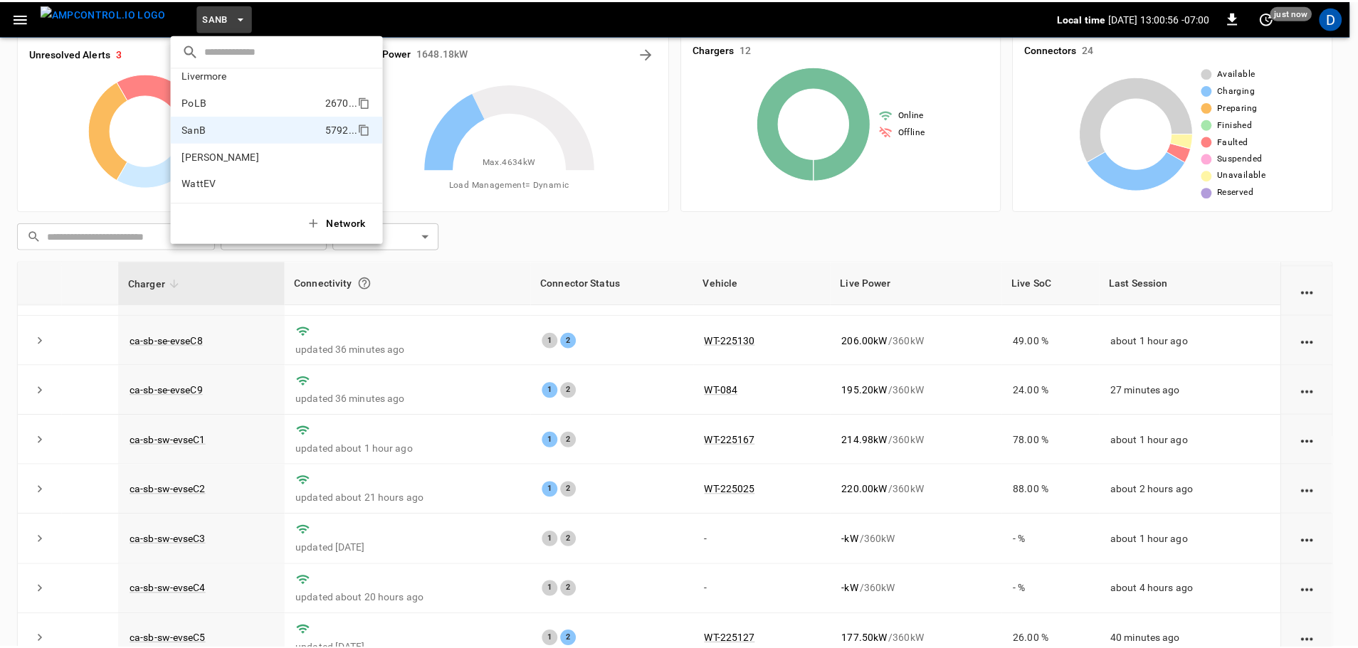
scroll to position [0, 0]
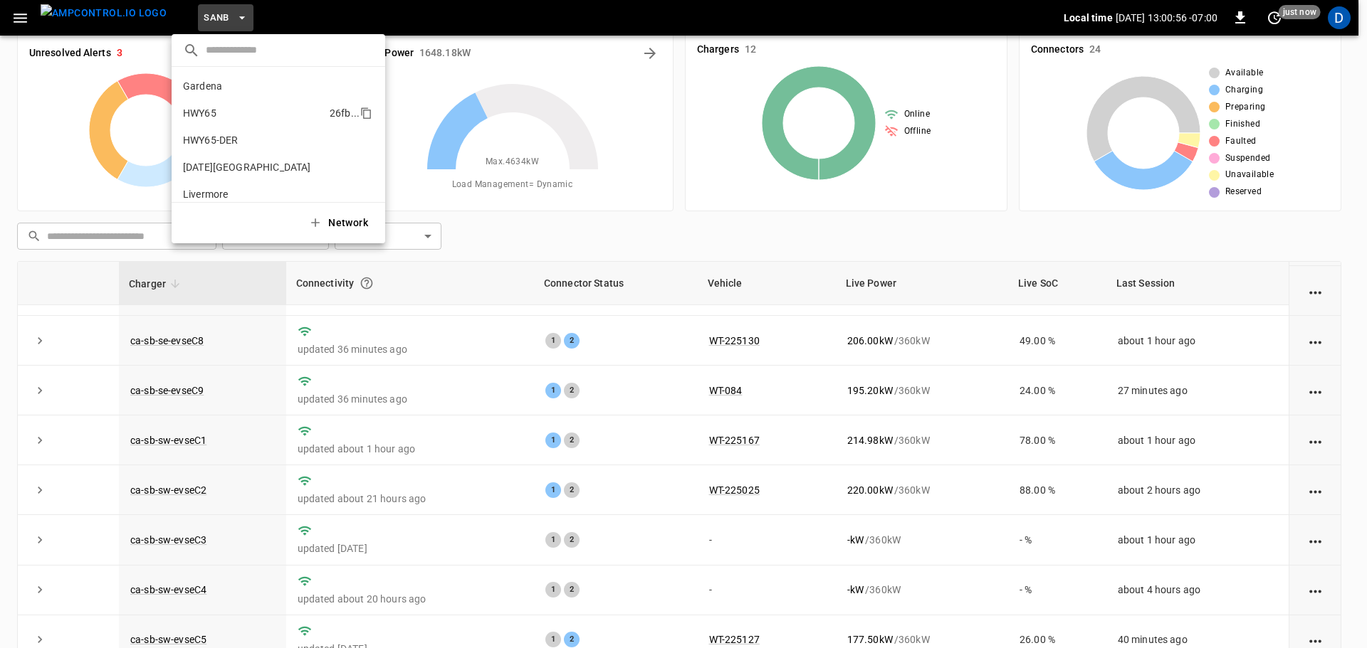
click at [204, 104] on li "HWY65 26fb ..." at bounding box center [279, 113] width 214 height 27
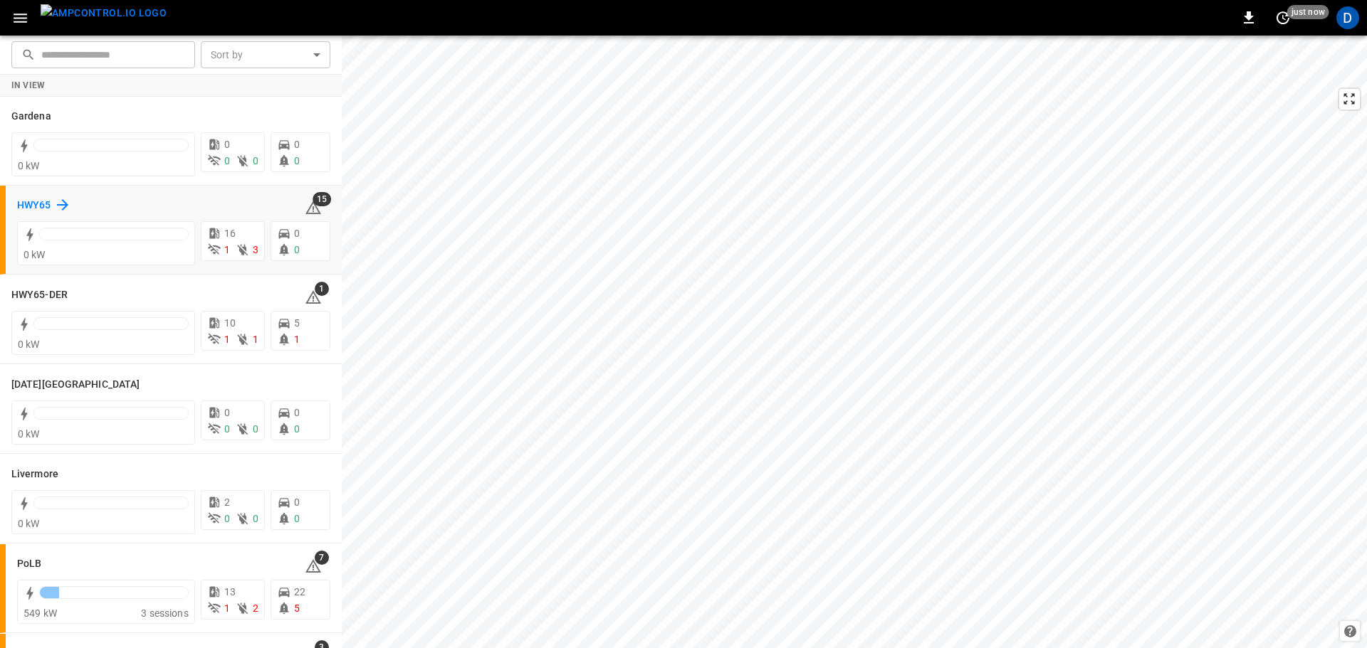
click at [31, 201] on h6 "HWY65" at bounding box center [34, 206] width 34 height 16
